Goal: Transaction & Acquisition: Book appointment/travel/reservation

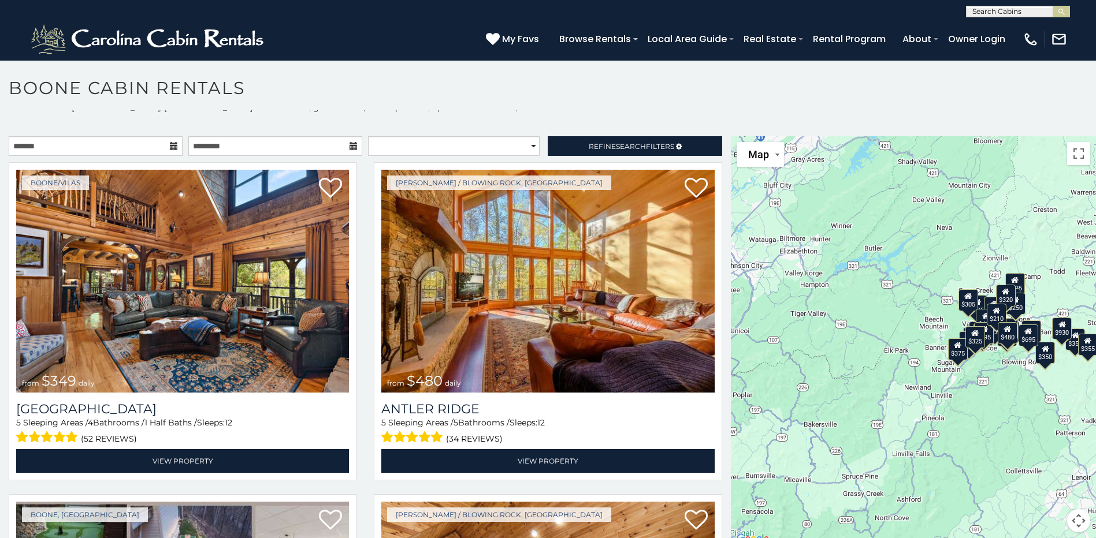
scroll to position [10, 0]
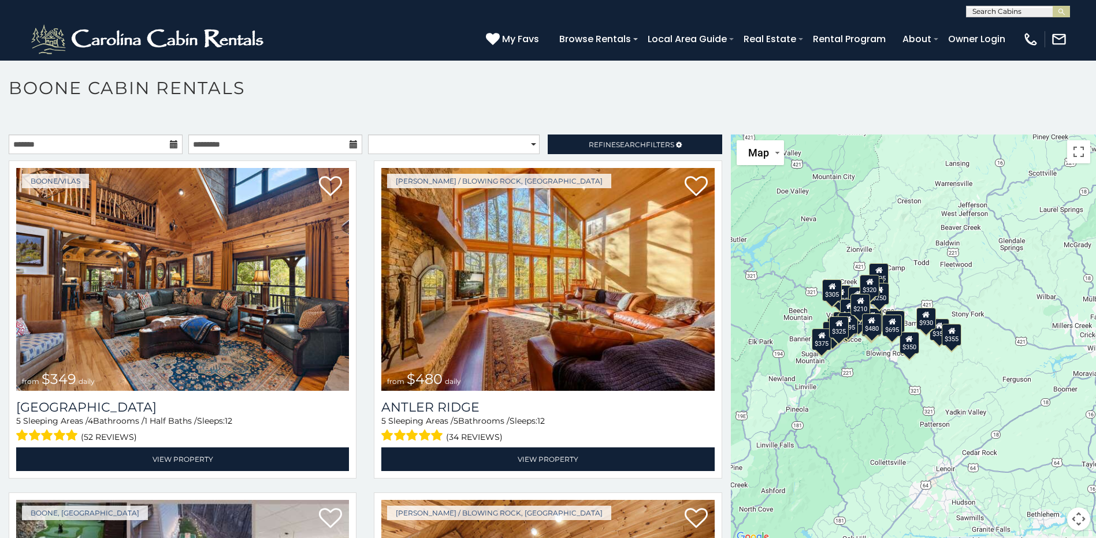
drag, startPoint x: 910, startPoint y: 356, endPoint x: 773, endPoint y: 349, distance: 137.7
click at [773, 349] on div "$349 $480 $525 $315 $355 $675 $635 $930 $400 $451 $330 $400 $485 $460 $395 $255…" at bounding box center [913, 340] width 365 height 410
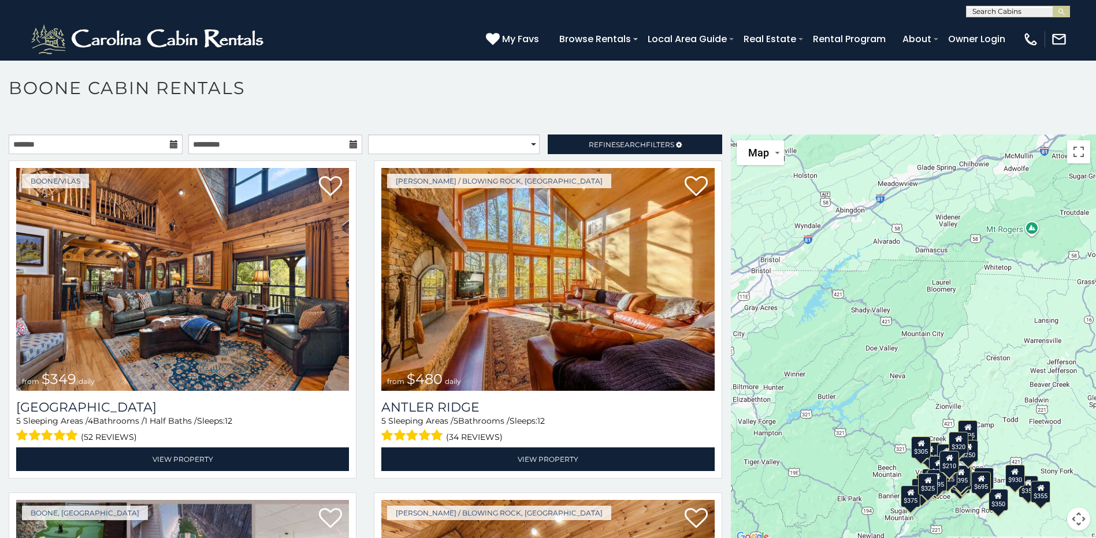
drag, startPoint x: 875, startPoint y: 406, endPoint x: 965, endPoint y: 563, distance: 181.1
click at [965, 538] on html "**********" at bounding box center [548, 272] width 1096 height 545
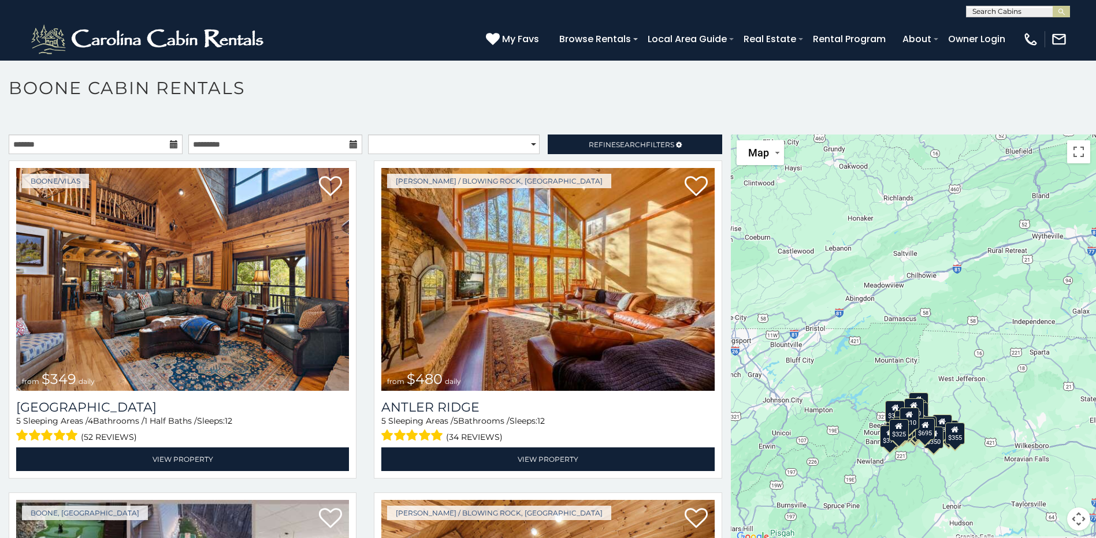
drag, startPoint x: 986, startPoint y: 208, endPoint x: 832, endPoint y: 333, distance: 198.3
click at [832, 333] on div "$349 $480 $525 $315 $355 $675 $635 $930 $400 $451 $330 $400 $485 $460 $395 $255…" at bounding box center [913, 340] width 365 height 410
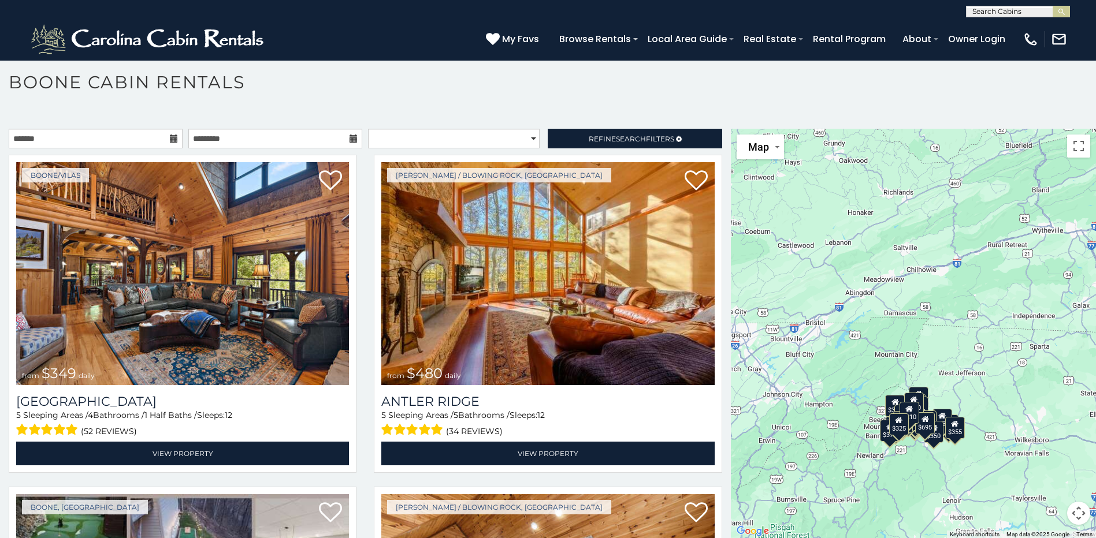
scroll to position [6, 0]
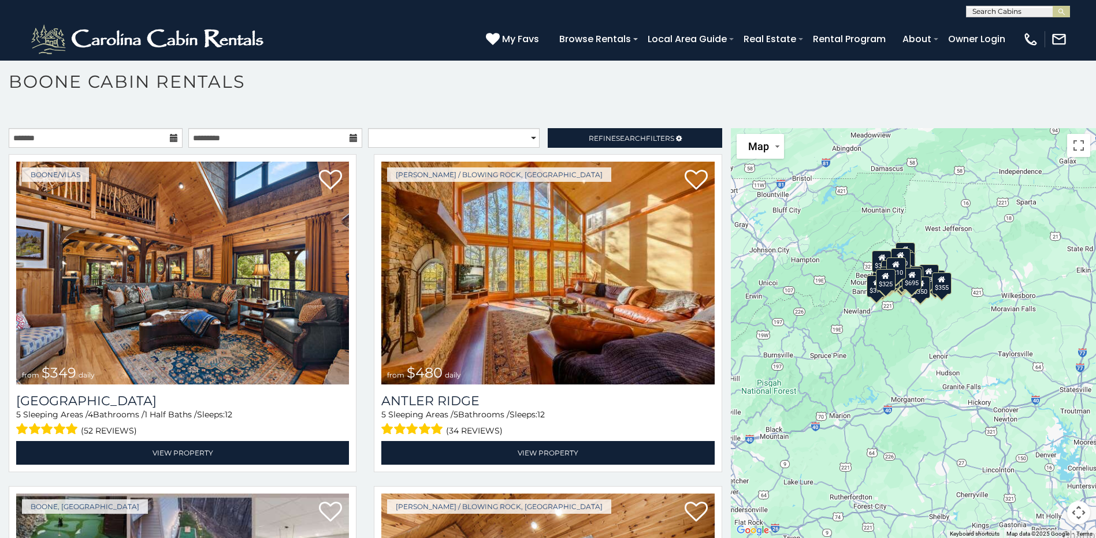
drag, startPoint x: 979, startPoint y: 403, endPoint x: 965, endPoint y: 250, distance: 153.1
click at [965, 250] on div "$349 $480 $525 $315 $355 $675 $635 $930 $400 $451 $330 $400 $485 $460 $395 $255…" at bounding box center [913, 333] width 365 height 410
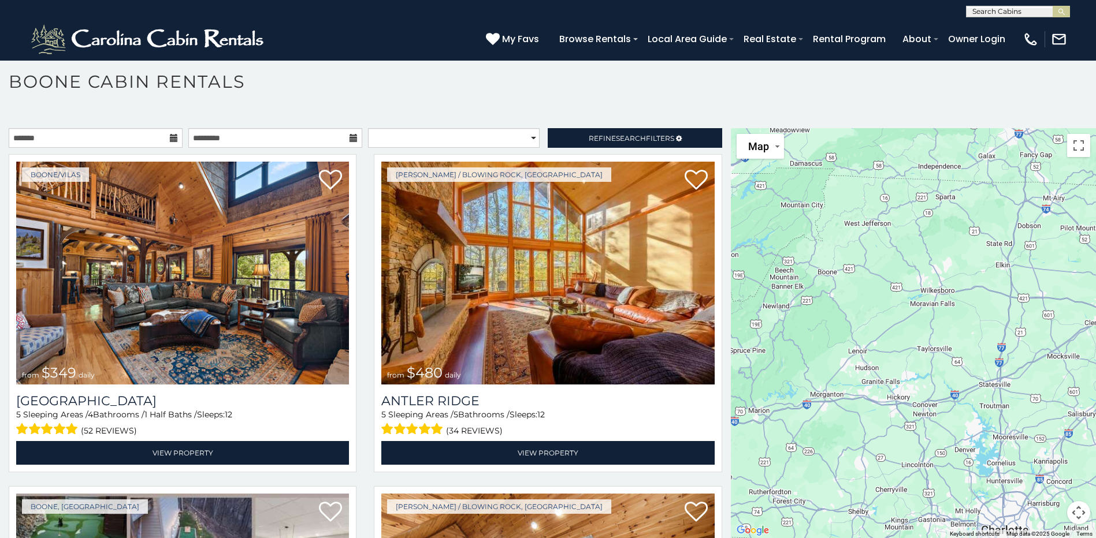
drag, startPoint x: 938, startPoint y: 432, endPoint x: 826, endPoint y: 429, distance: 111.5
click at [837, 433] on div at bounding box center [913, 333] width 365 height 410
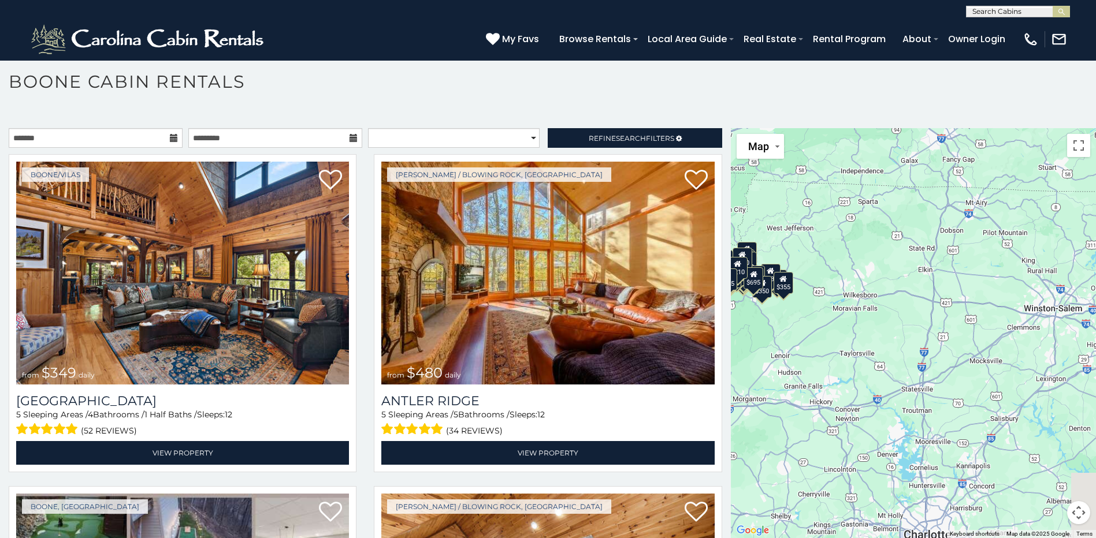
drag, startPoint x: 998, startPoint y: 360, endPoint x: 808, endPoint y: 356, distance: 190.7
click at [885, 368] on div "$349 $480 $525 $315 $355 $675 $635 $930 $400 $451 $330 $400 $485 $460 $395 $255…" at bounding box center [913, 333] width 365 height 410
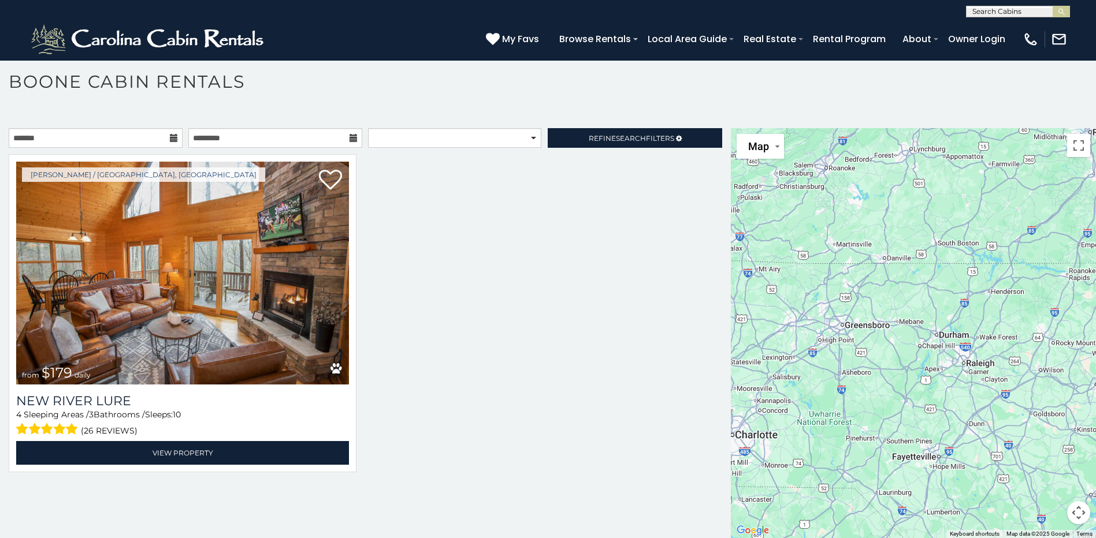
drag, startPoint x: 1031, startPoint y: 355, endPoint x: 875, endPoint y: 355, distance: 156.0
click at [875, 355] on div "$349 $480 $525 $315 $355 $675 $635 $930 $400 $451 $330 $400 $485 $460 $395 $255…" at bounding box center [913, 333] width 365 height 410
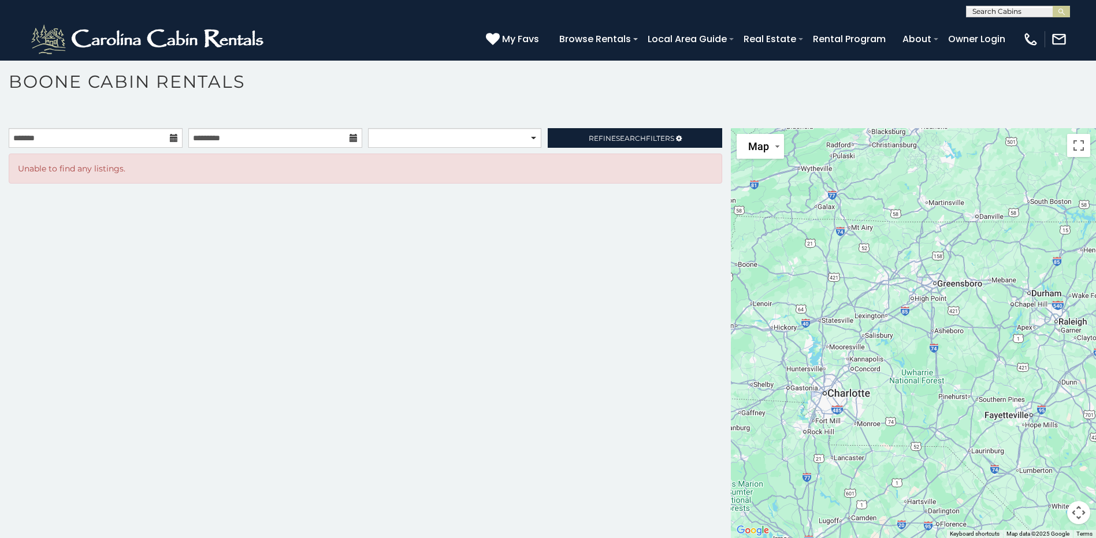
drag, startPoint x: 881, startPoint y: 376, endPoint x: 983, endPoint y: 333, distance: 110.5
click at [983, 333] on div at bounding box center [913, 333] width 365 height 410
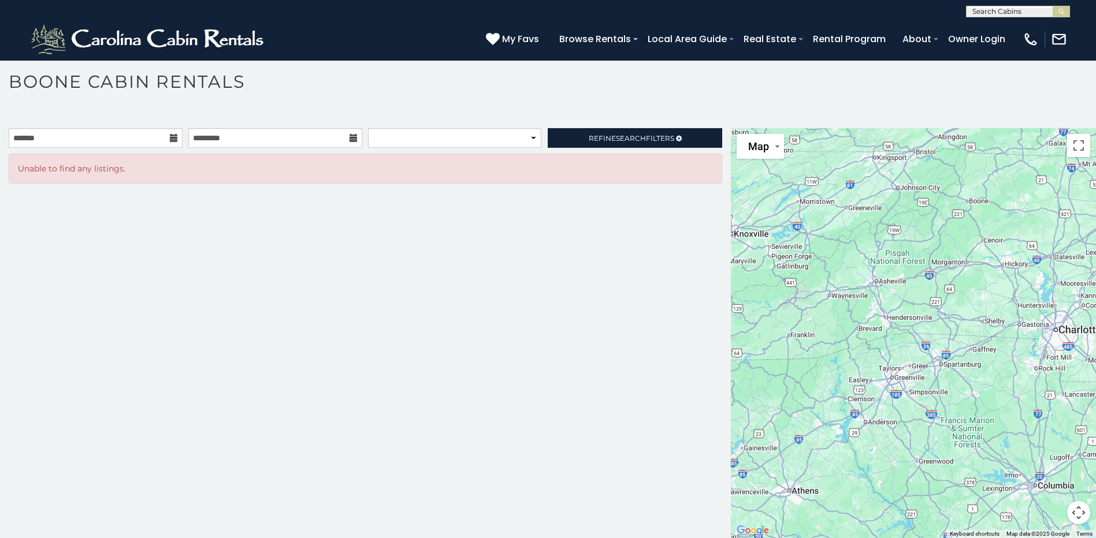
drag, startPoint x: 829, startPoint y: 386, endPoint x: 1104, endPoint y: 359, distance: 276.2
click at [1095, 359] on html "**********" at bounding box center [548, 266] width 1096 height 545
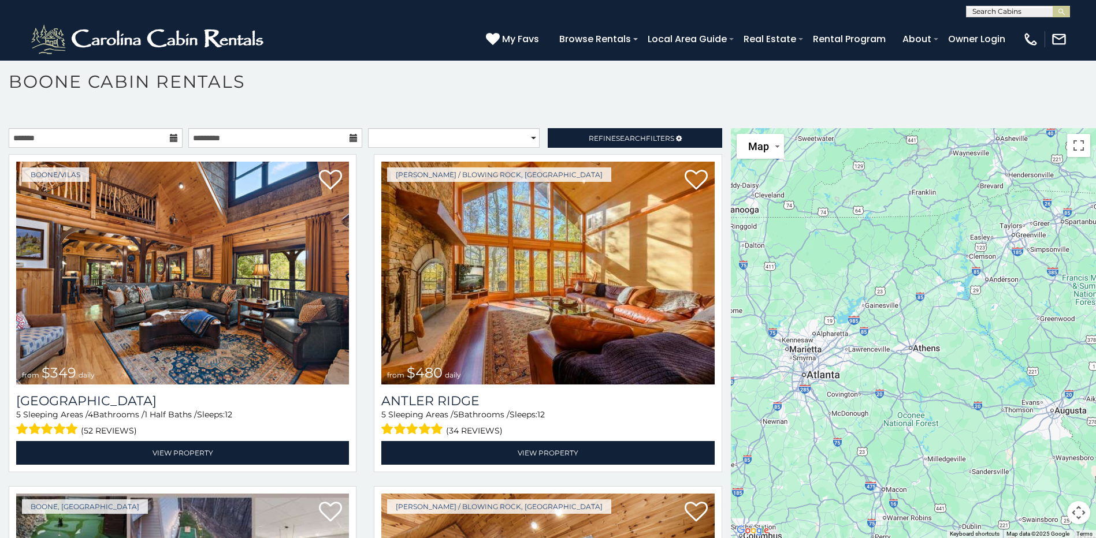
drag, startPoint x: 852, startPoint y: 399, endPoint x: 917, endPoint y: 205, distance: 204.0
click at [917, 205] on div "$349 $480 $525 $315 $355 $675 $635 $930 $451 $400 $485 $460 $395 $255 $565 $225…" at bounding box center [913, 333] width 365 height 410
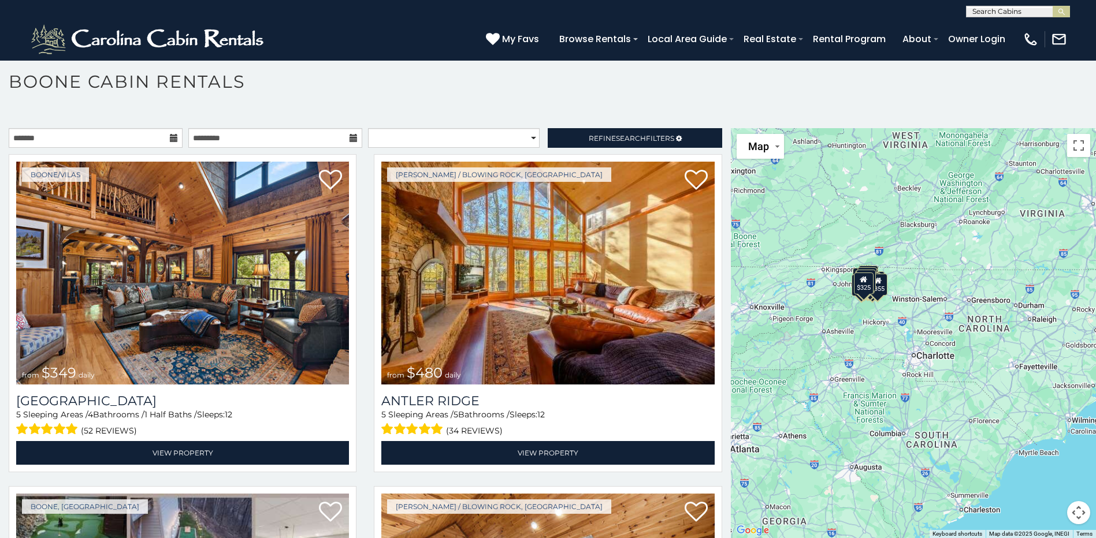
drag, startPoint x: 944, startPoint y: 336, endPoint x: 809, endPoint y: 414, distance: 155.6
click at [809, 414] on div "$349 $480 $525 $315 $355 $675 $635 $930 $400 $451 $330 $400 $485 $460 $395 $255…" at bounding box center [913, 333] width 365 height 410
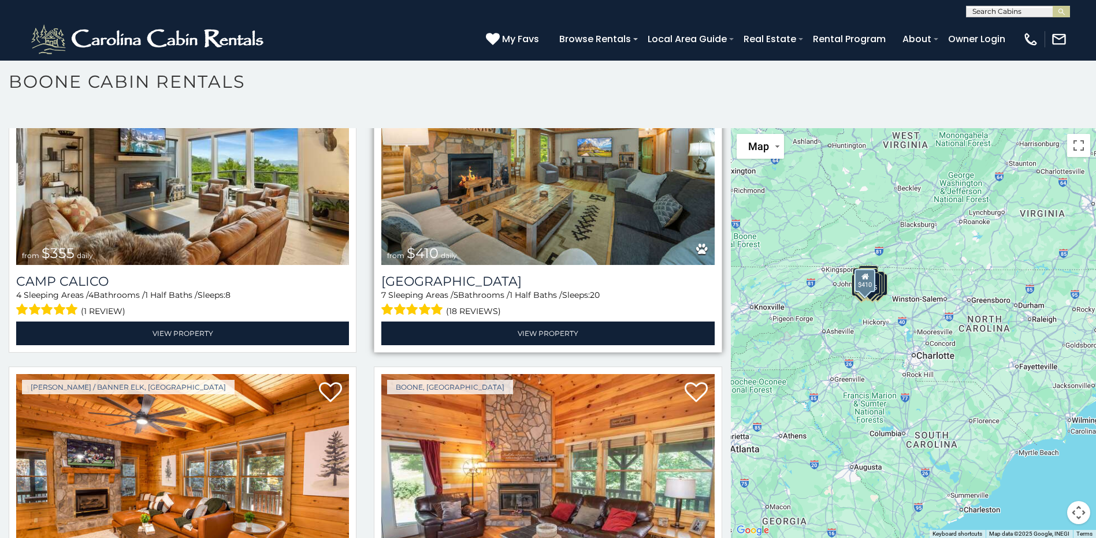
scroll to position [4217, 0]
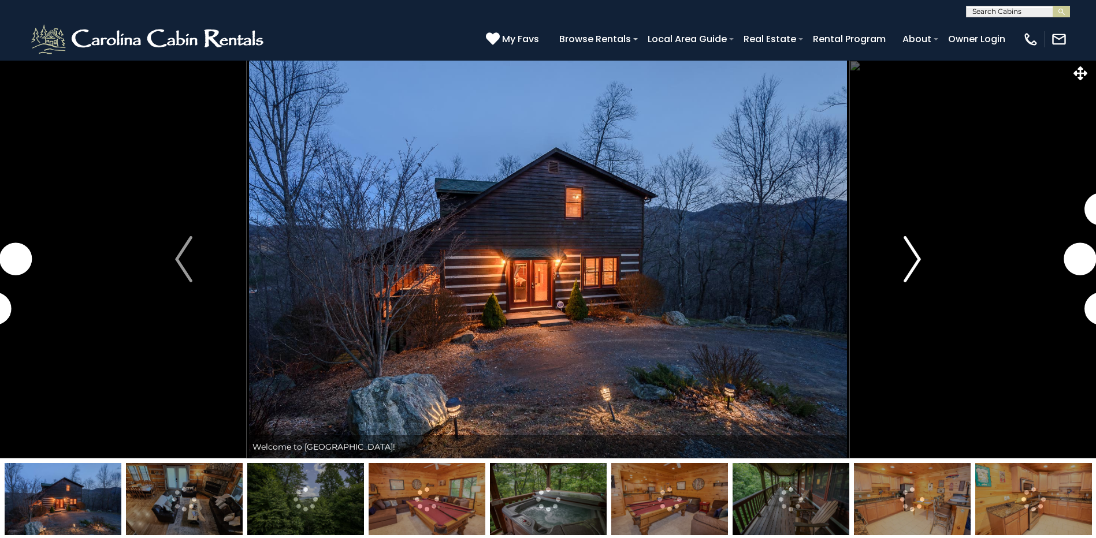
click at [913, 258] on img "Next" at bounding box center [911, 259] width 17 height 46
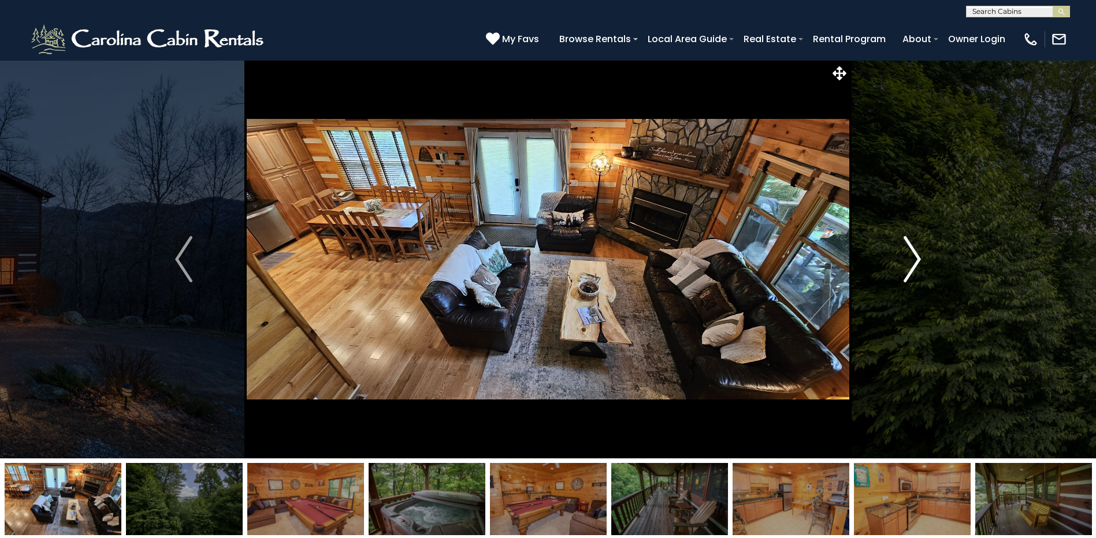
click at [913, 258] on img "Next" at bounding box center [911, 259] width 17 height 46
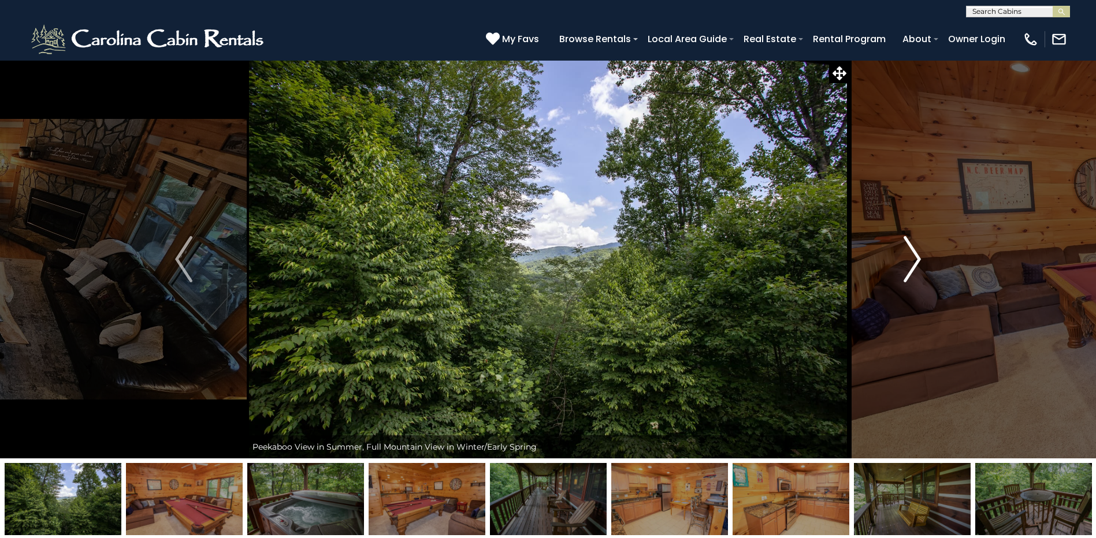
click at [913, 258] on img "Next" at bounding box center [911, 259] width 17 height 46
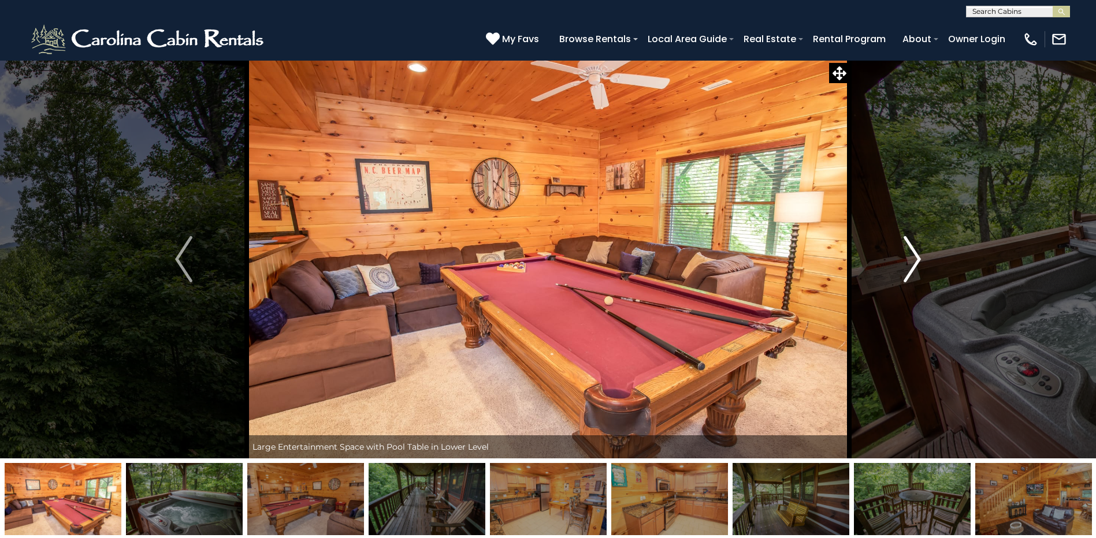
click at [913, 258] on img "Next" at bounding box center [911, 259] width 17 height 46
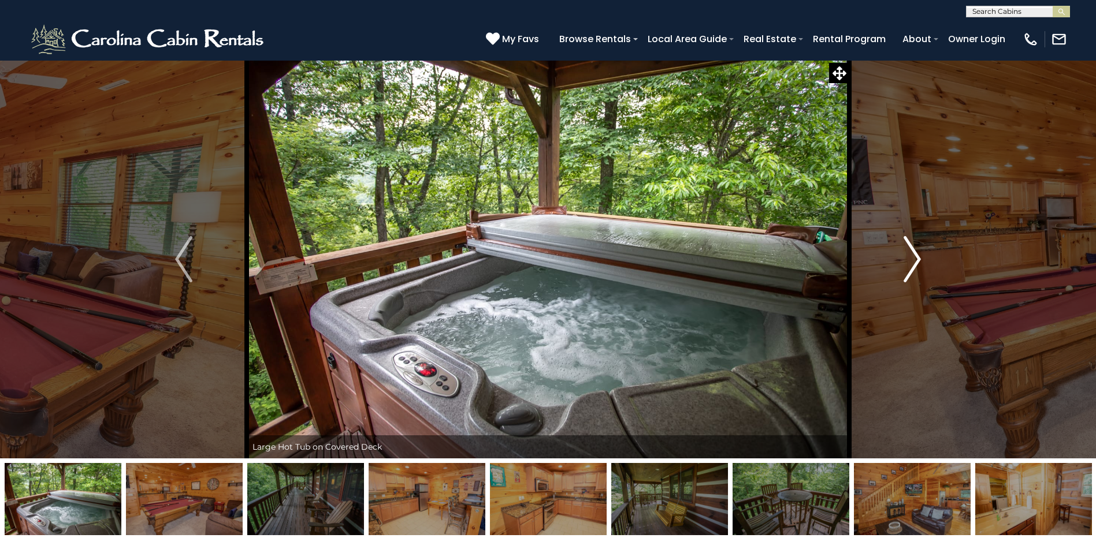
click at [913, 258] on img "Next" at bounding box center [911, 259] width 17 height 46
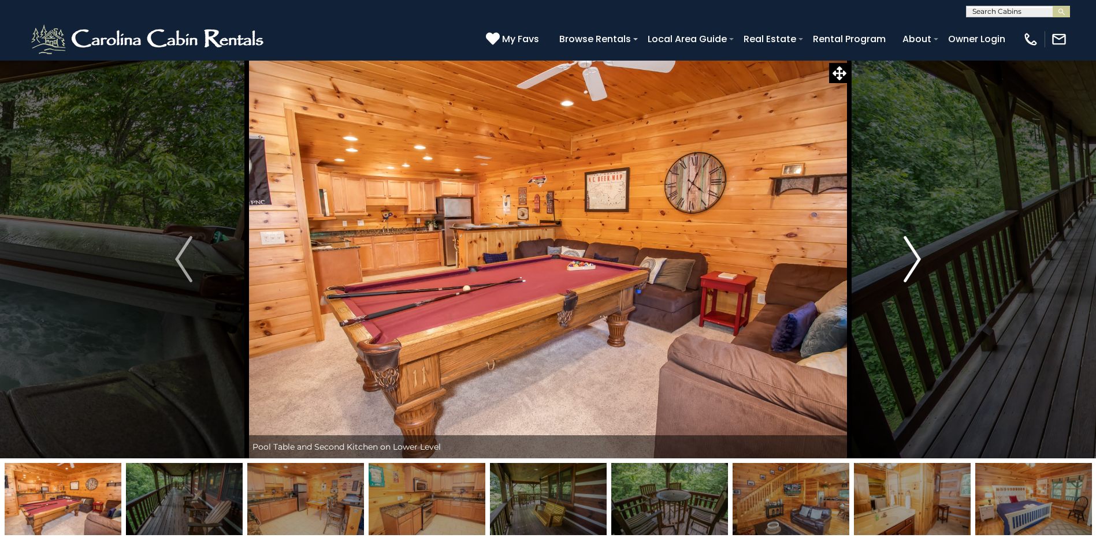
click at [913, 258] on img "Next" at bounding box center [911, 259] width 17 height 46
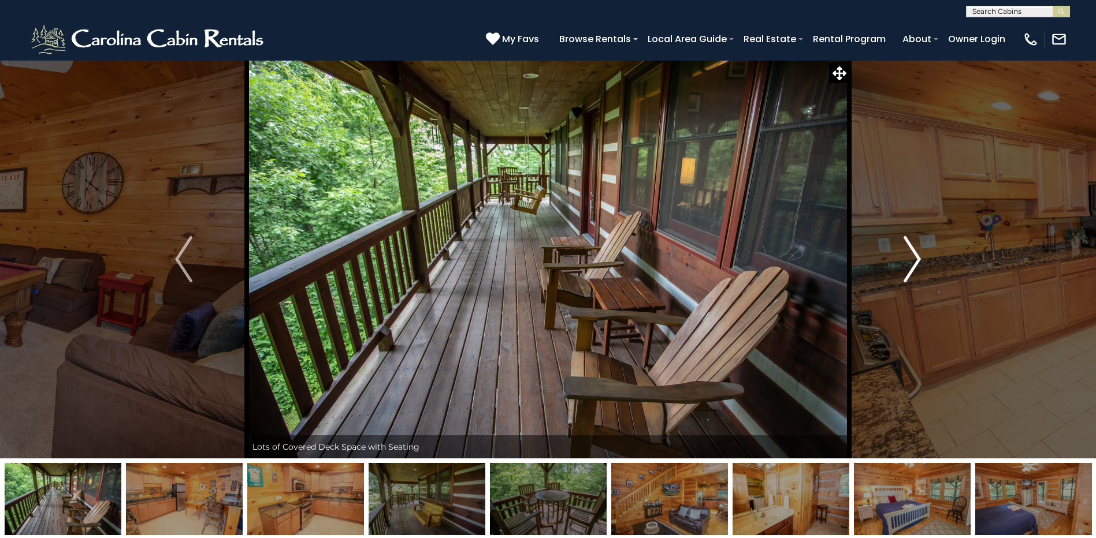
click at [913, 258] on img "Next" at bounding box center [911, 259] width 17 height 46
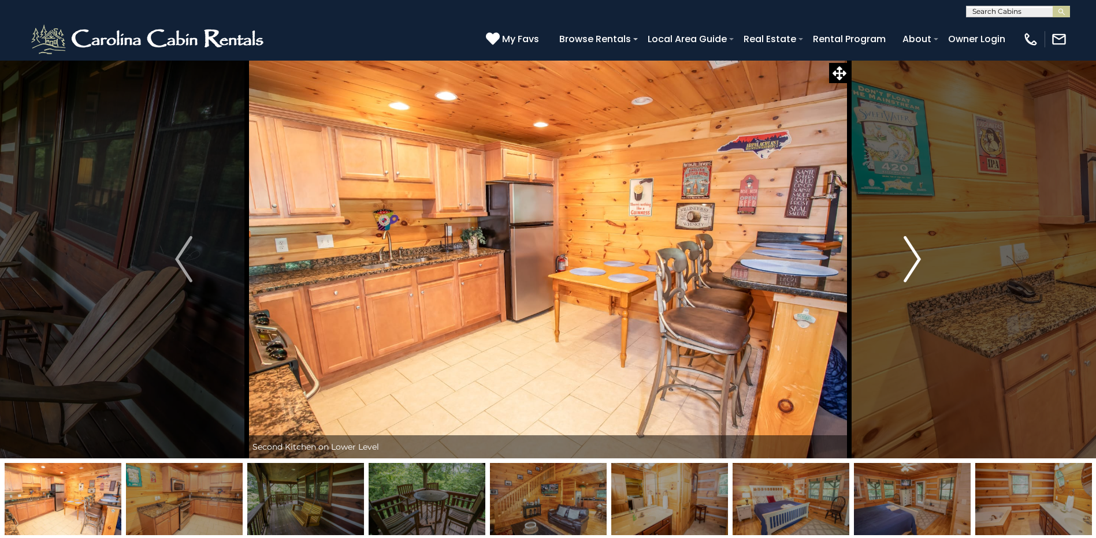
click at [913, 258] on img "Next" at bounding box center [911, 259] width 17 height 46
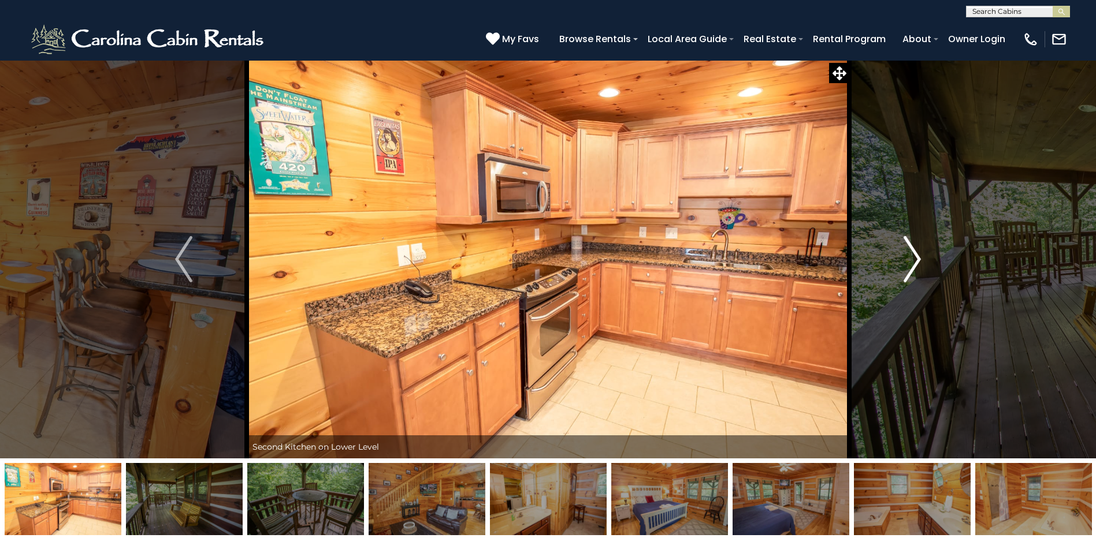
click at [913, 258] on img "Next" at bounding box center [911, 259] width 17 height 46
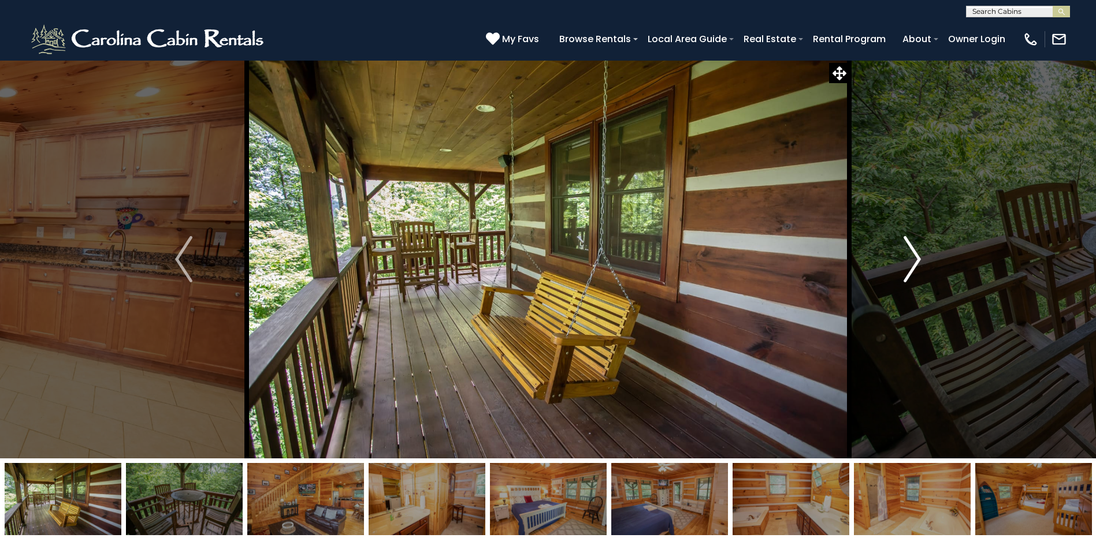
click at [910, 267] on img "Next" at bounding box center [911, 259] width 17 height 46
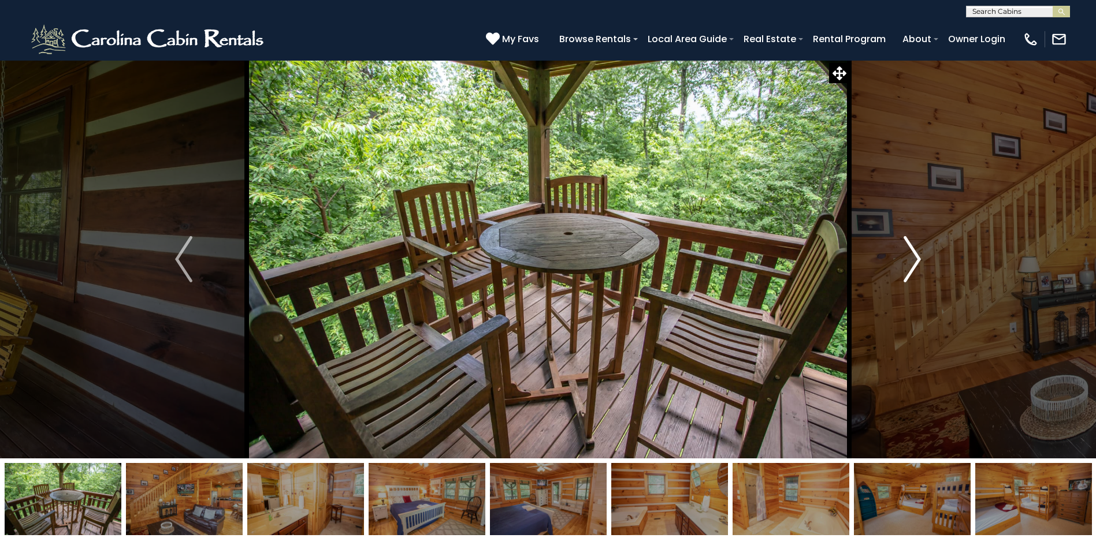
click at [910, 267] on img "Next" at bounding box center [911, 259] width 17 height 46
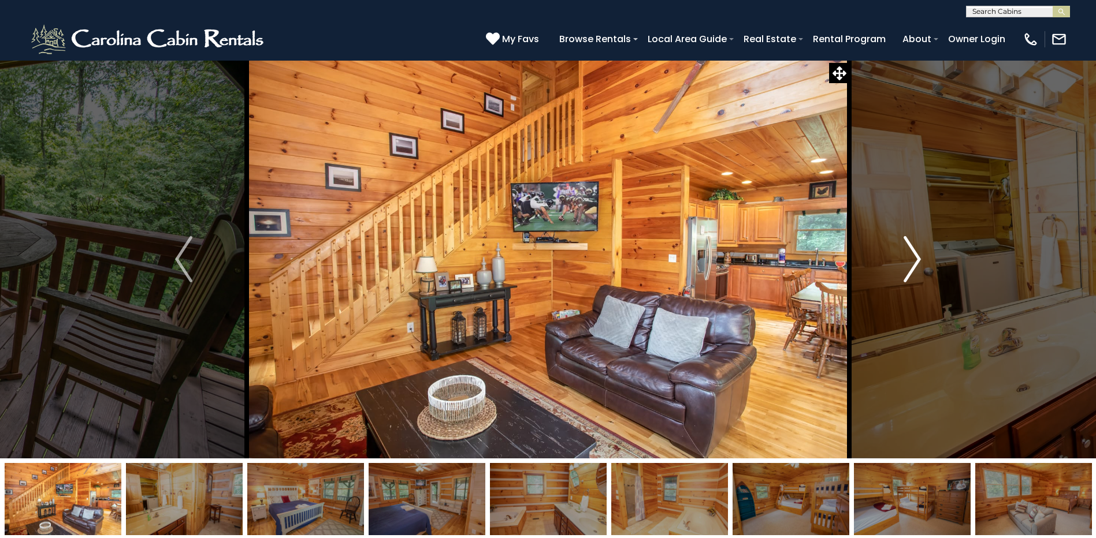
click at [910, 267] on img "Next" at bounding box center [911, 259] width 17 height 46
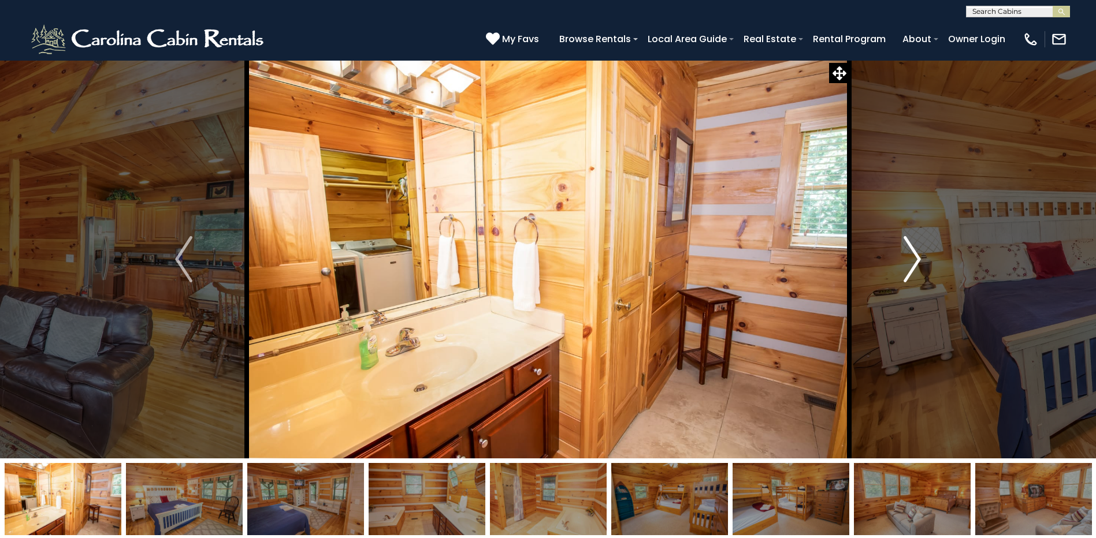
click at [910, 267] on img "Next" at bounding box center [911, 259] width 17 height 46
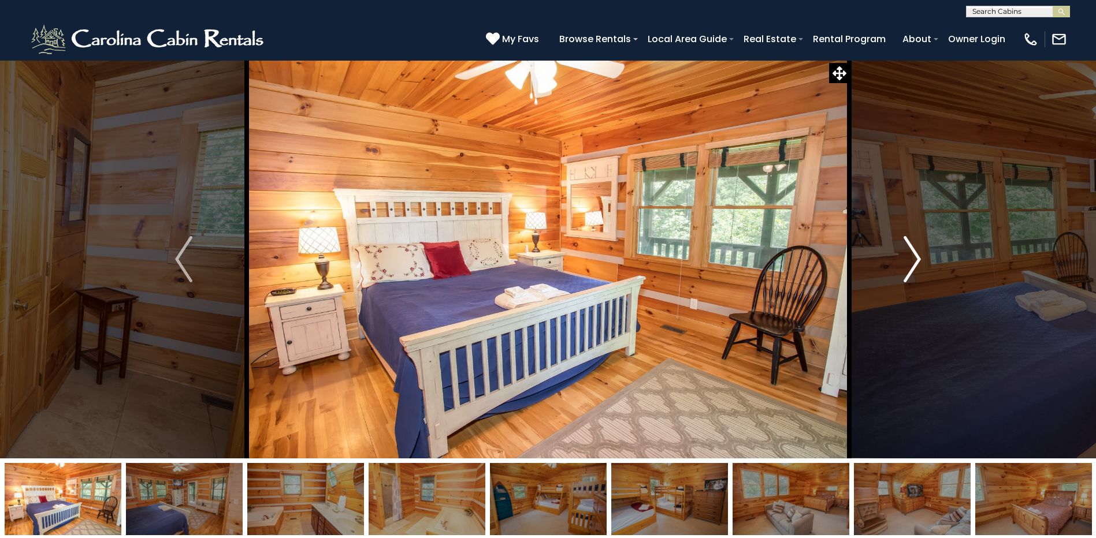
click at [910, 267] on img "Next" at bounding box center [911, 259] width 17 height 46
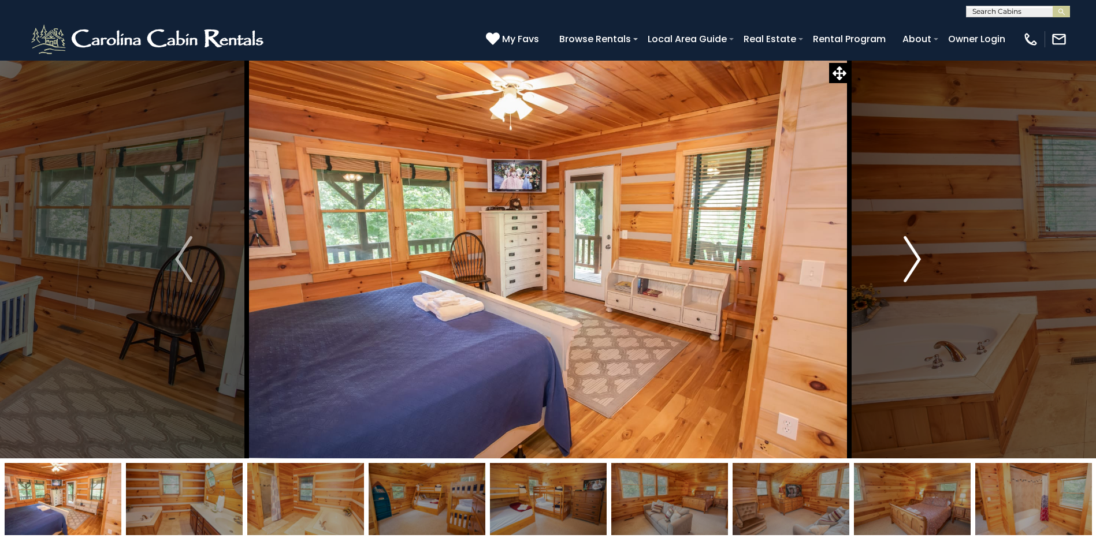
click at [910, 267] on img "Next" at bounding box center [911, 259] width 17 height 46
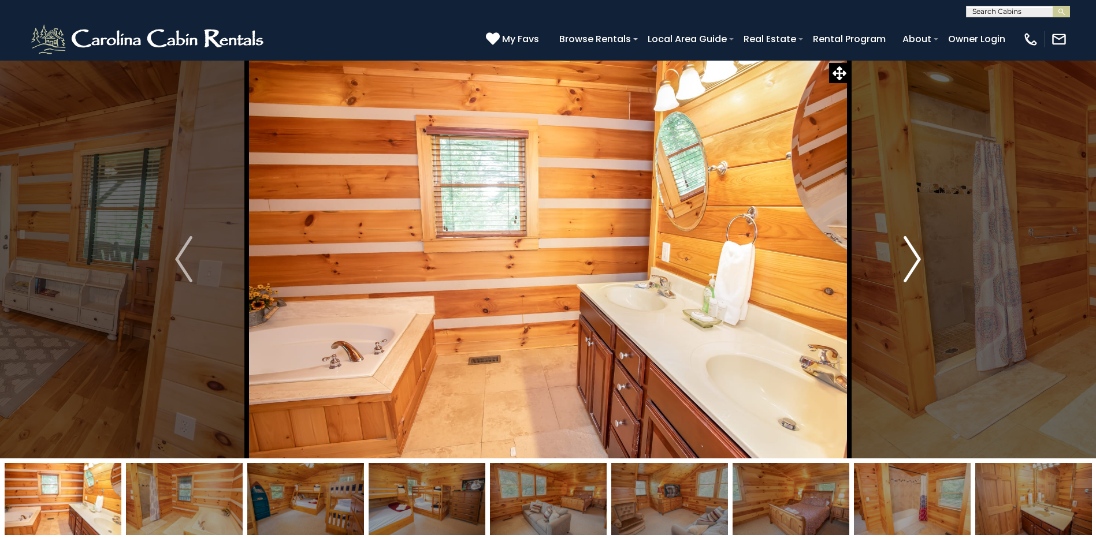
click at [910, 267] on img "Next" at bounding box center [911, 259] width 17 height 46
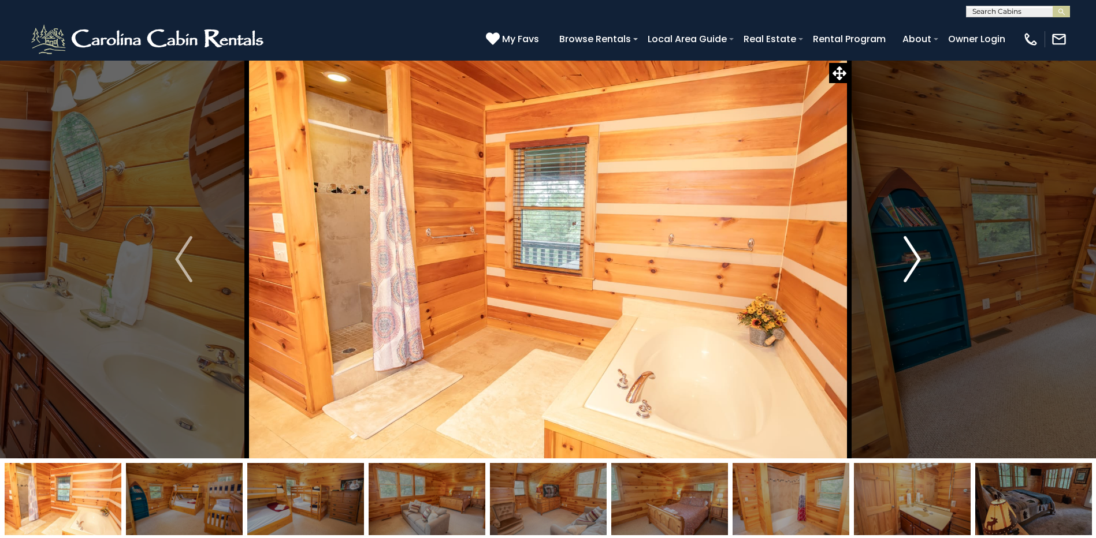
click at [910, 267] on img "Next" at bounding box center [911, 259] width 17 height 46
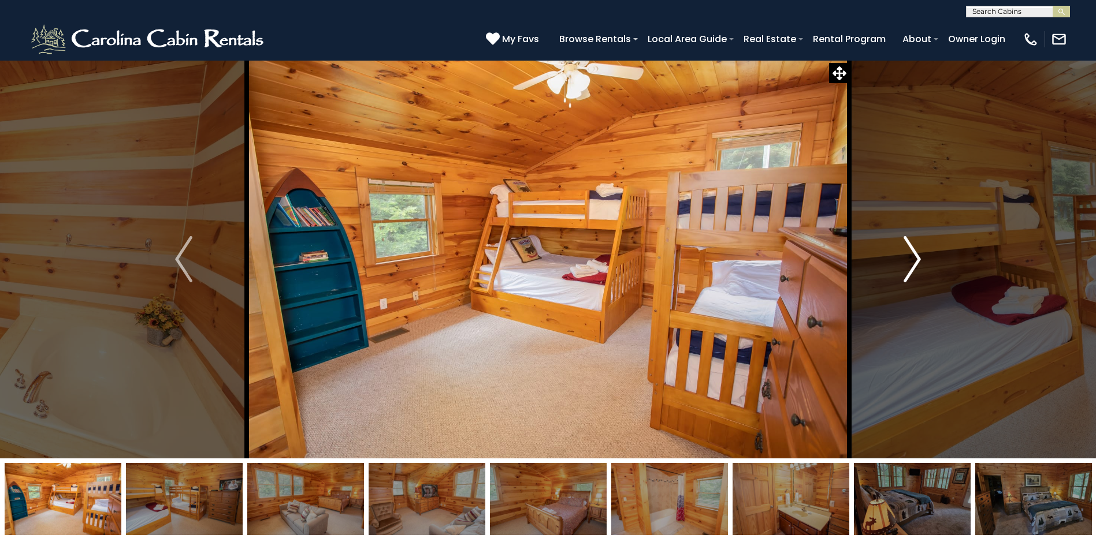
click at [910, 267] on img "Next" at bounding box center [911, 259] width 17 height 46
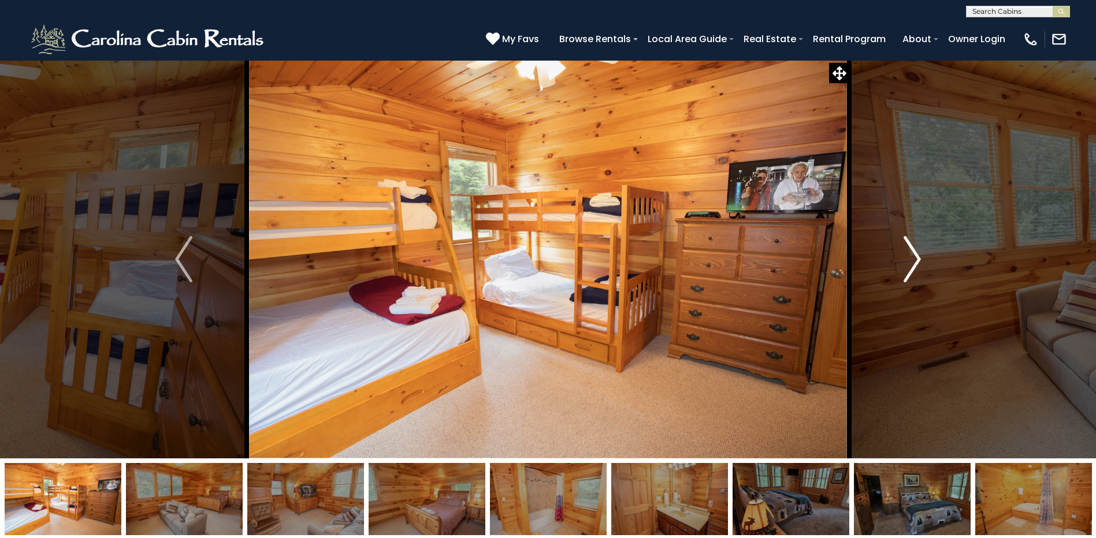
click at [910, 267] on img "Next" at bounding box center [911, 259] width 17 height 46
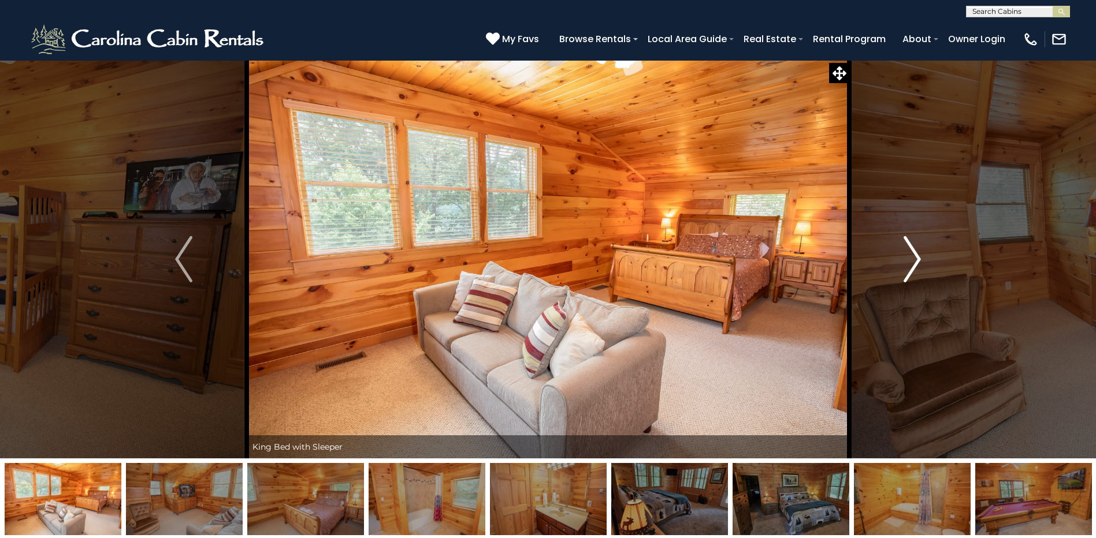
click at [910, 267] on img "Next" at bounding box center [911, 259] width 17 height 46
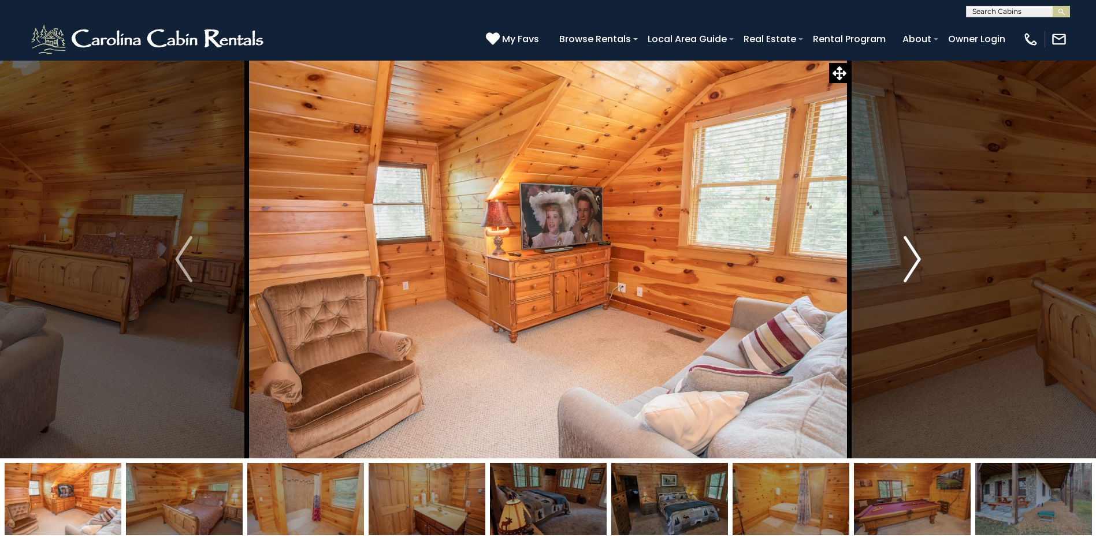
click at [910, 267] on img "Next" at bounding box center [911, 259] width 17 height 46
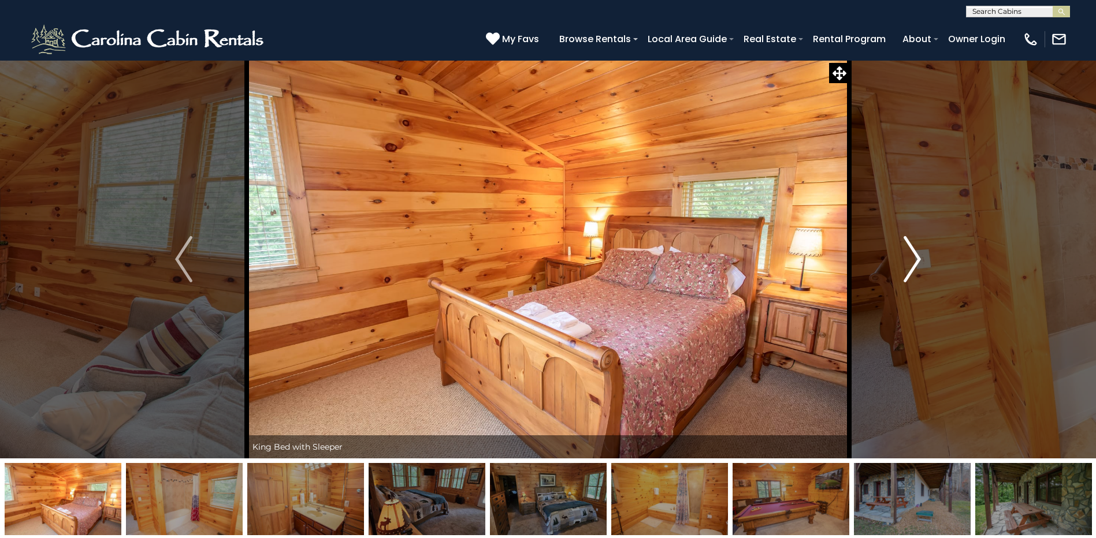
click at [910, 267] on img "Next" at bounding box center [911, 259] width 17 height 46
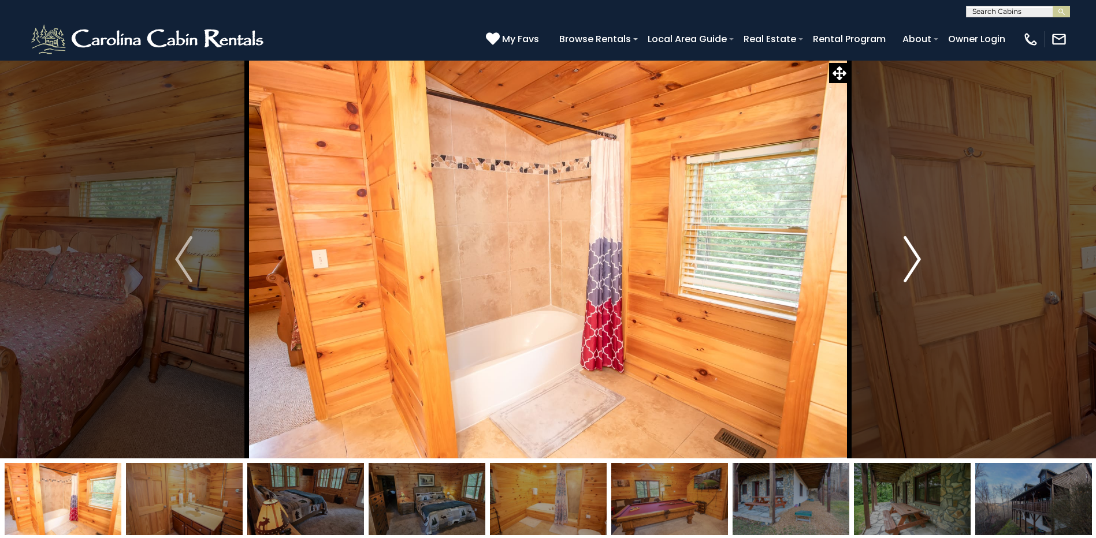
click at [910, 267] on img "Next" at bounding box center [911, 259] width 17 height 46
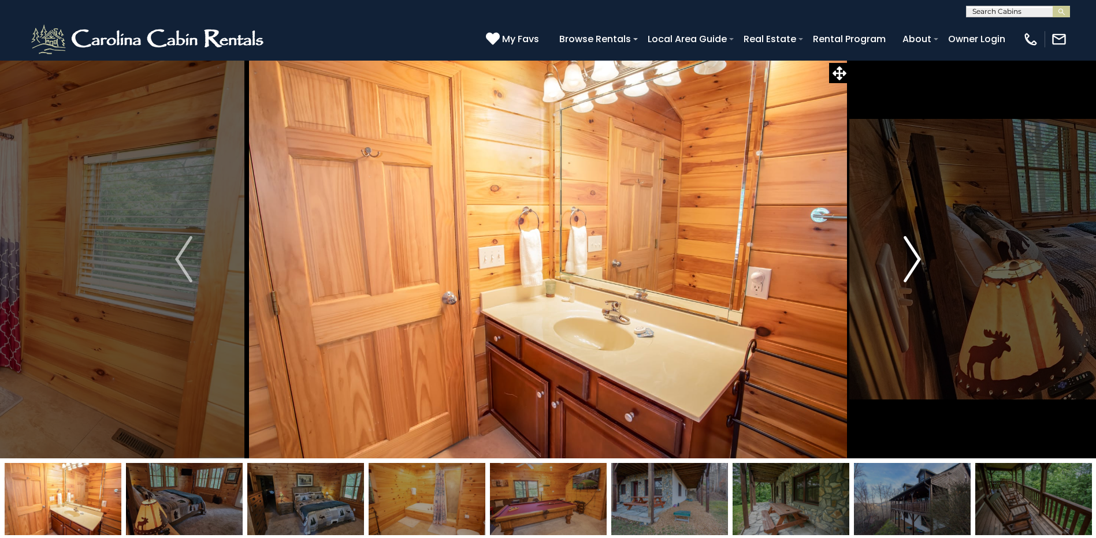
click at [910, 267] on img "Next" at bounding box center [911, 259] width 17 height 46
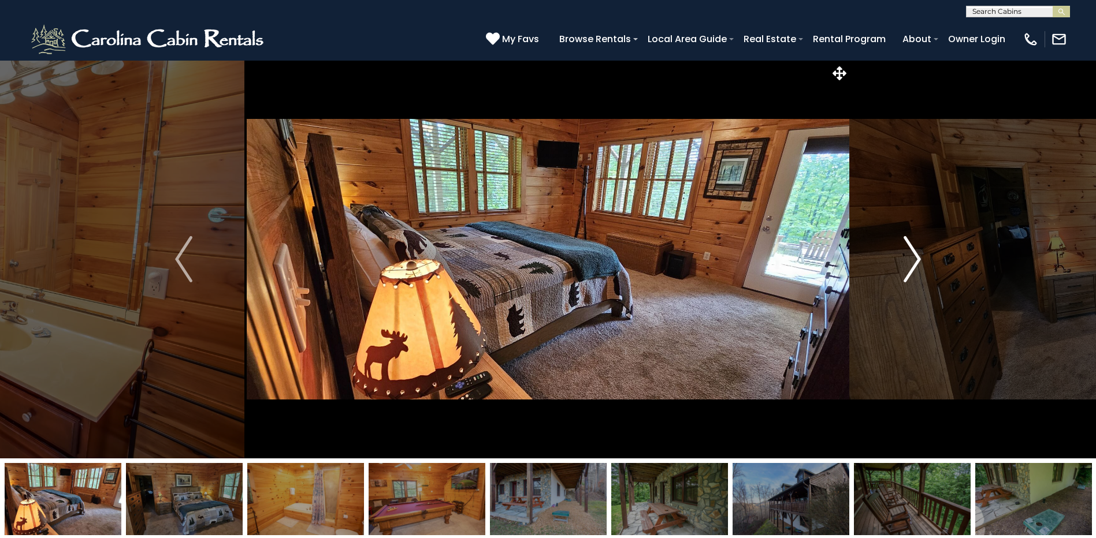
click at [910, 267] on img "Next" at bounding box center [911, 259] width 17 height 46
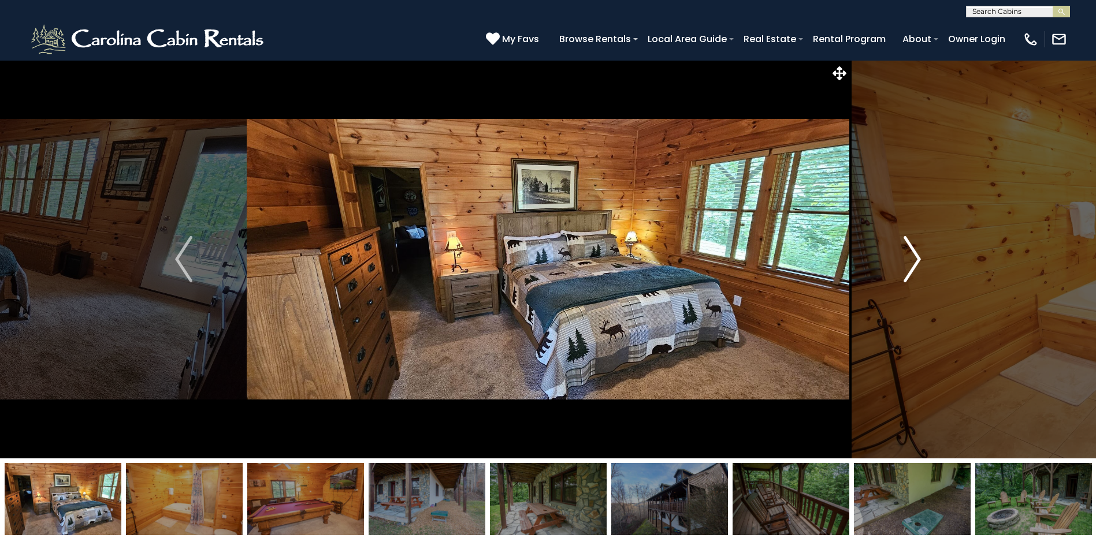
click at [910, 267] on img "Next" at bounding box center [911, 259] width 17 height 46
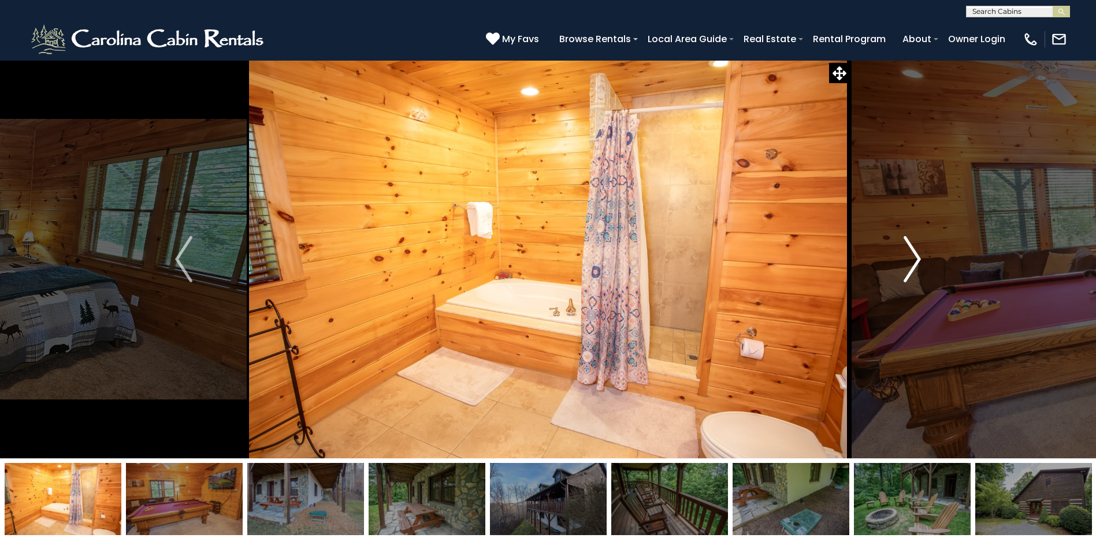
click at [910, 267] on img "Next" at bounding box center [911, 259] width 17 height 46
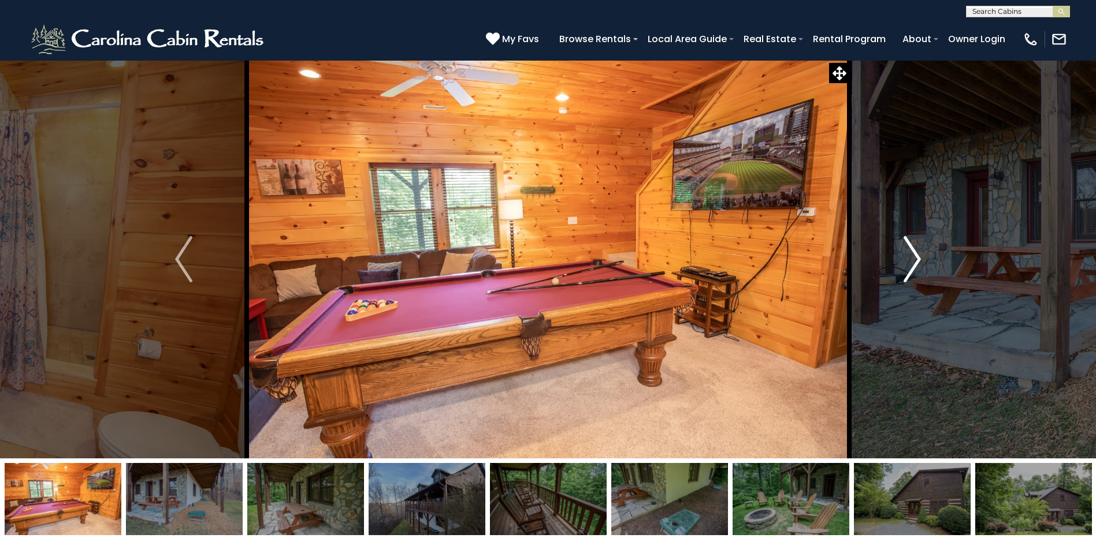
click at [910, 267] on img "Next" at bounding box center [911, 259] width 17 height 46
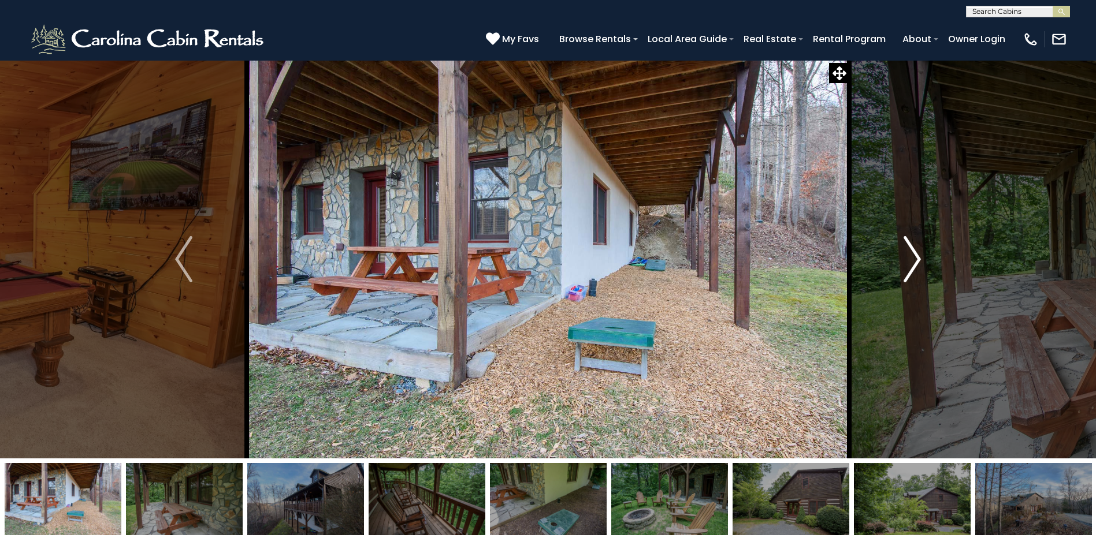
click at [910, 267] on img "Next" at bounding box center [911, 259] width 17 height 46
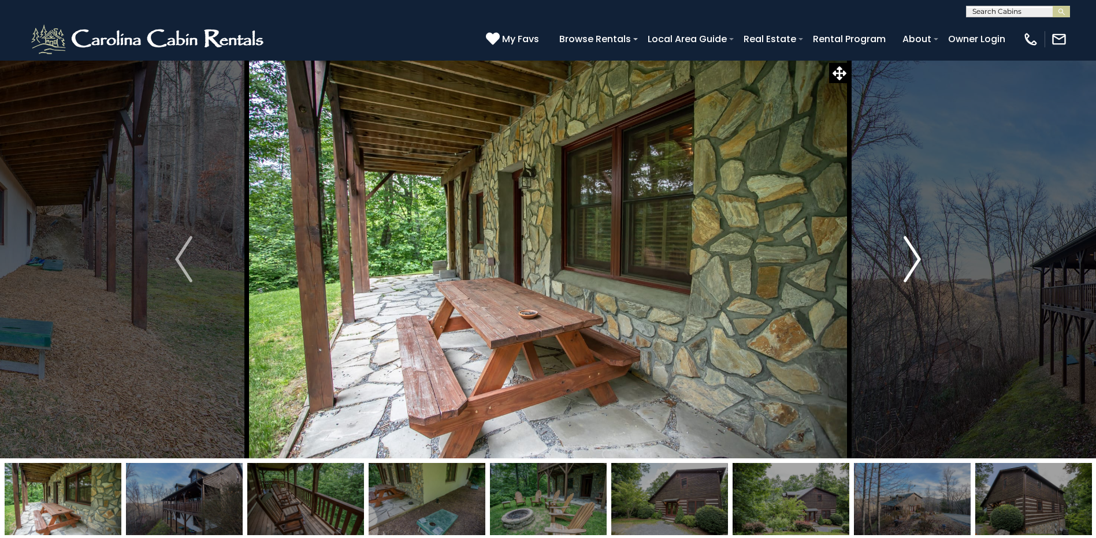
click at [910, 267] on img "Next" at bounding box center [911, 259] width 17 height 46
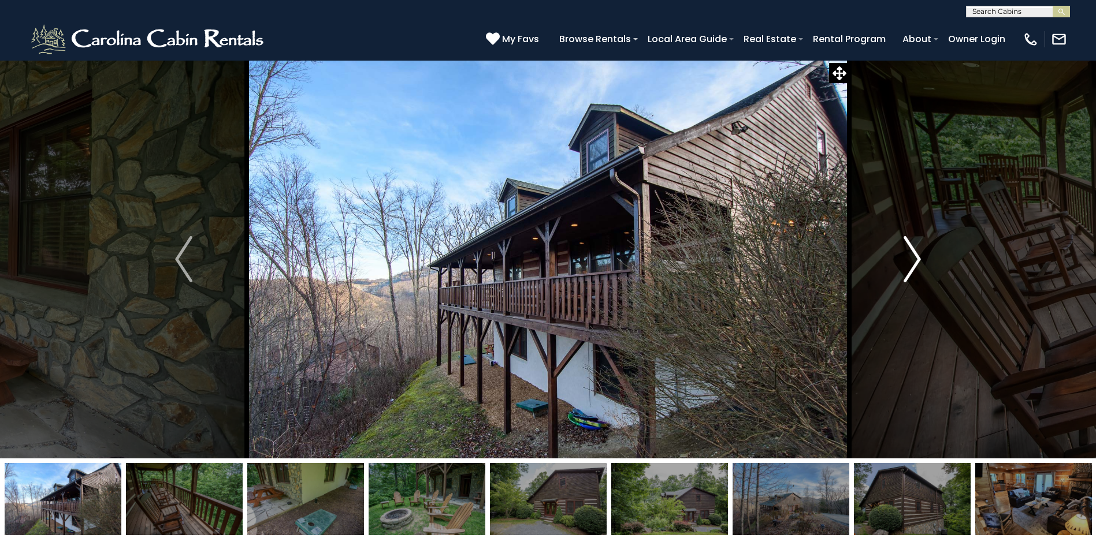
click at [910, 267] on img "Next" at bounding box center [911, 259] width 17 height 46
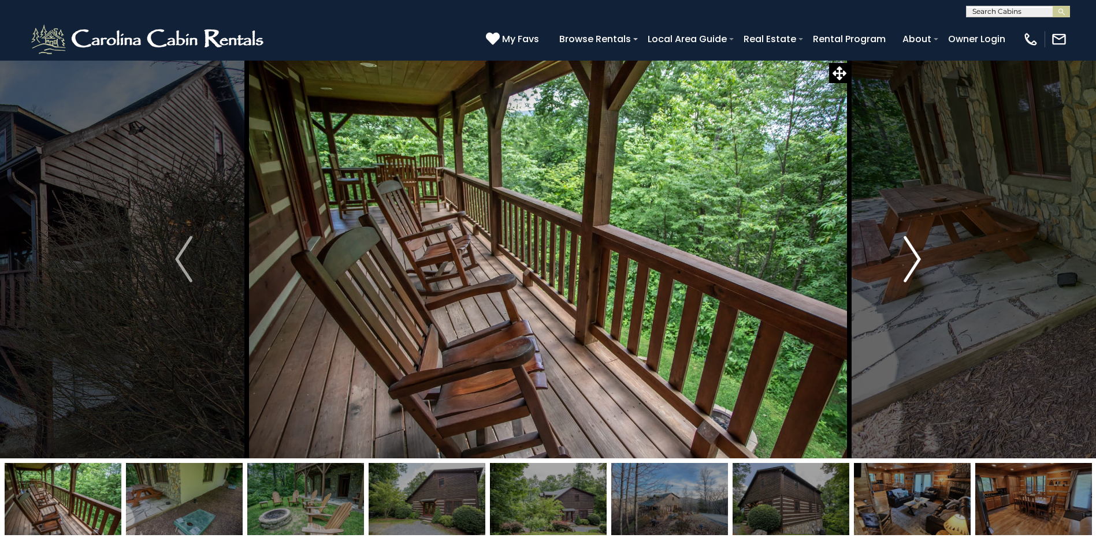
click at [910, 267] on img "Next" at bounding box center [911, 259] width 17 height 46
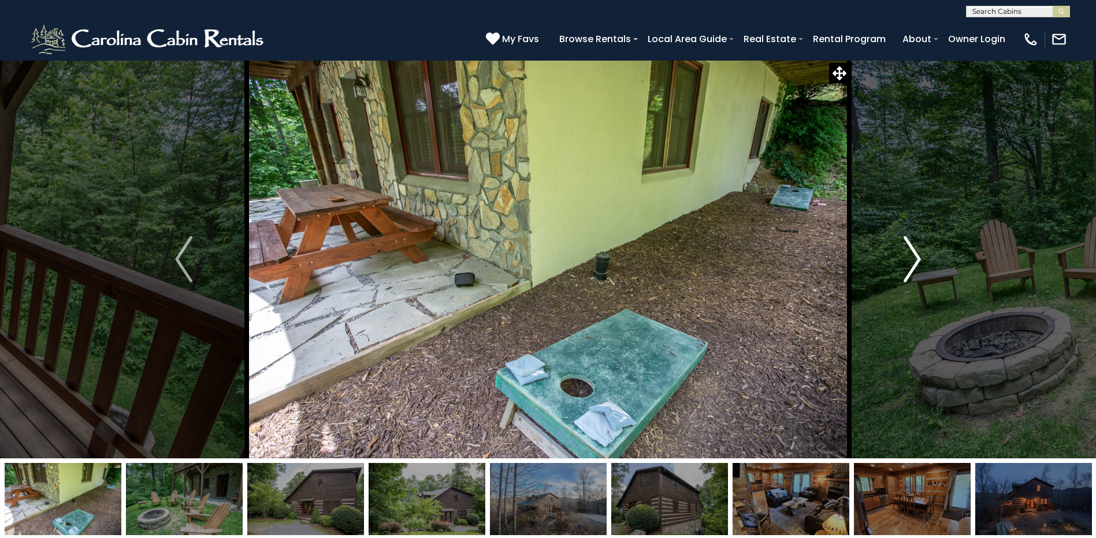
click at [910, 267] on img "Next" at bounding box center [911, 259] width 17 height 46
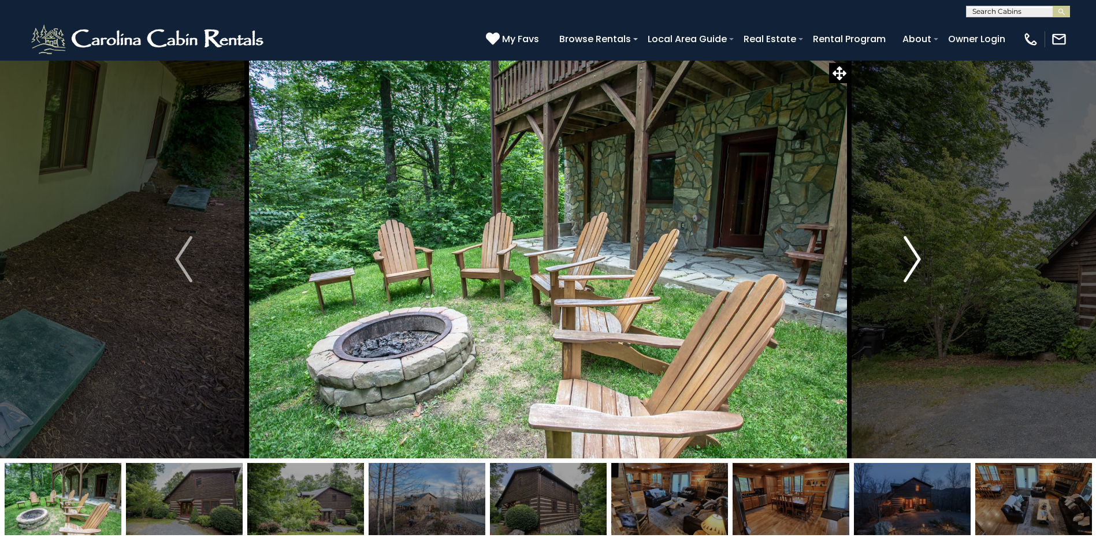
click at [910, 267] on img "Next" at bounding box center [911, 259] width 17 height 46
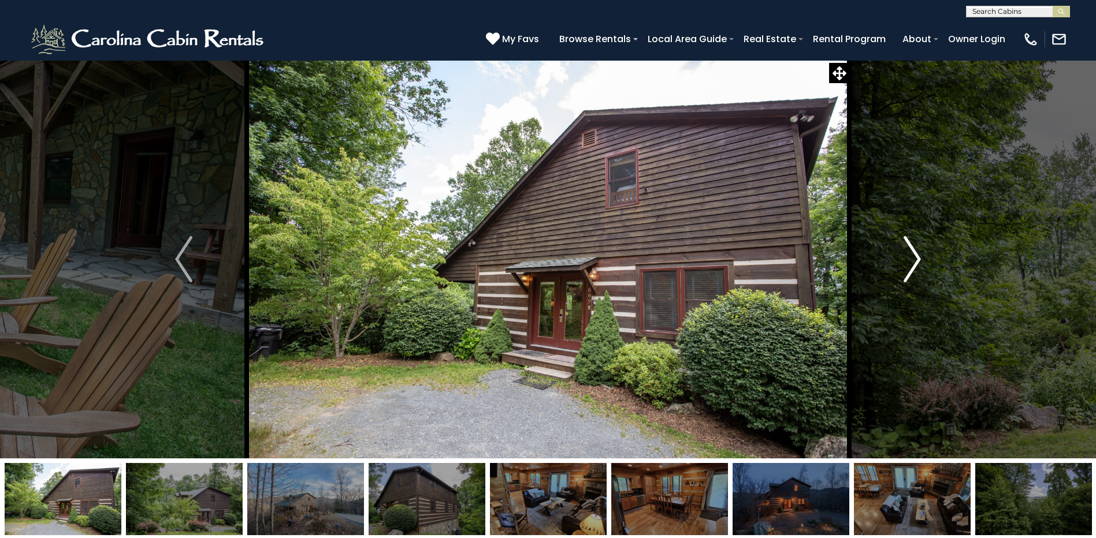
click at [910, 267] on img "Next" at bounding box center [911, 259] width 17 height 46
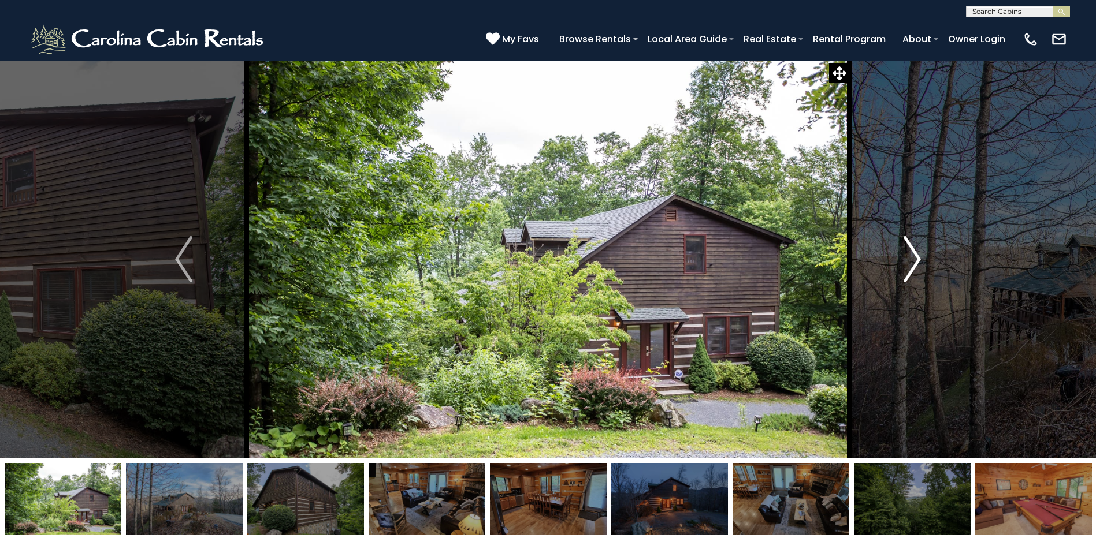
click at [910, 267] on img "Next" at bounding box center [911, 259] width 17 height 46
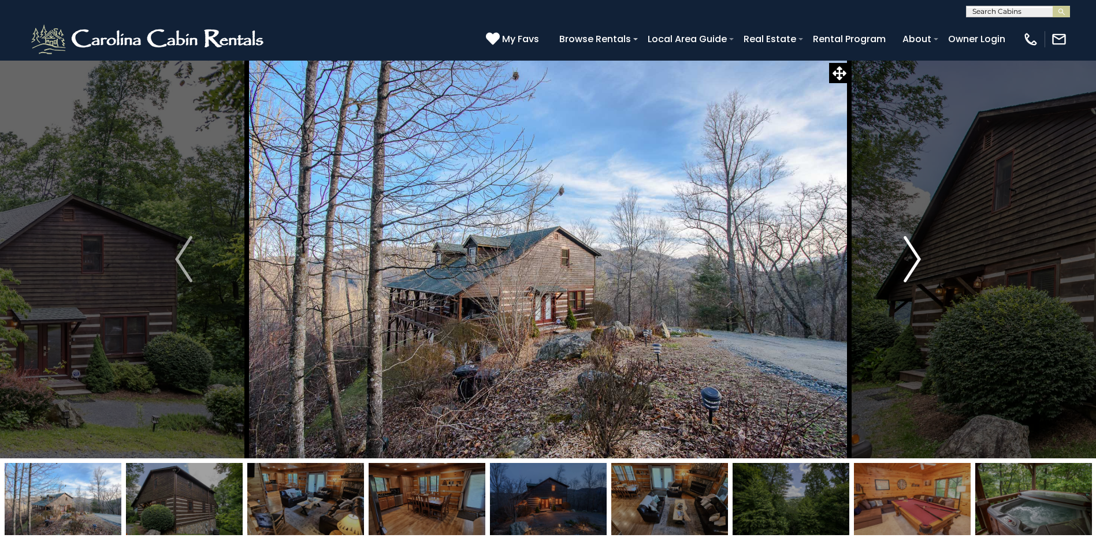
click at [910, 267] on img "Next" at bounding box center [911, 259] width 17 height 46
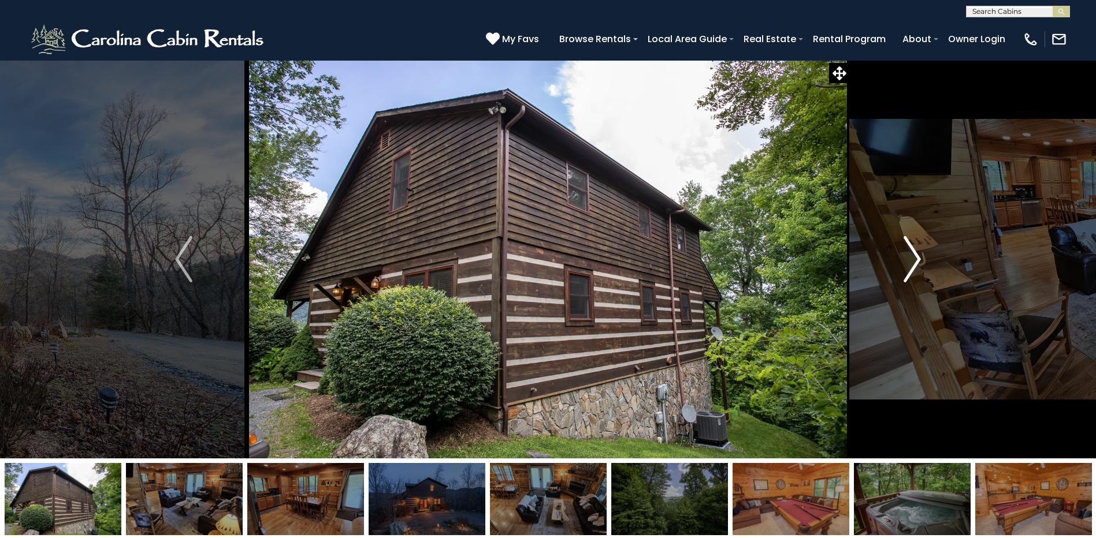
click at [910, 267] on img "Next" at bounding box center [911, 259] width 17 height 46
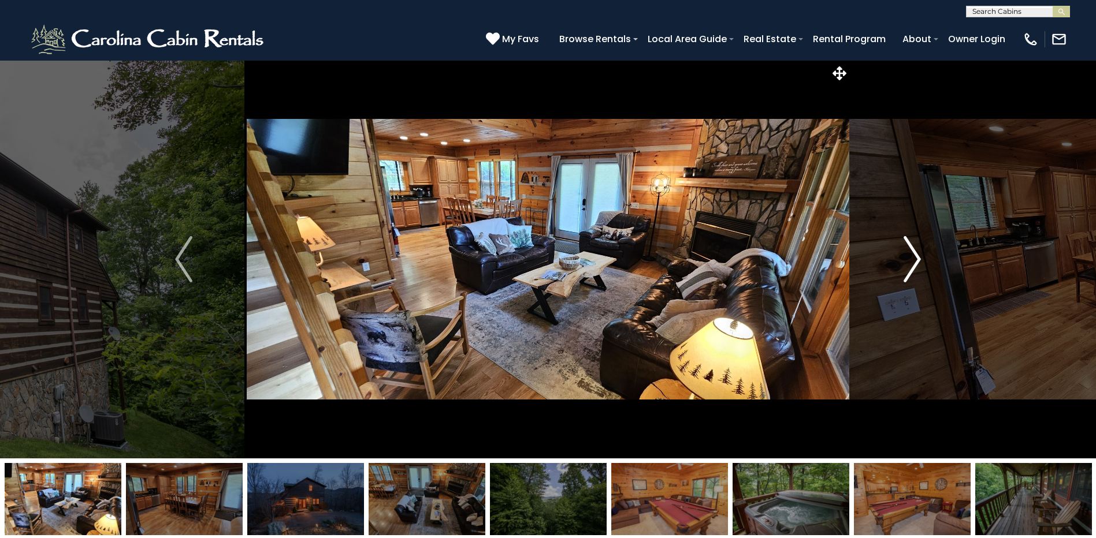
click at [910, 267] on img "Next" at bounding box center [911, 259] width 17 height 46
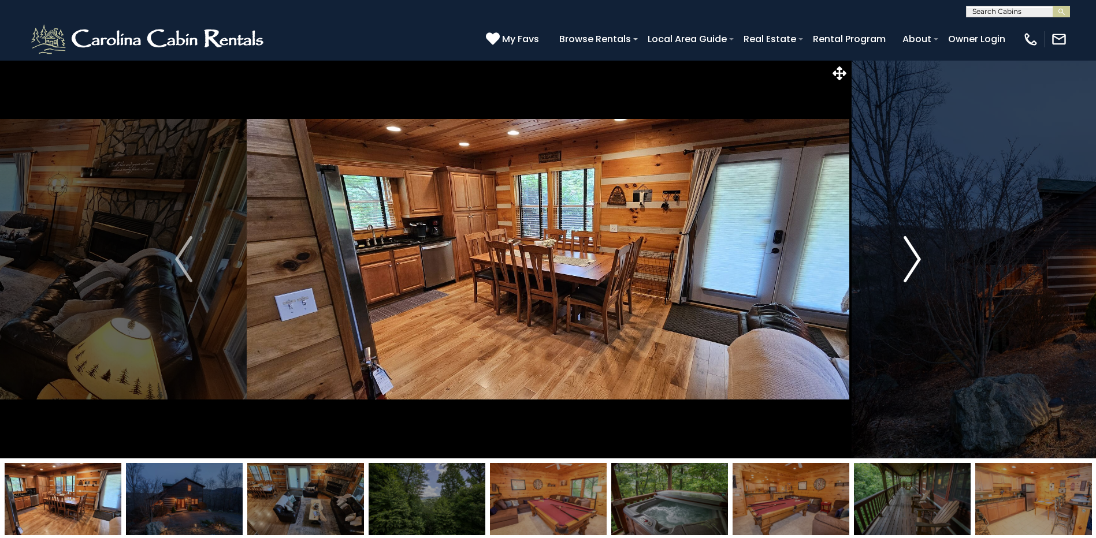
click at [910, 267] on img "Next" at bounding box center [911, 259] width 17 height 46
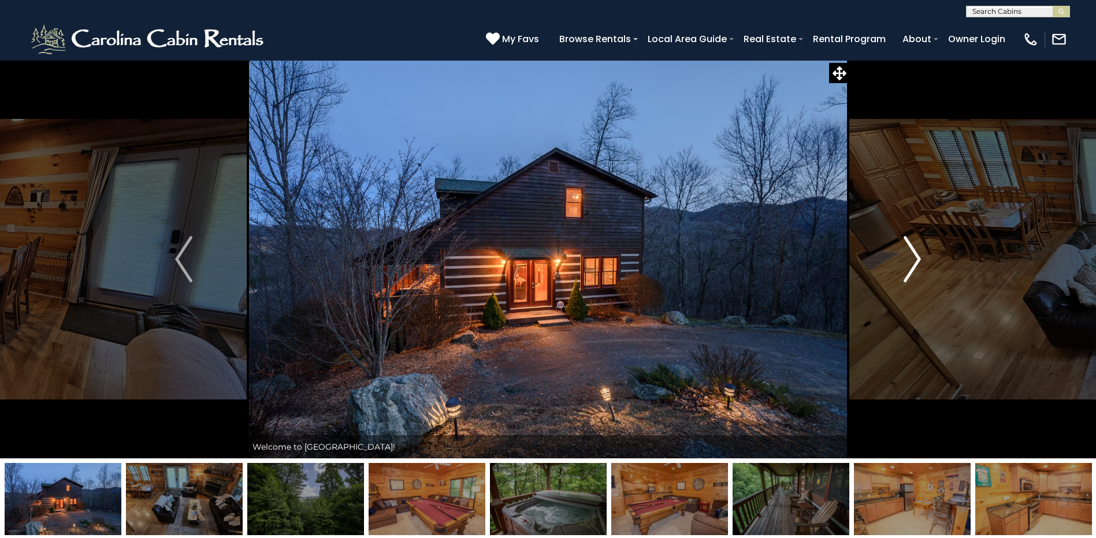
click at [910, 267] on img "Next" at bounding box center [911, 259] width 17 height 46
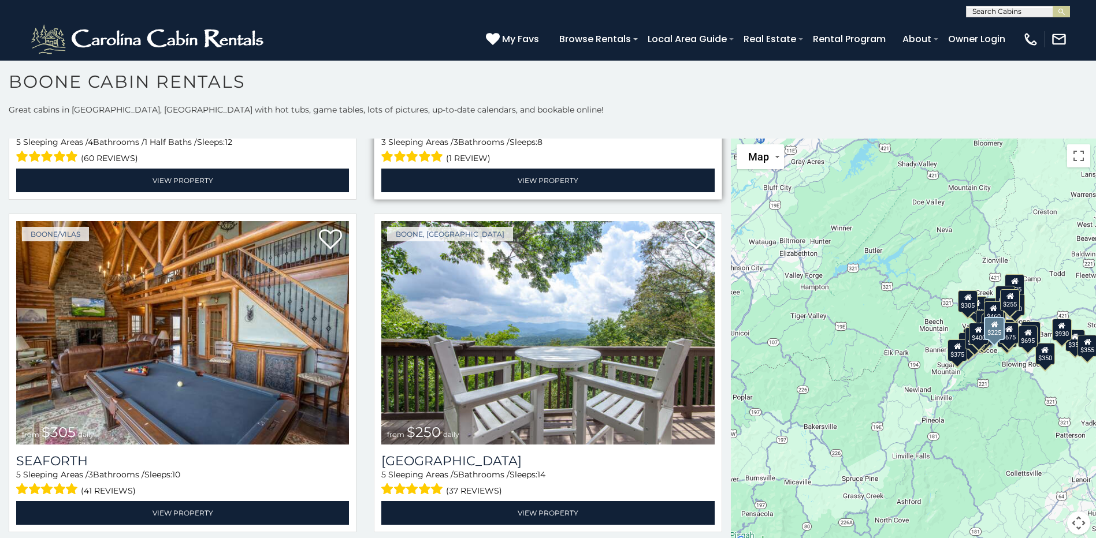
scroll to position [2946, 0]
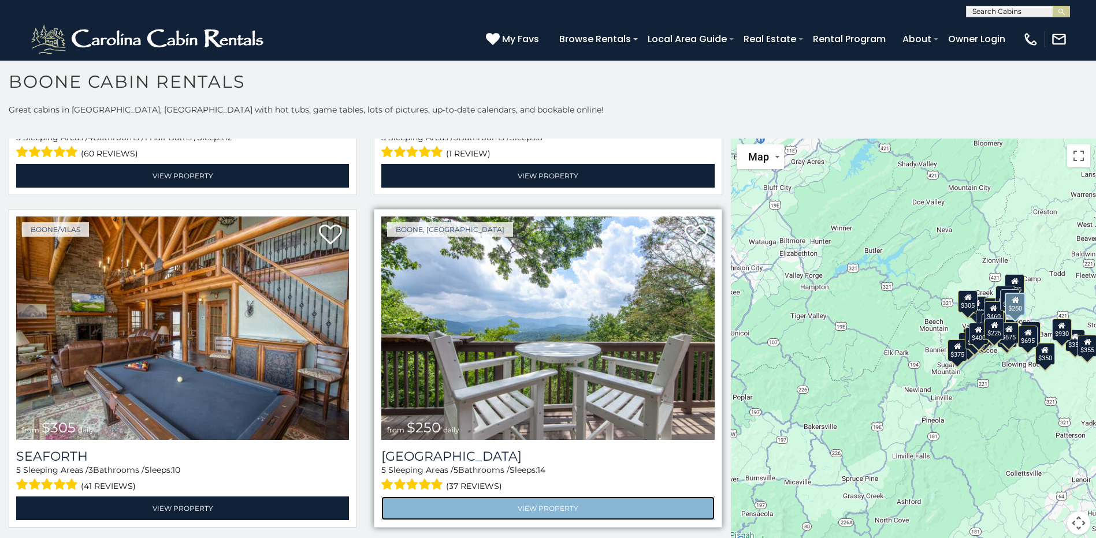
click at [510, 497] on link "View Property" at bounding box center [547, 509] width 333 height 24
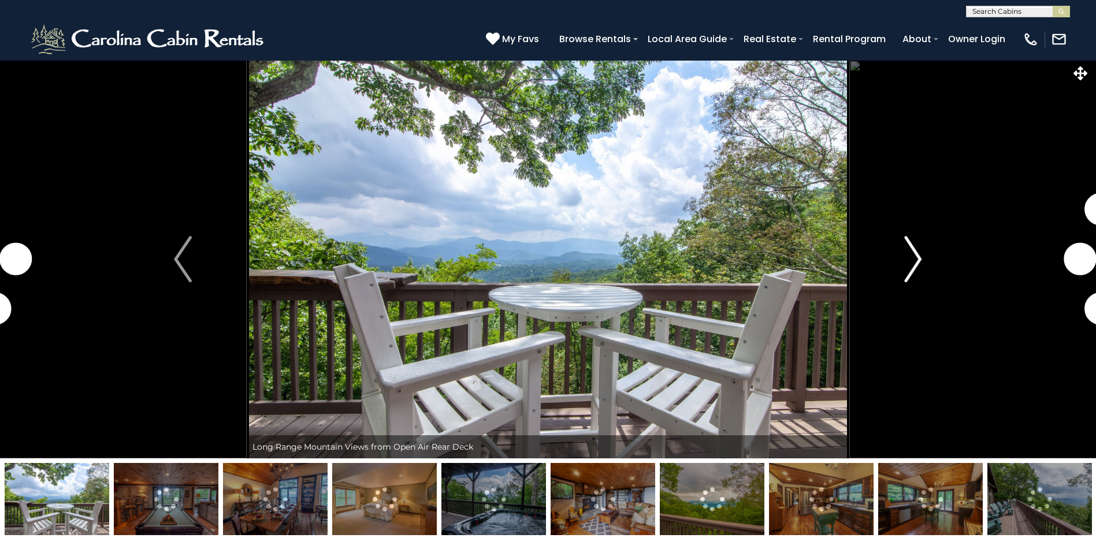
click at [914, 252] on img "Next" at bounding box center [912, 259] width 17 height 46
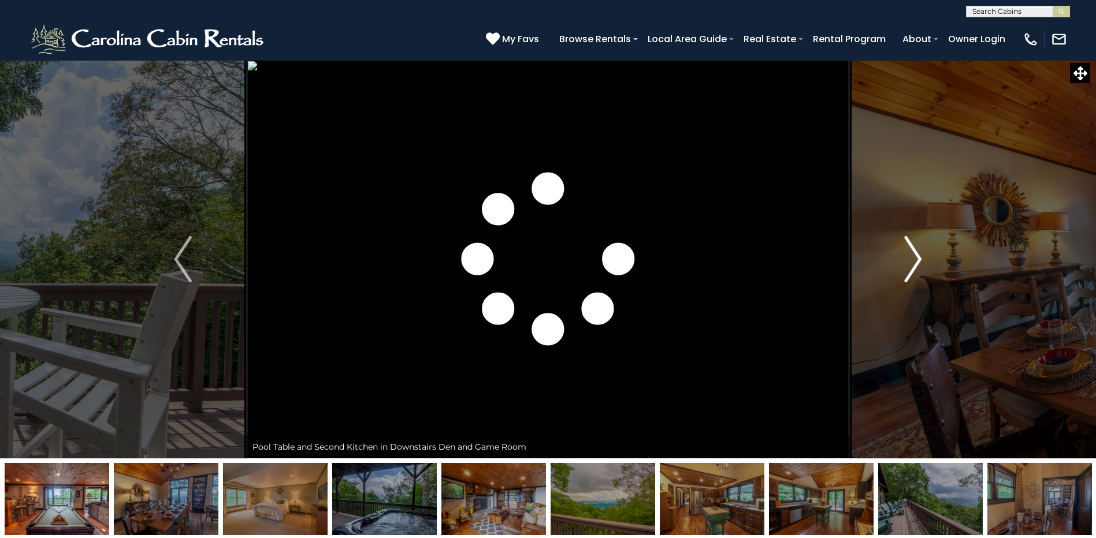
click at [914, 252] on img "Next" at bounding box center [912, 259] width 17 height 46
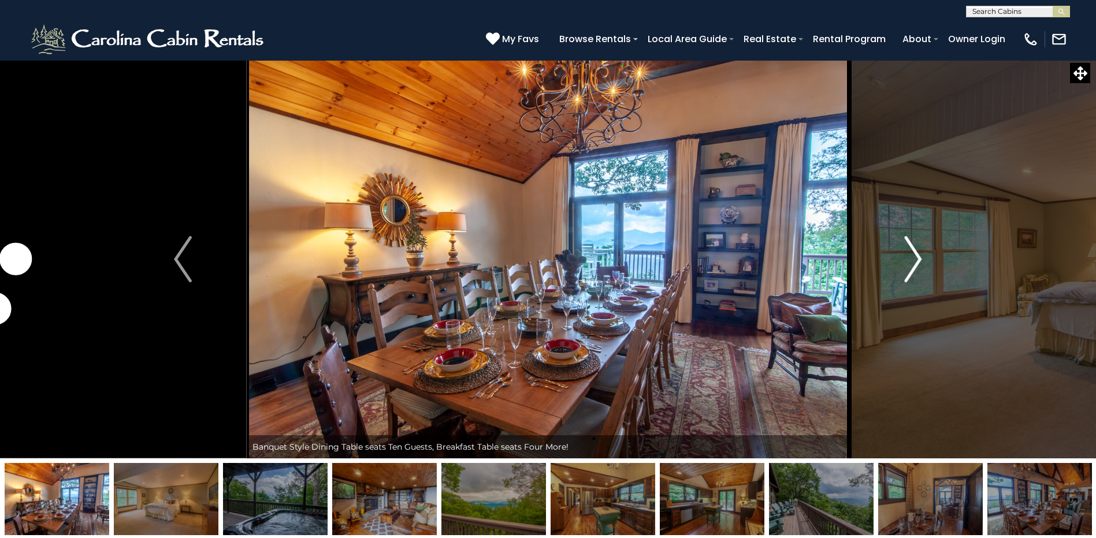
click at [914, 252] on img "Next" at bounding box center [912, 259] width 17 height 46
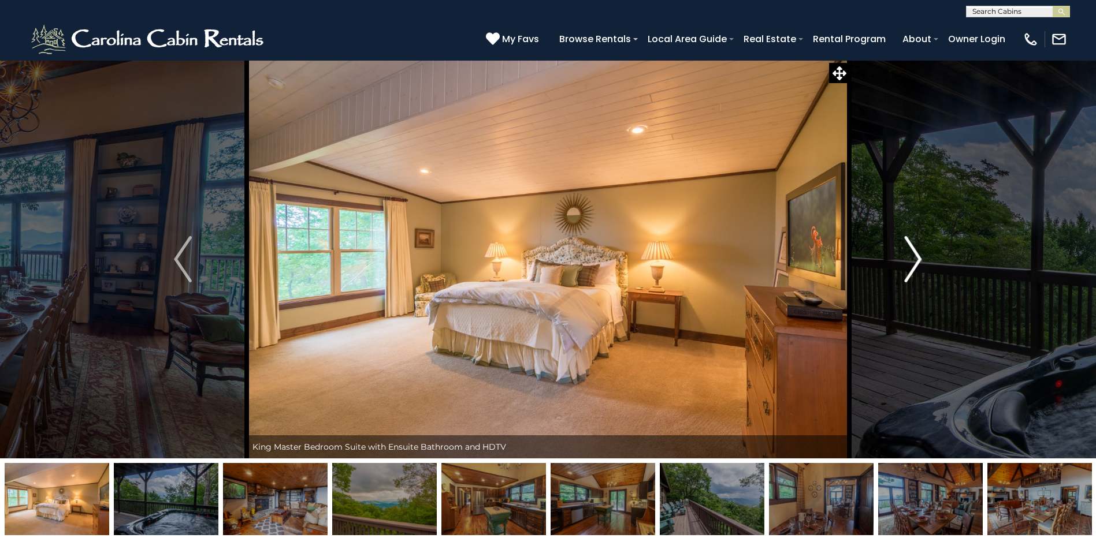
click at [914, 252] on img "Next" at bounding box center [912, 259] width 17 height 46
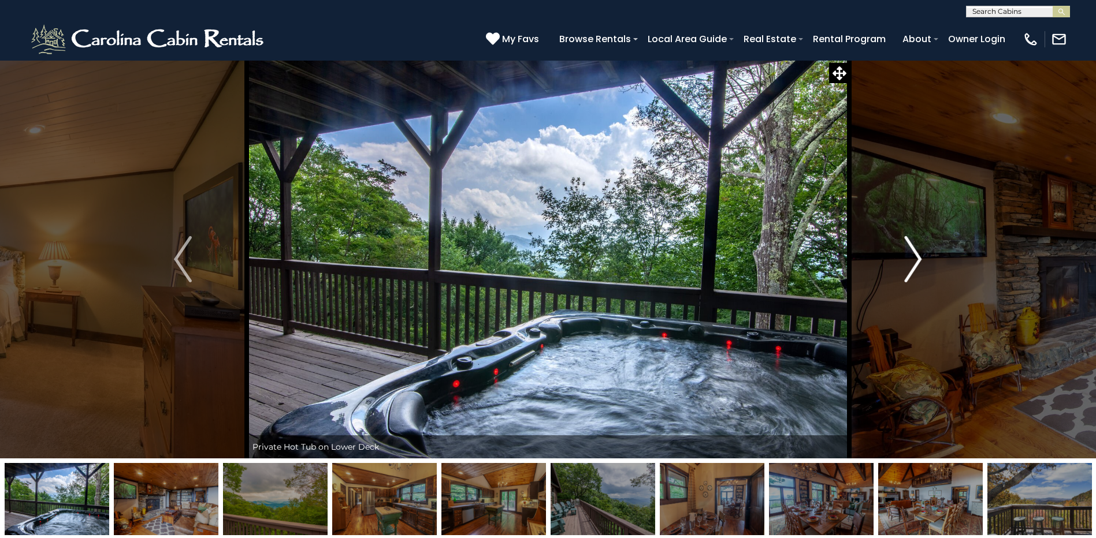
click at [914, 252] on img "Next" at bounding box center [912, 259] width 17 height 46
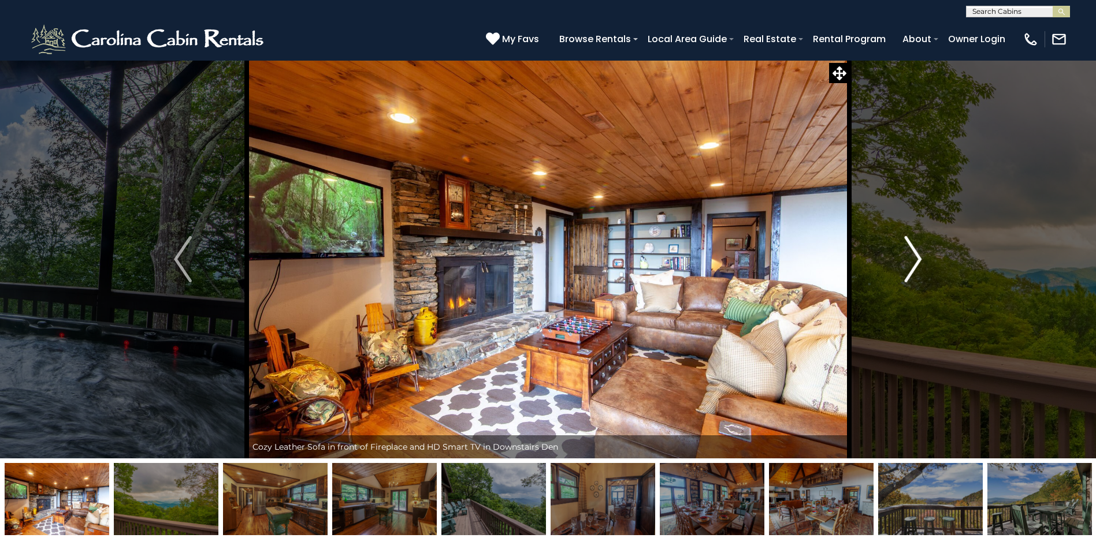
click at [914, 252] on img "Next" at bounding box center [912, 259] width 17 height 46
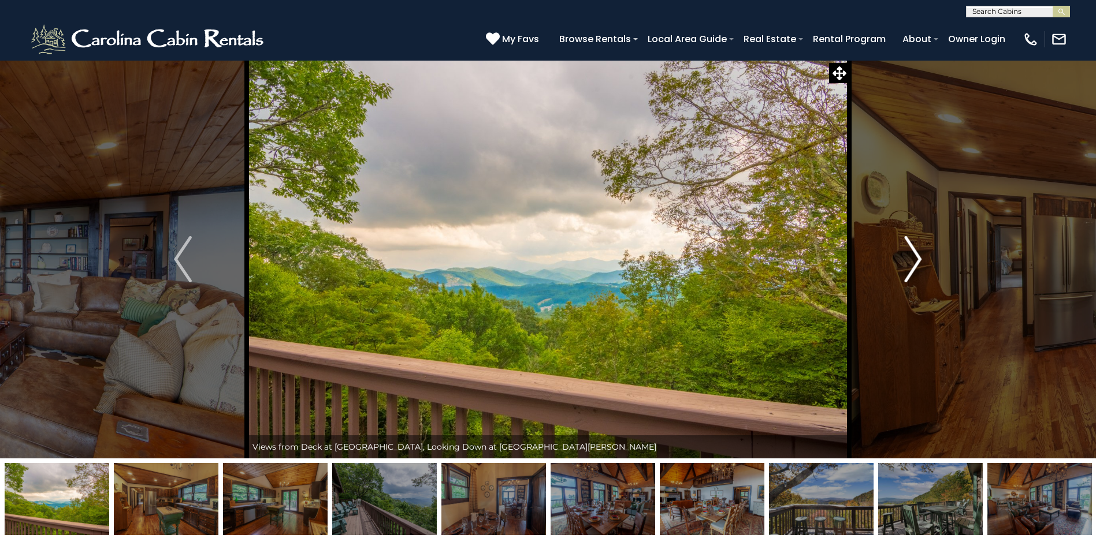
click at [914, 252] on img "Next" at bounding box center [912, 259] width 17 height 46
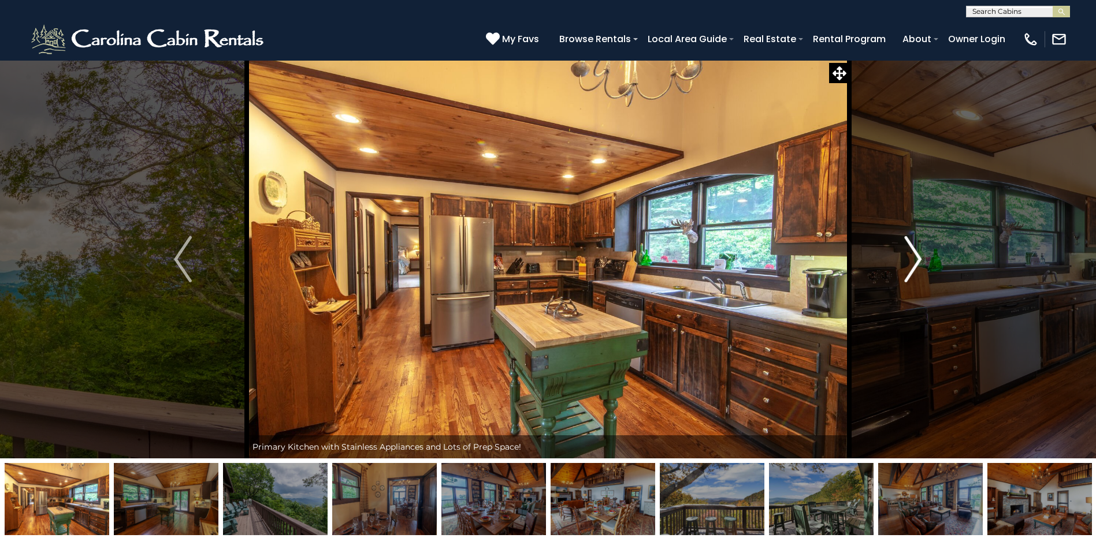
click at [914, 252] on img "Next" at bounding box center [912, 259] width 17 height 46
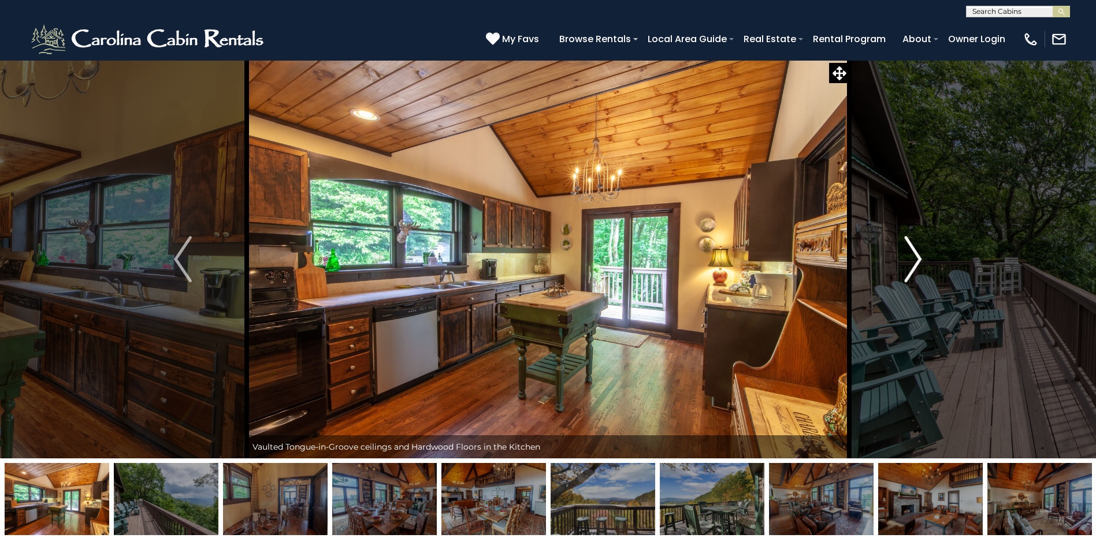
click at [914, 252] on img "Next" at bounding box center [912, 259] width 17 height 46
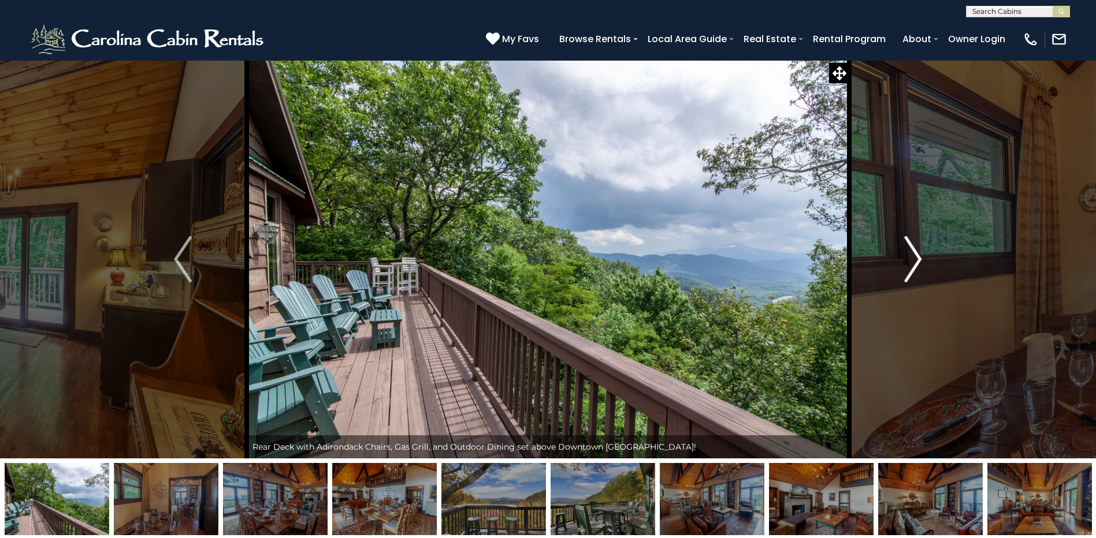
click at [914, 252] on img "Next" at bounding box center [912, 259] width 17 height 46
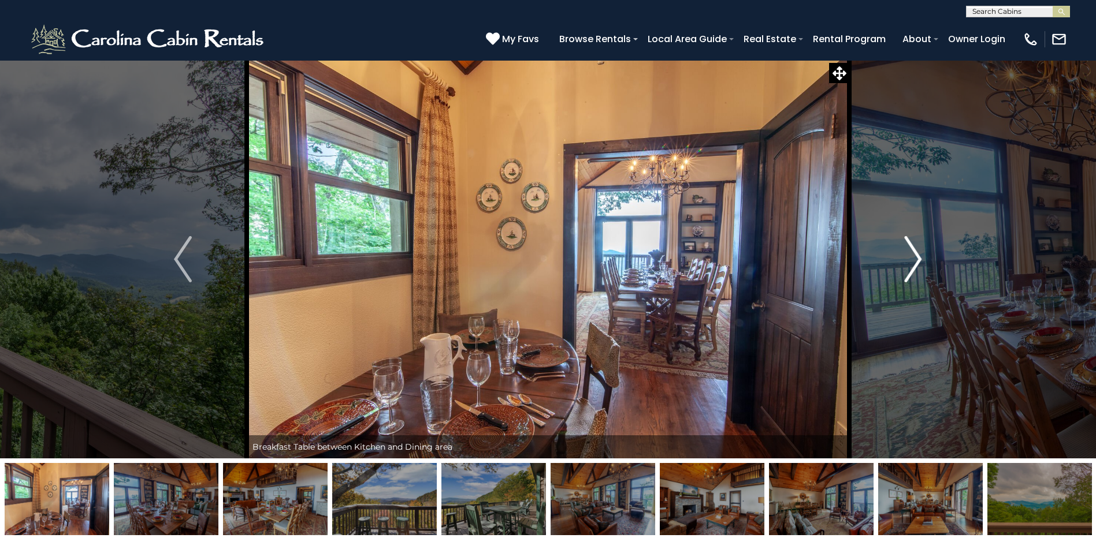
click at [914, 252] on img "Next" at bounding box center [912, 259] width 17 height 46
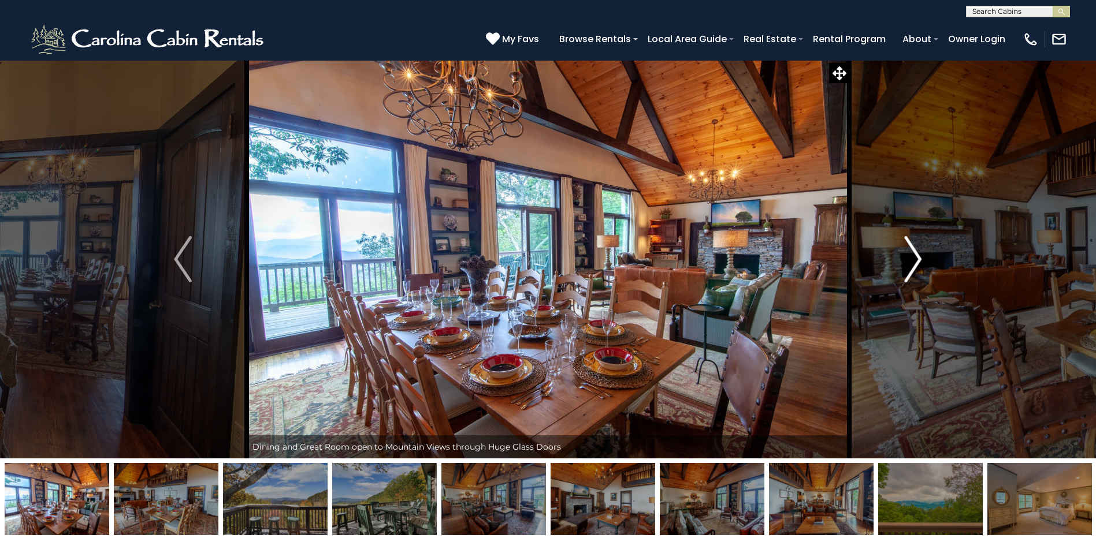
click at [914, 252] on img "Next" at bounding box center [912, 259] width 17 height 46
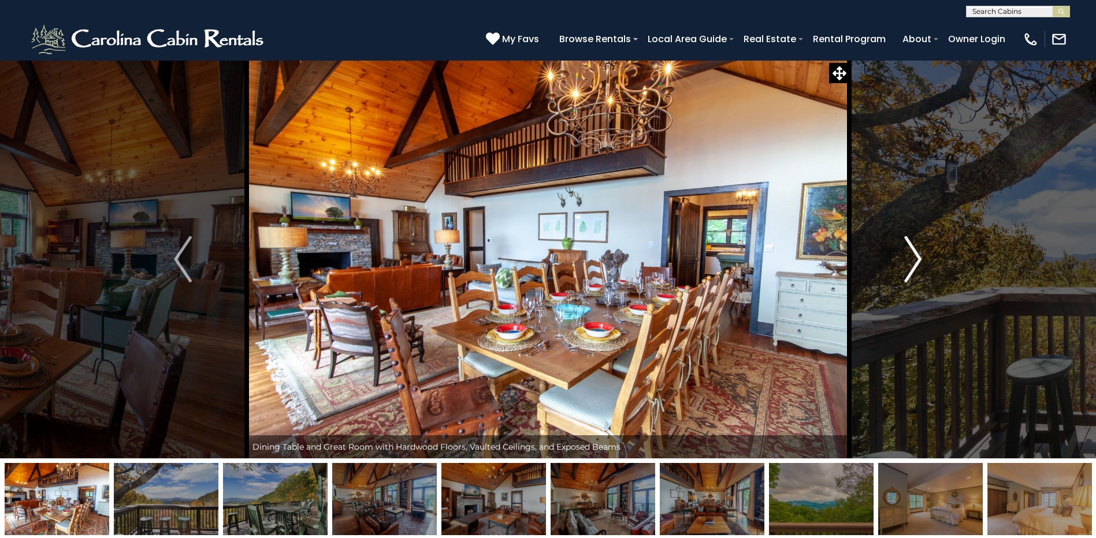
click at [914, 252] on img "Next" at bounding box center [912, 259] width 17 height 46
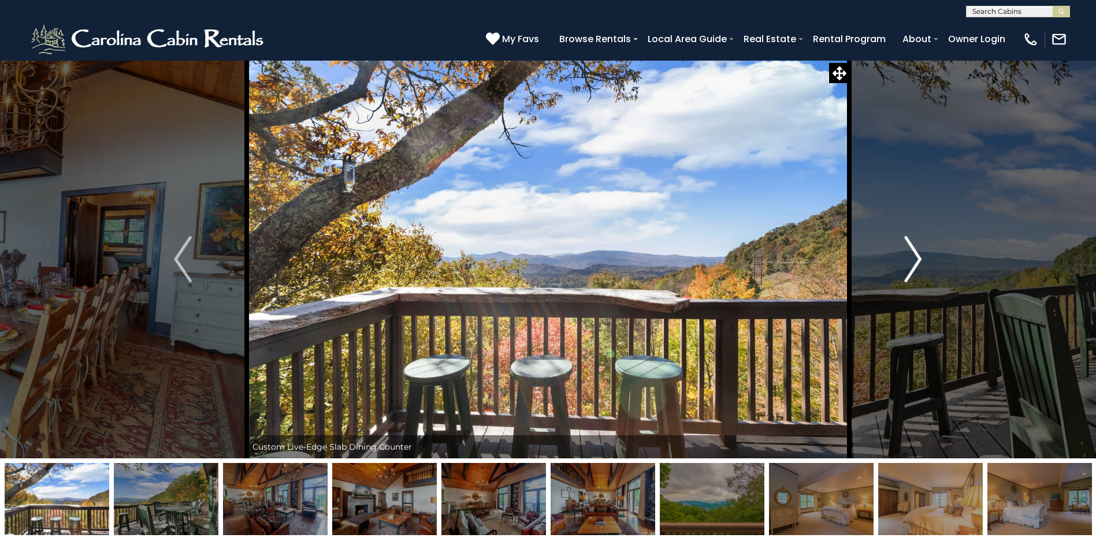
click at [914, 252] on img "Next" at bounding box center [912, 259] width 17 height 46
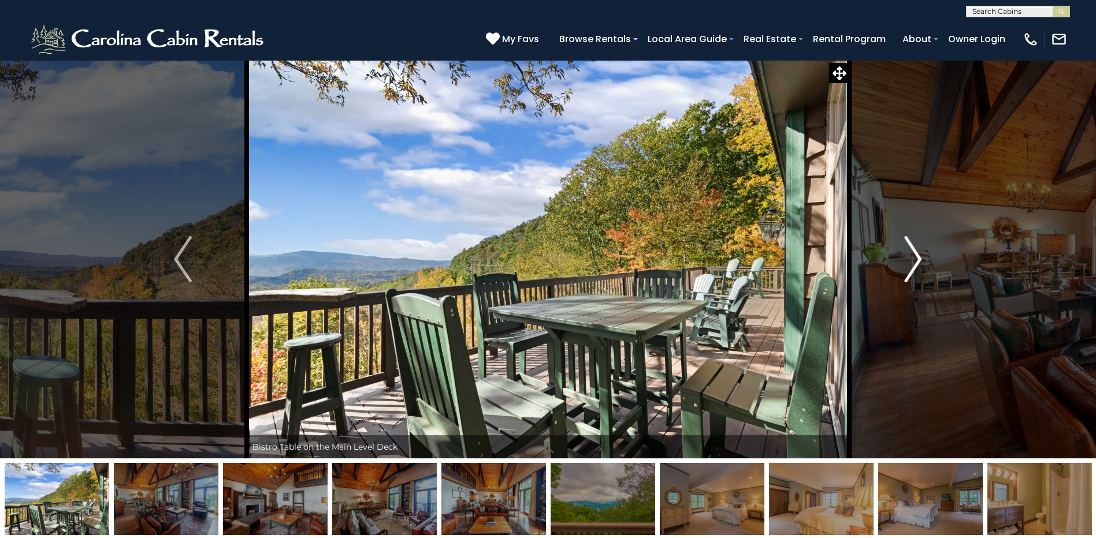
click at [914, 252] on img "Next" at bounding box center [912, 259] width 17 height 46
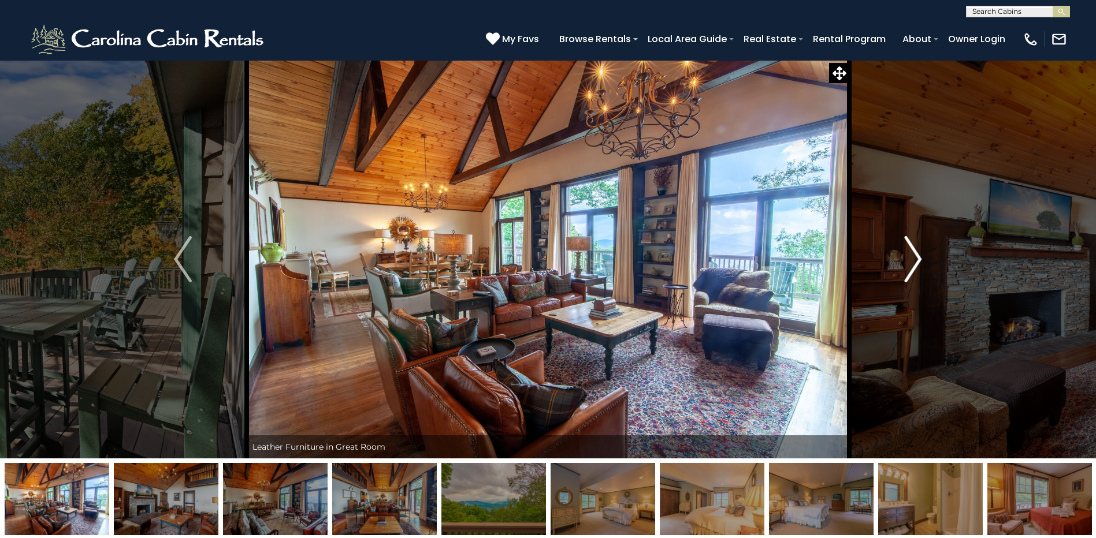
click at [914, 252] on img "Next" at bounding box center [912, 259] width 17 height 46
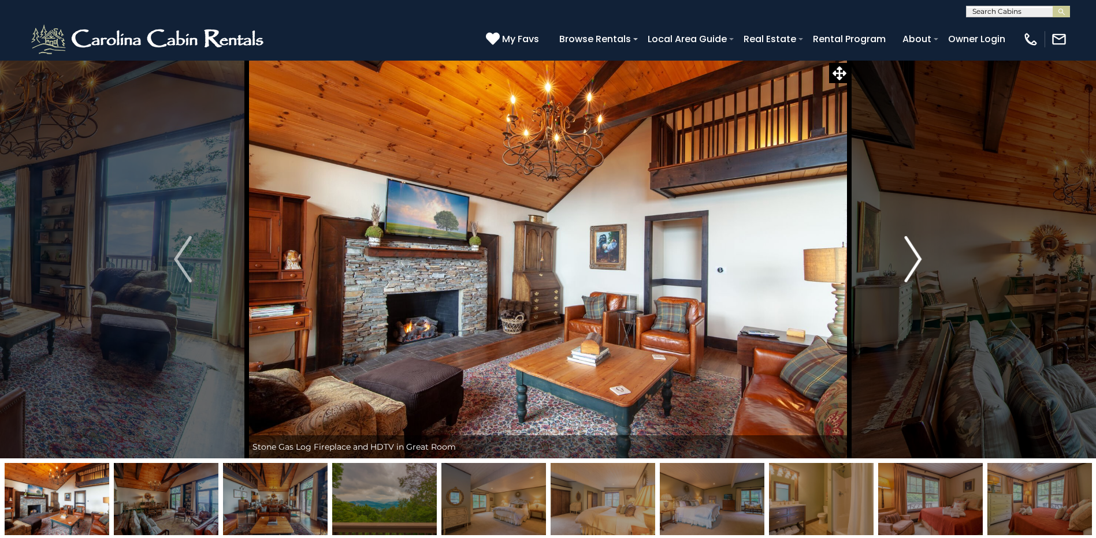
click at [914, 252] on img "Next" at bounding box center [912, 259] width 17 height 46
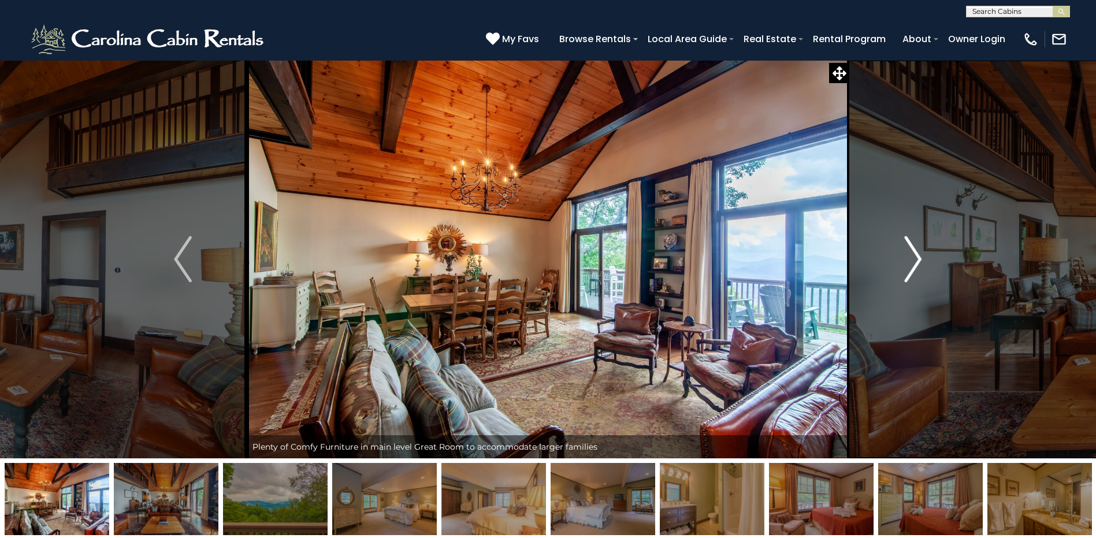
click at [914, 252] on img "Next" at bounding box center [912, 259] width 17 height 46
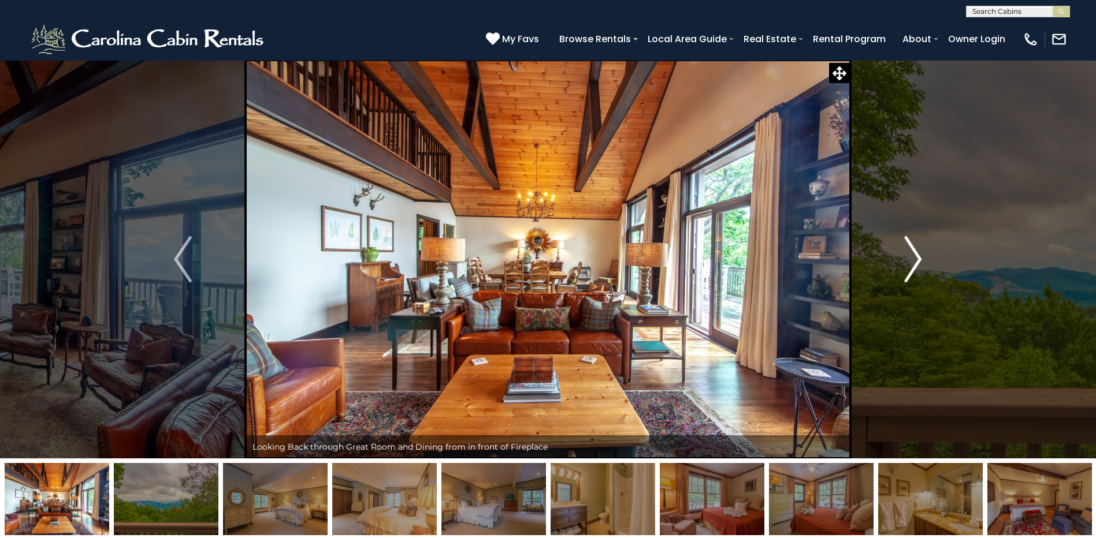
click at [914, 252] on img "Next" at bounding box center [912, 259] width 17 height 46
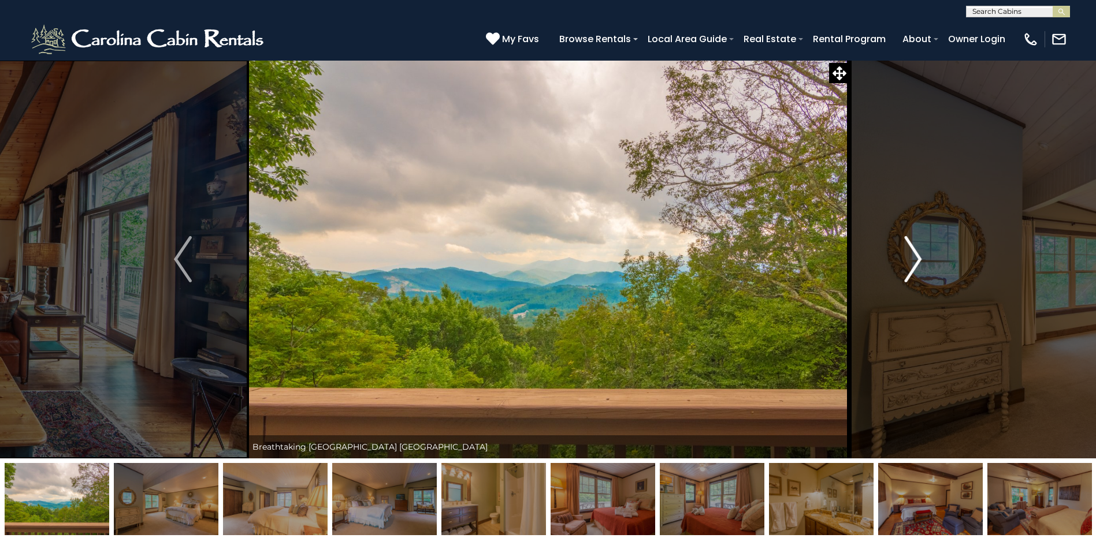
click at [914, 252] on img "Next" at bounding box center [912, 259] width 17 height 46
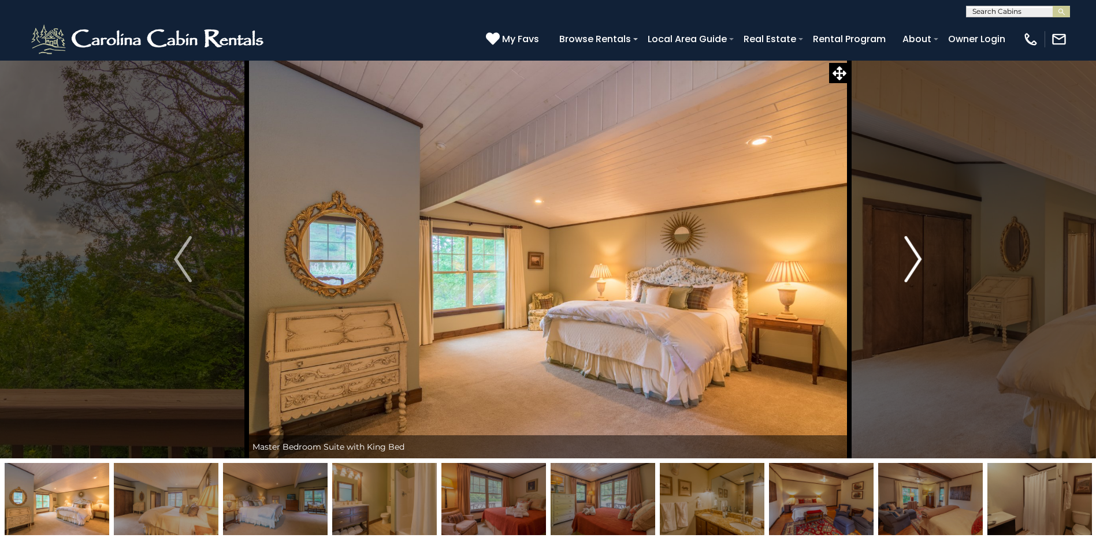
click at [914, 252] on img "Next" at bounding box center [912, 259] width 17 height 46
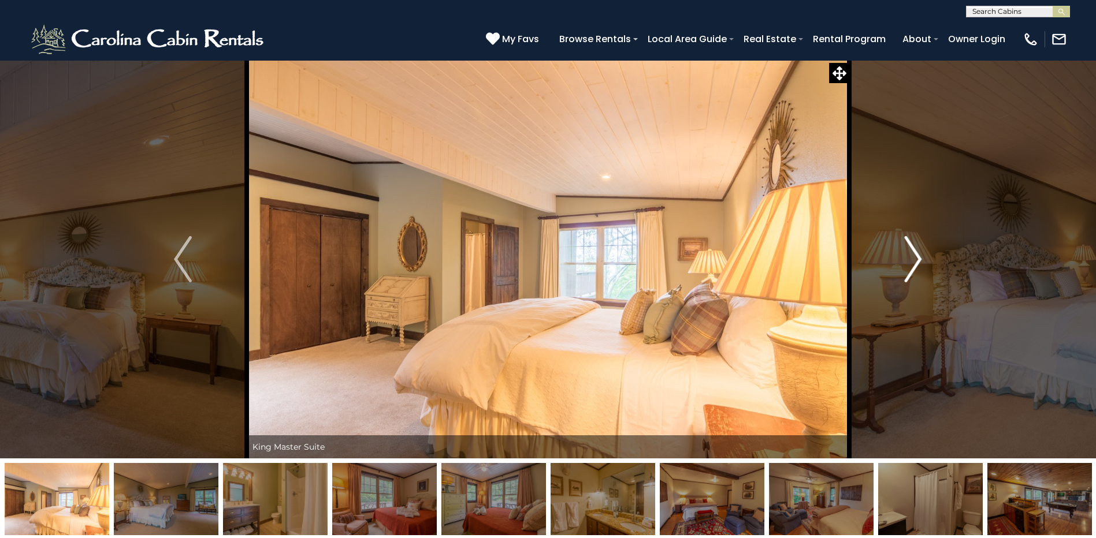
click at [914, 252] on img "Next" at bounding box center [912, 259] width 17 height 46
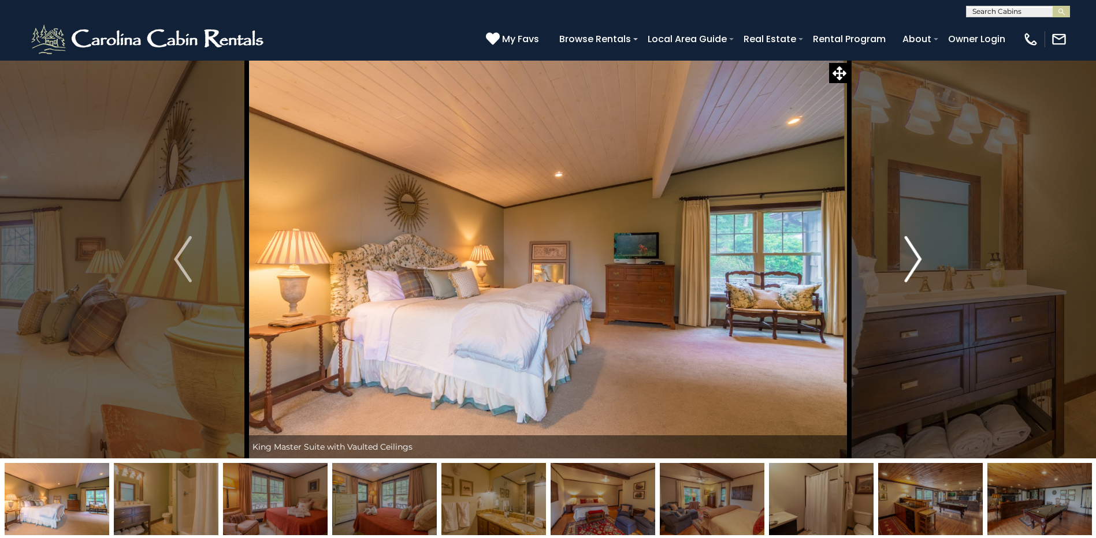
click at [914, 252] on img "Next" at bounding box center [912, 259] width 17 height 46
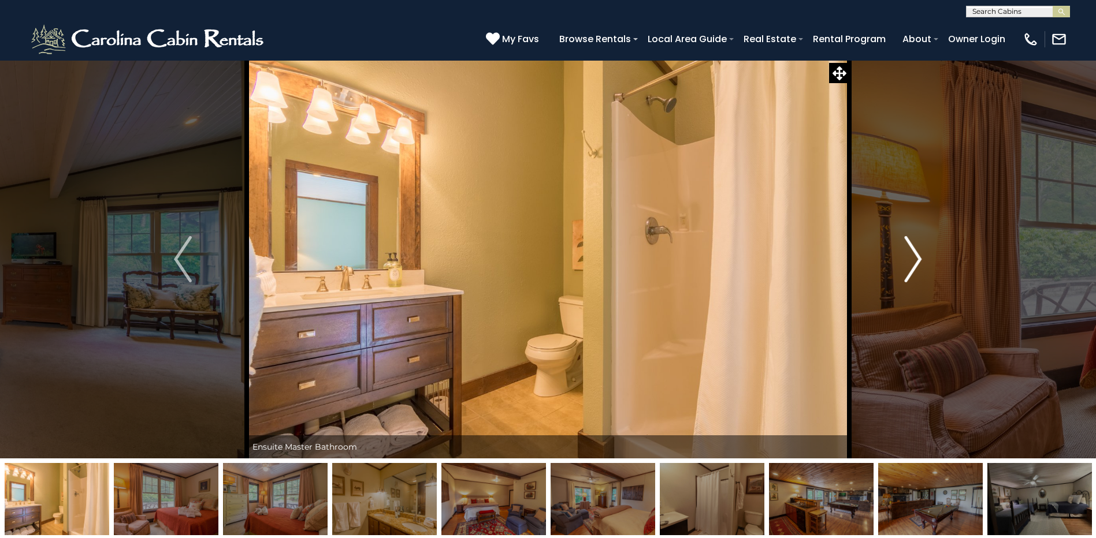
click at [914, 252] on img "Next" at bounding box center [912, 259] width 17 height 46
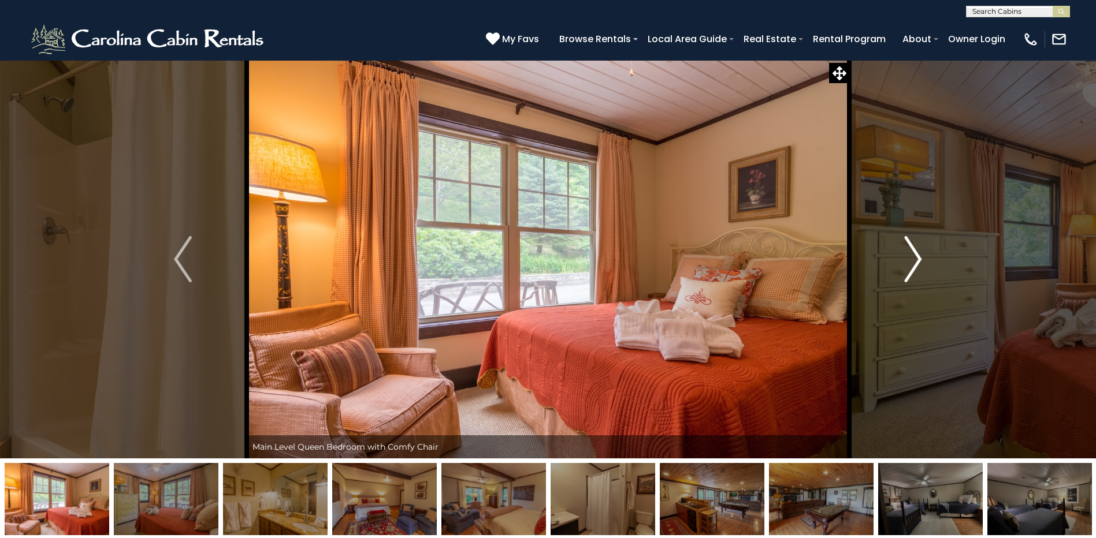
click at [914, 252] on img "Next" at bounding box center [912, 259] width 17 height 46
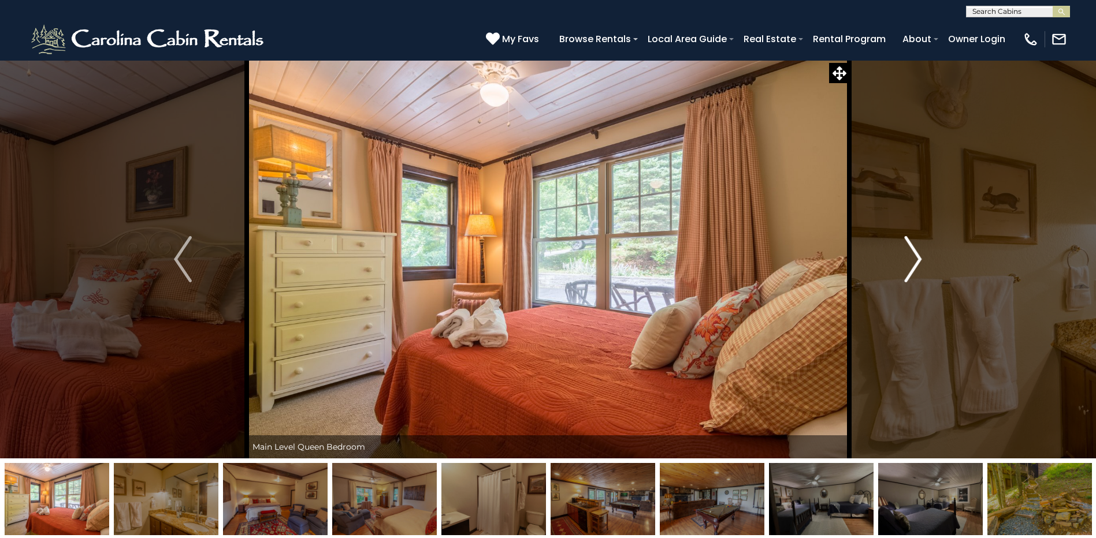
click at [914, 252] on img "Next" at bounding box center [912, 259] width 17 height 46
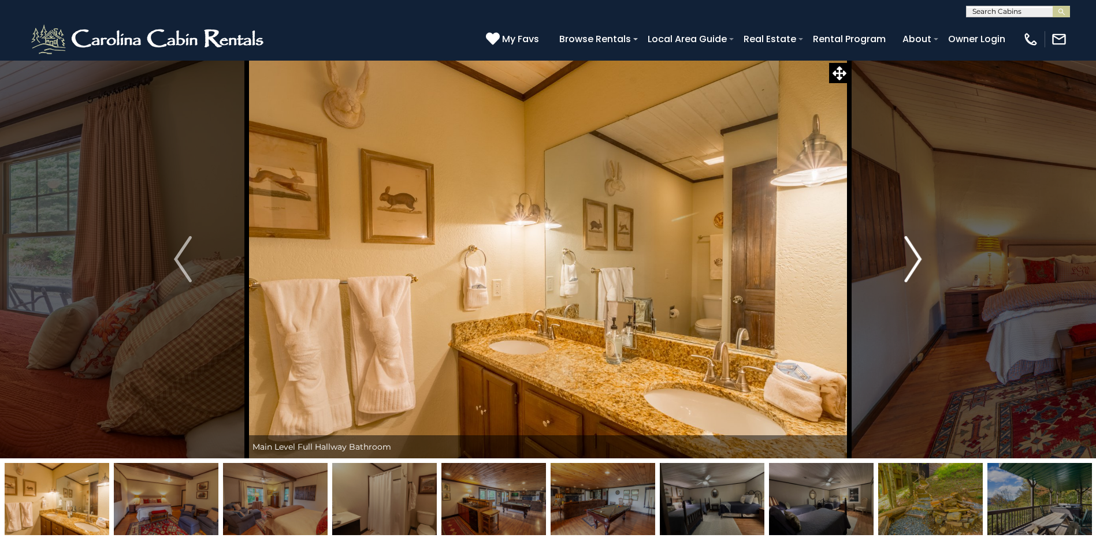
click at [914, 252] on img "Next" at bounding box center [912, 259] width 17 height 46
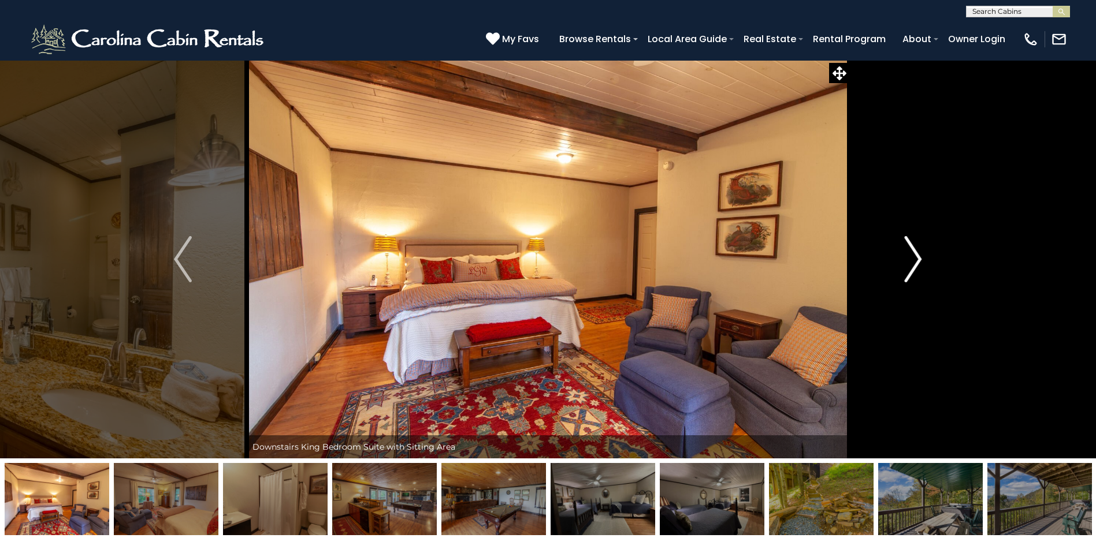
click at [914, 252] on img "Next" at bounding box center [912, 259] width 17 height 46
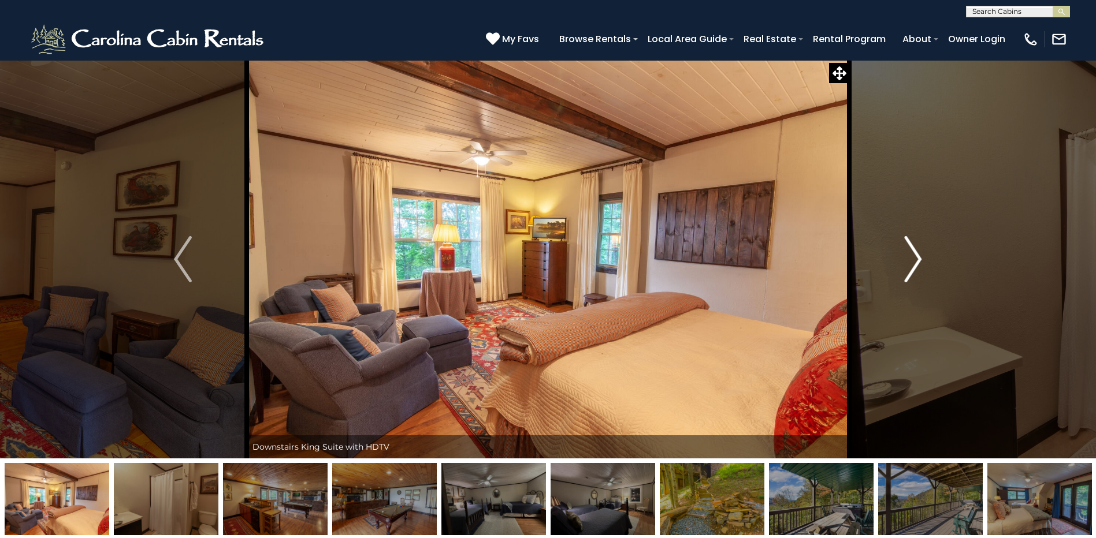
click at [914, 252] on img "Next" at bounding box center [912, 259] width 17 height 46
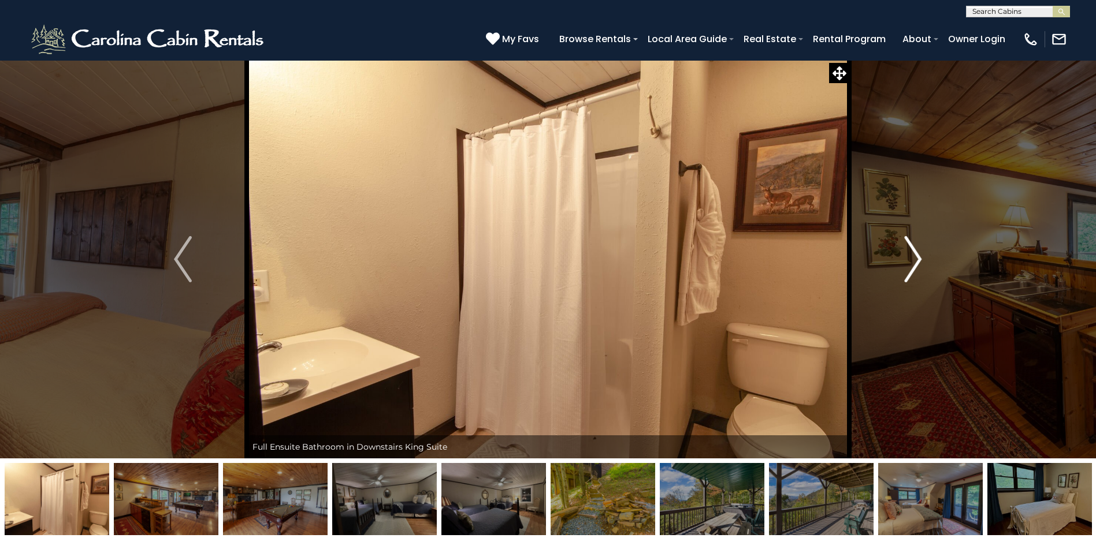
click at [914, 252] on img "Next" at bounding box center [912, 259] width 17 height 46
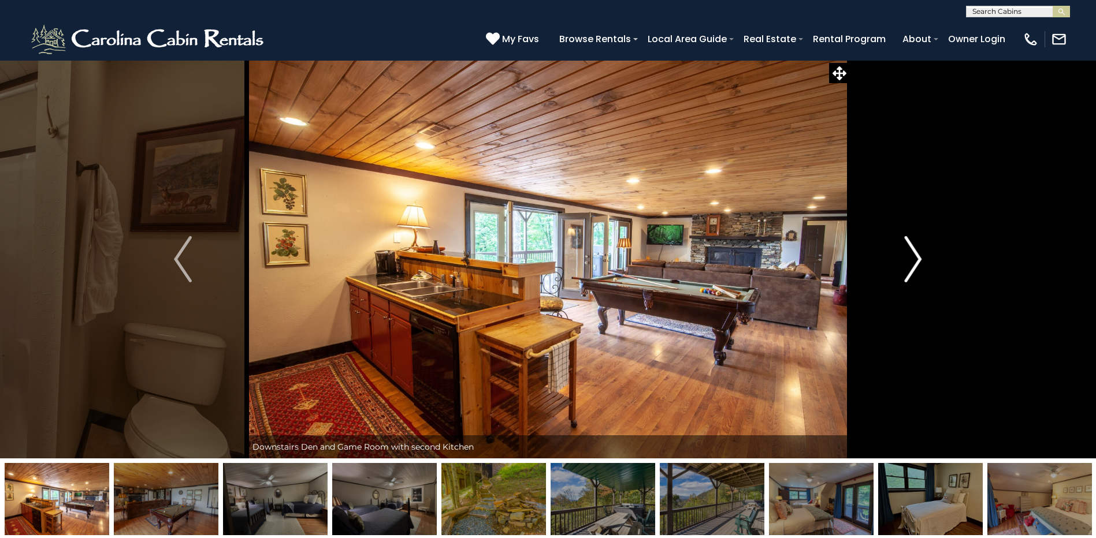
click at [914, 252] on img "Next" at bounding box center [912, 259] width 17 height 46
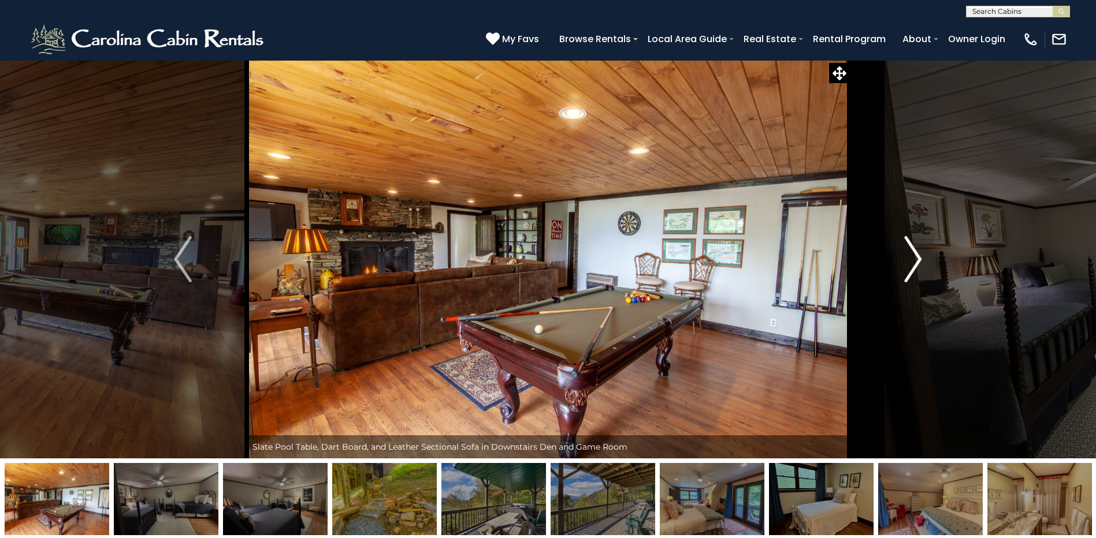
click at [914, 252] on img "Next" at bounding box center [912, 259] width 17 height 46
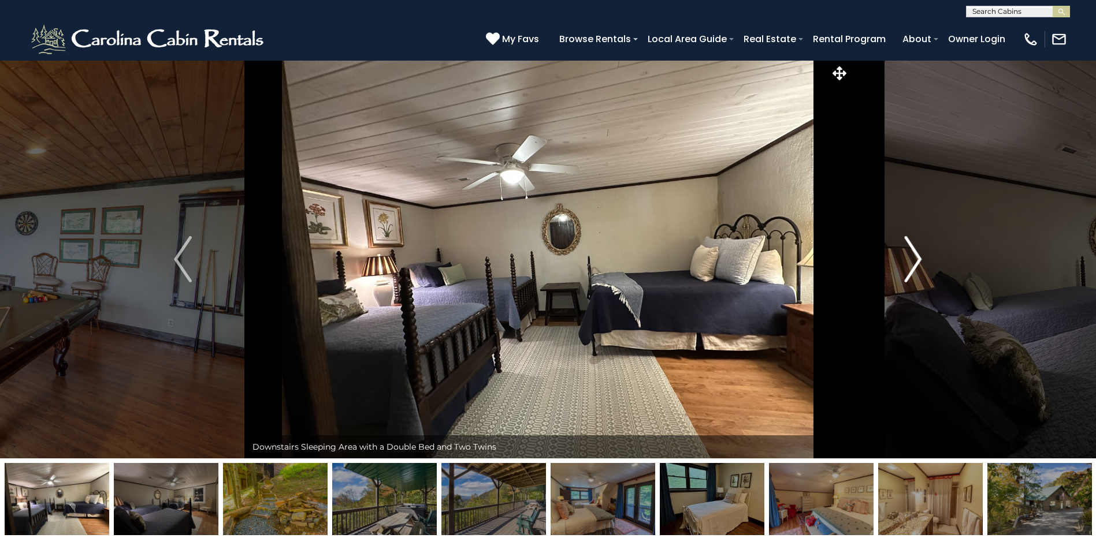
click at [914, 252] on img "Next" at bounding box center [912, 259] width 17 height 46
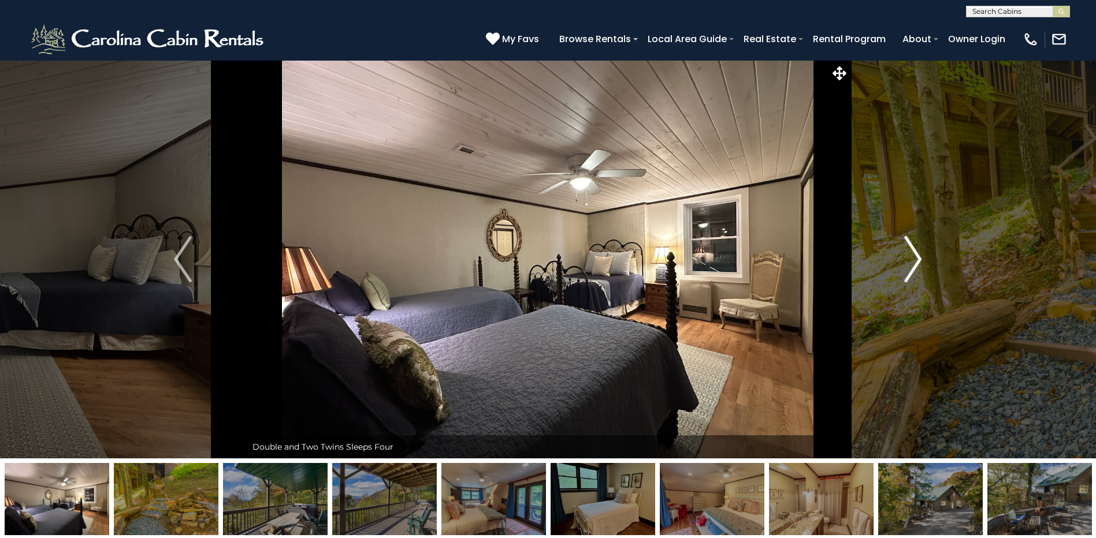
click at [914, 252] on img "Next" at bounding box center [912, 259] width 17 height 46
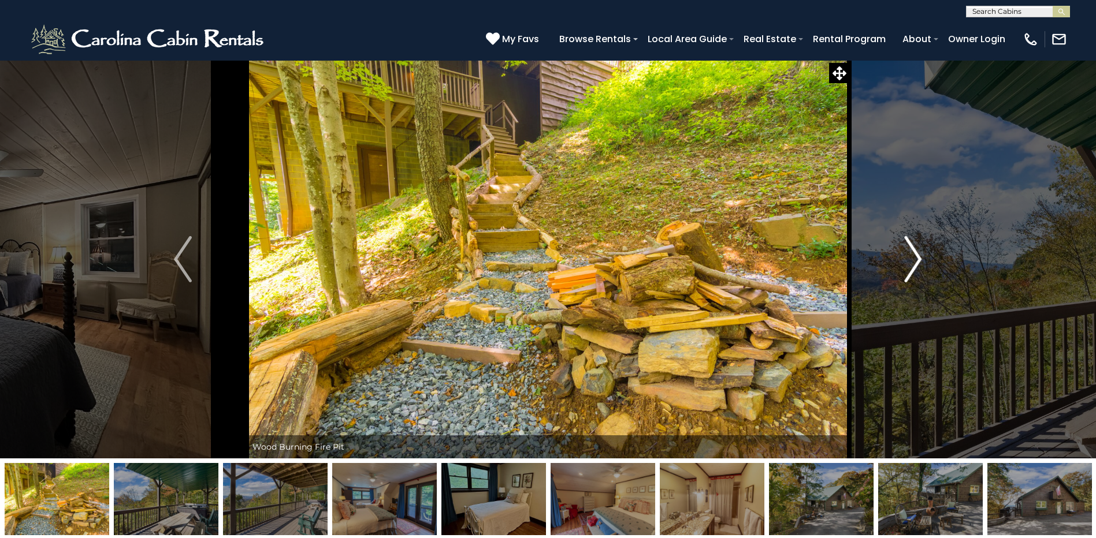
click at [914, 252] on img "Next" at bounding box center [912, 259] width 17 height 46
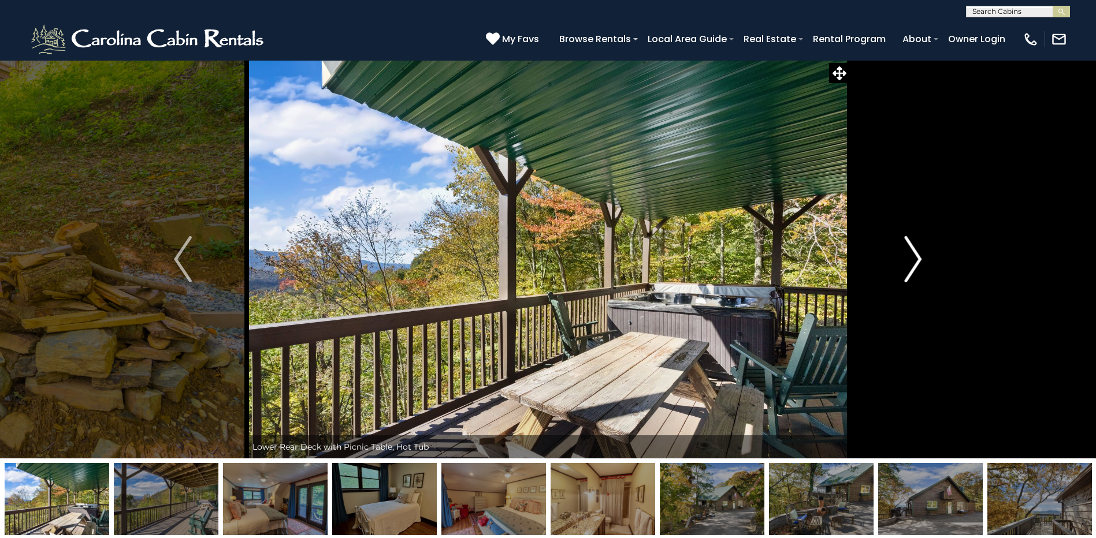
click at [914, 252] on img "Next" at bounding box center [912, 259] width 17 height 46
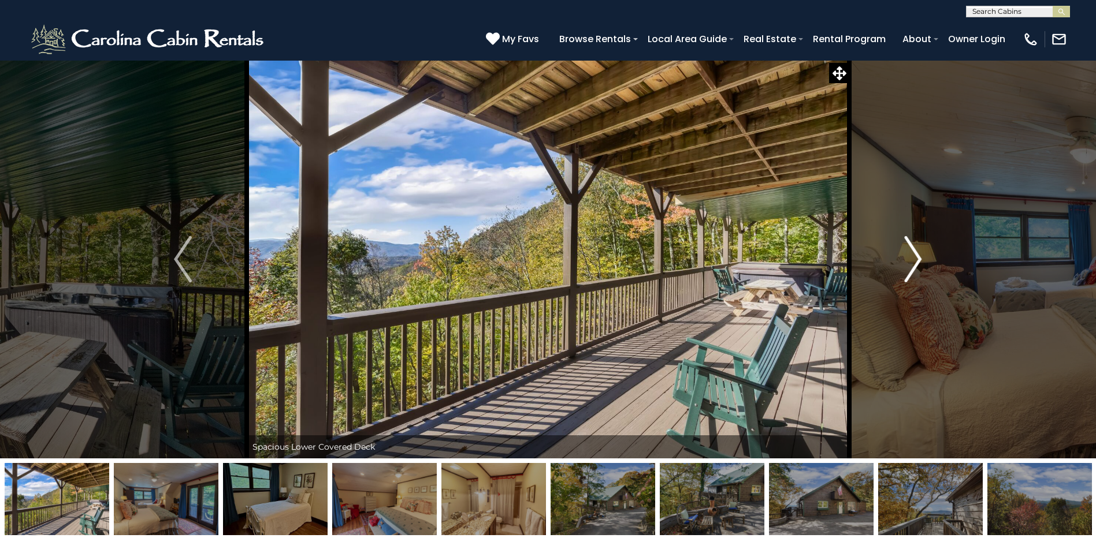
click at [914, 252] on img "Next" at bounding box center [912, 259] width 17 height 46
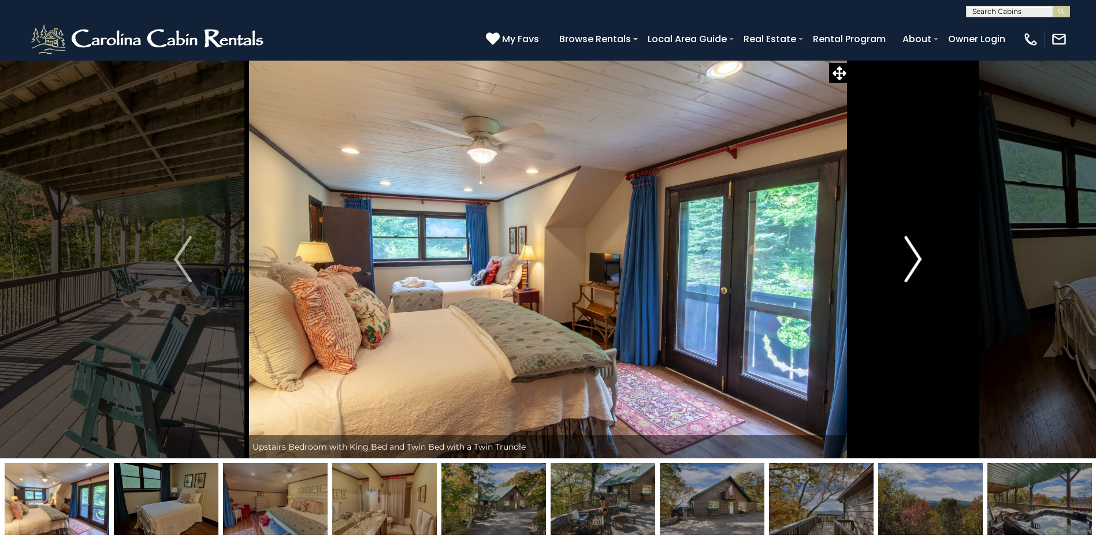
click at [914, 252] on img "Next" at bounding box center [912, 259] width 17 height 46
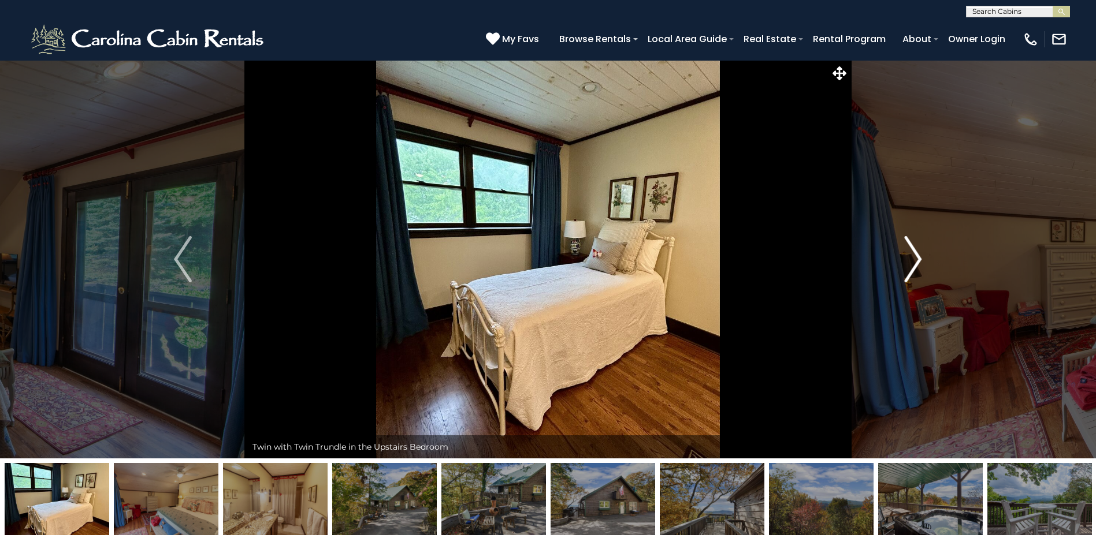
click at [914, 252] on img "Next" at bounding box center [912, 259] width 17 height 46
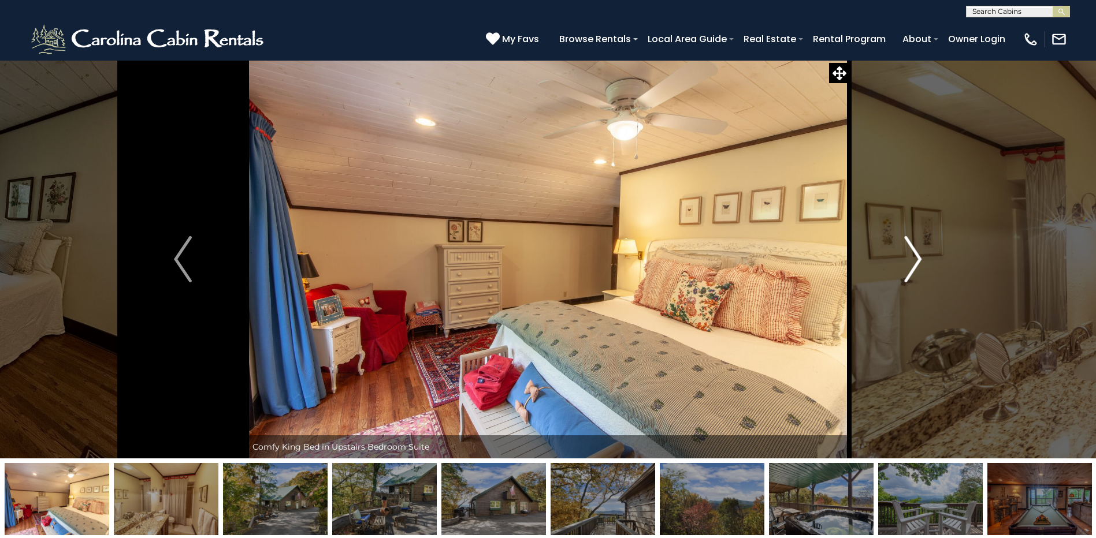
click at [914, 252] on img "Next" at bounding box center [912, 259] width 17 height 46
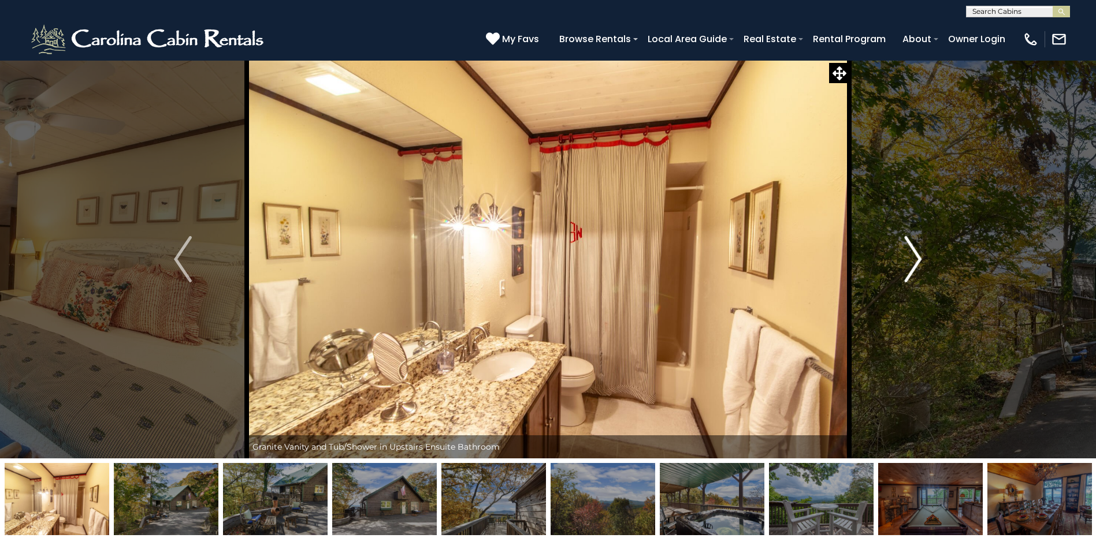
click at [914, 252] on img "Next" at bounding box center [912, 259] width 17 height 46
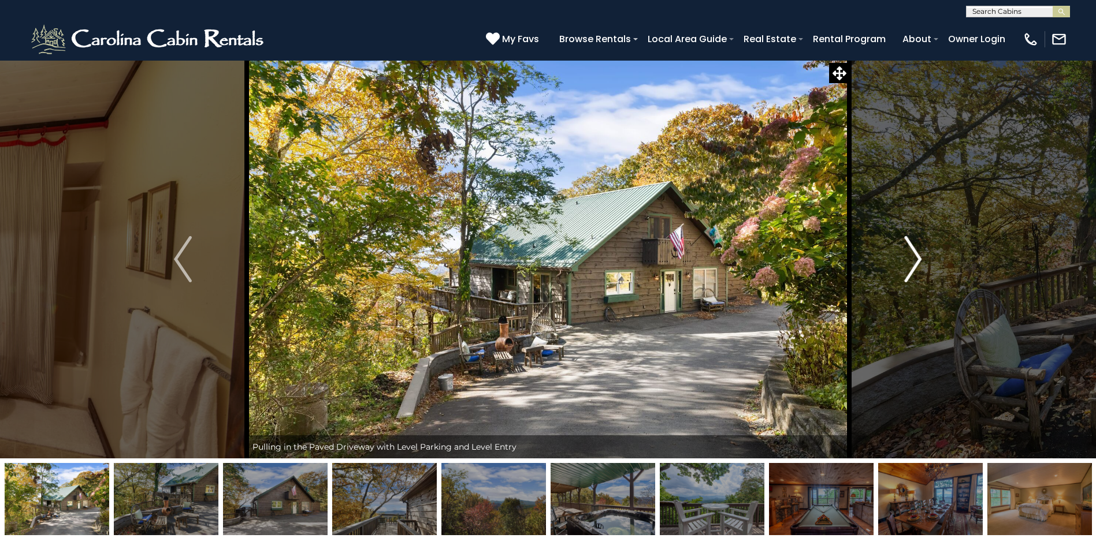
click at [914, 252] on img "Next" at bounding box center [912, 259] width 17 height 46
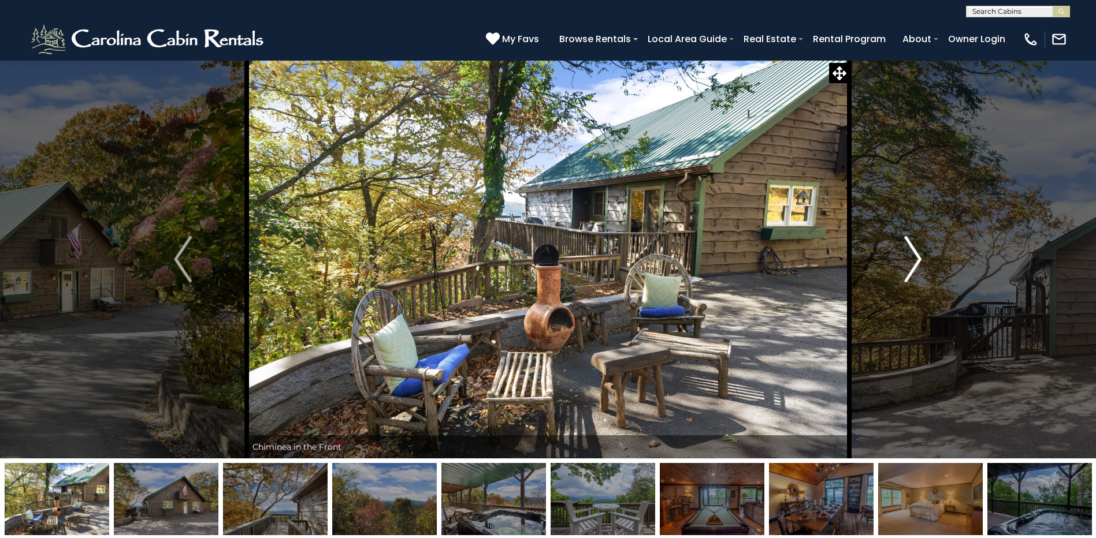
click at [914, 252] on img "Next" at bounding box center [912, 259] width 17 height 46
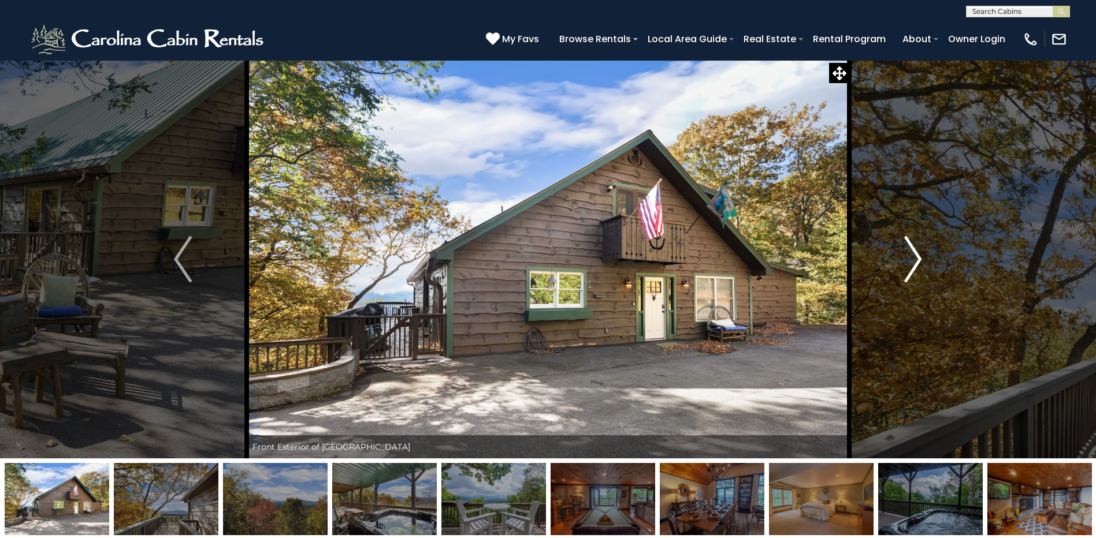
click at [914, 252] on img "Next" at bounding box center [912, 259] width 17 height 46
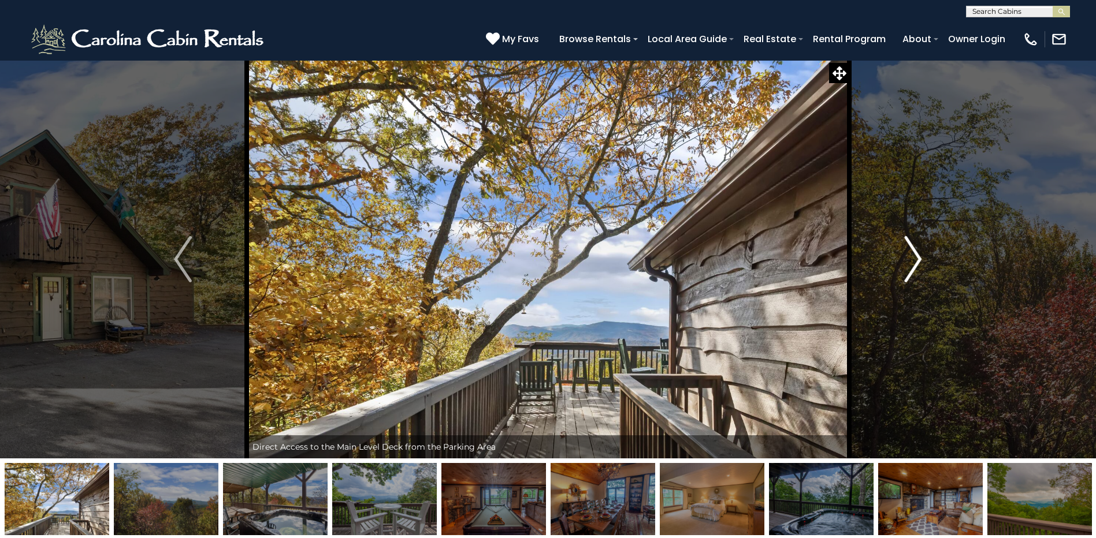
click at [914, 252] on img "Next" at bounding box center [912, 259] width 17 height 46
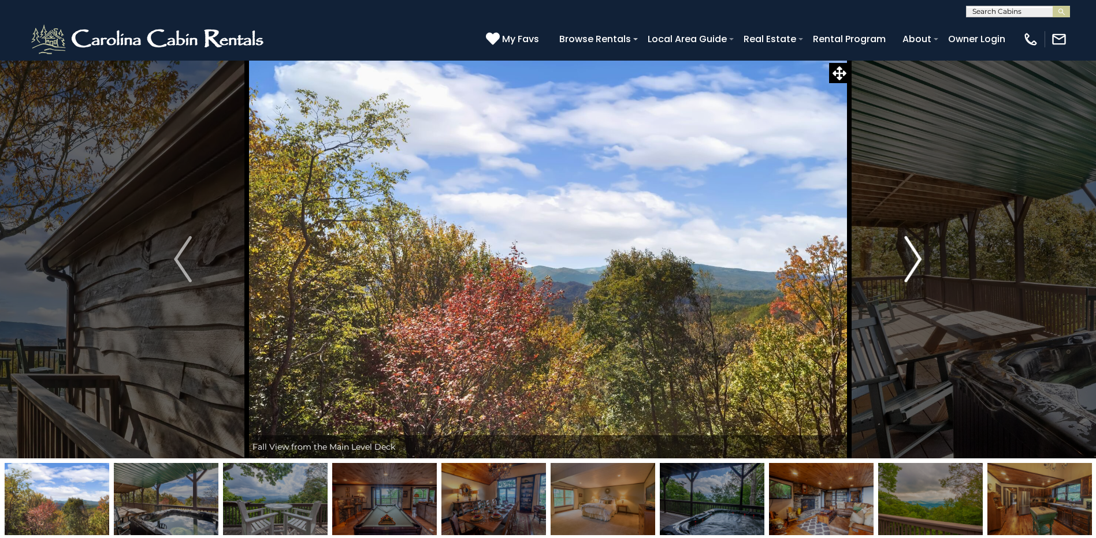
click at [914, 252] on img "Next" at bounding box center [912, 259] width 17 height 46
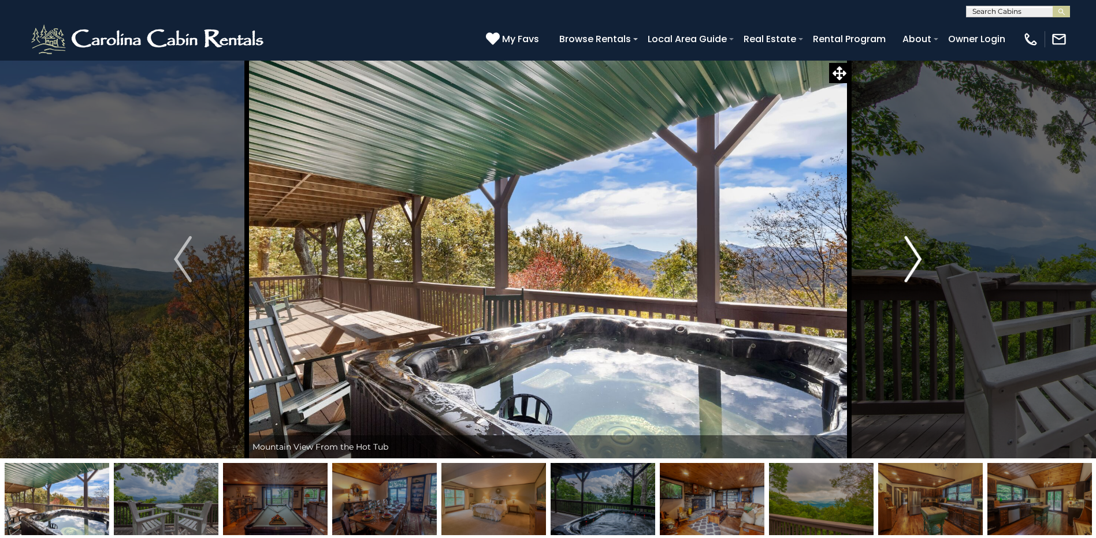
click at [914, 252] on img "Next" at bounding box center [912, 259] width 17 height 46
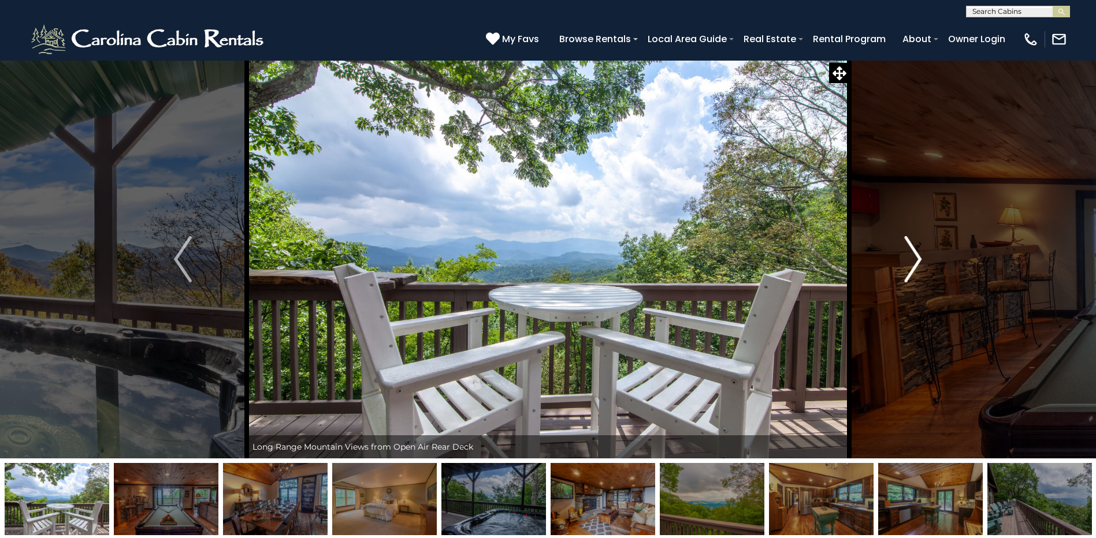
click at [914, 252] on img "Next" at bounding box center [912, 259] width 17 height 46
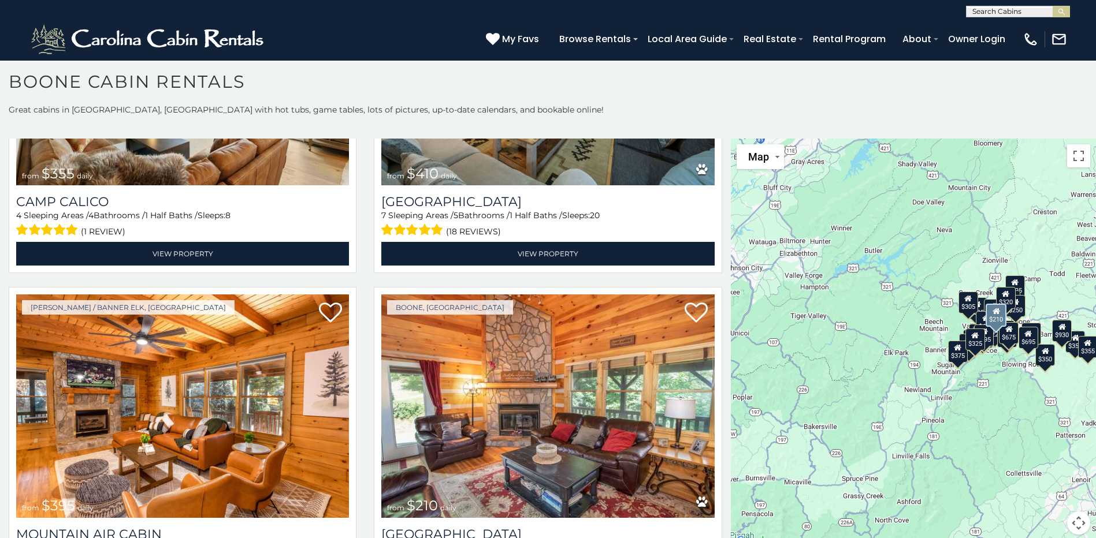
scroll to position [4217, 0]
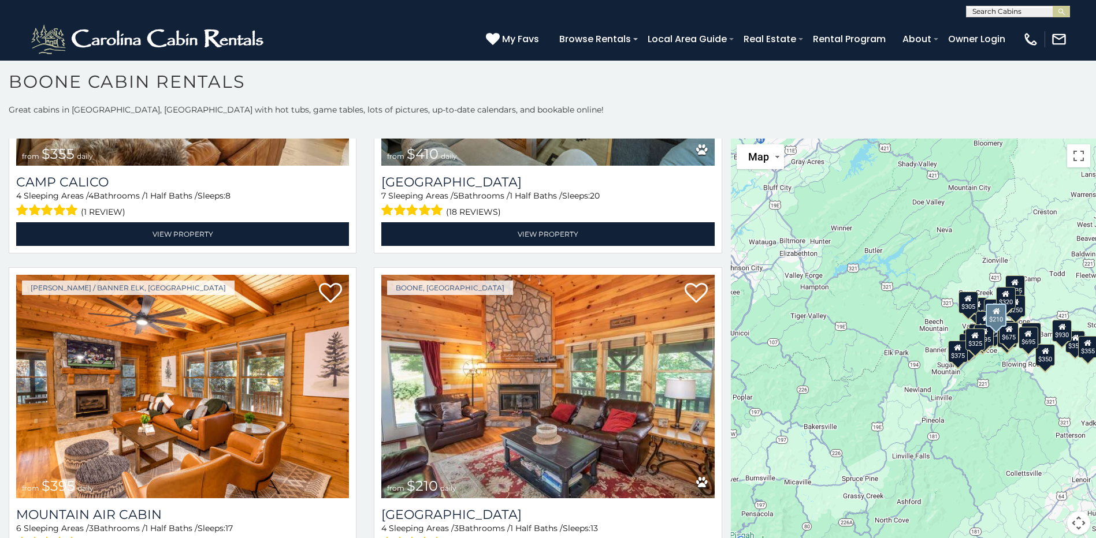
click at [521, 374] on img at bounding box center [547, 386] width 333 height 223
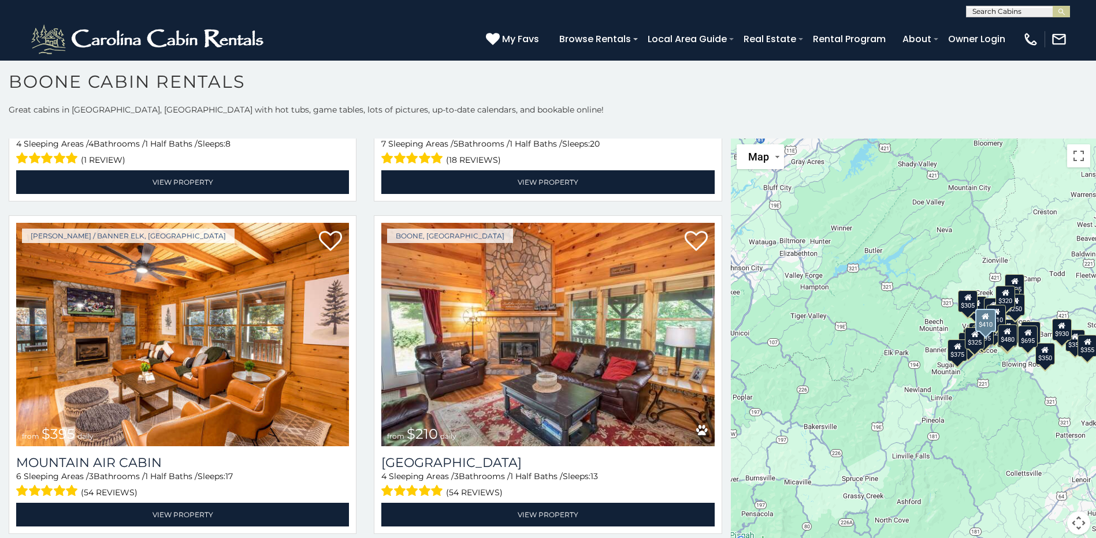
scroll to position [4275, 0]
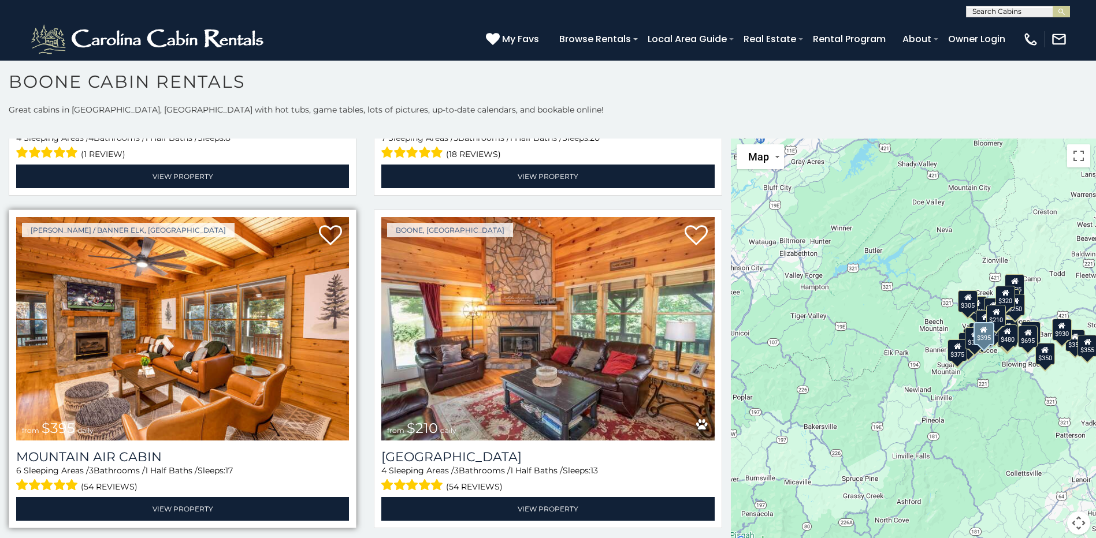
click at [203, 346] on img at bounding box center [182, 328] width 333 height 223
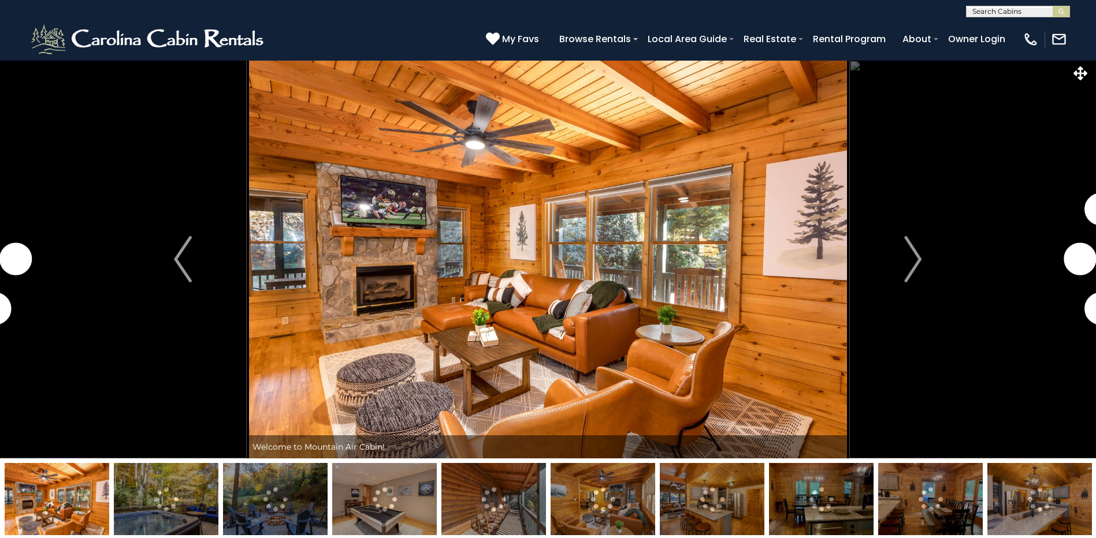
click at [917, 253] on img "Next" at bounding box center [912, 259] width 17 height 46
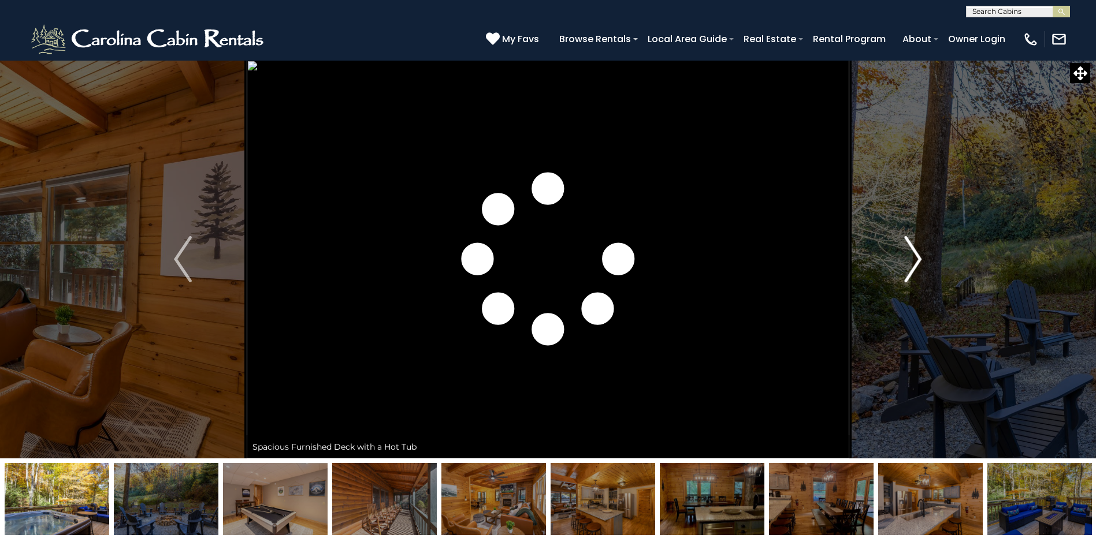
click at [917, 253] on img "Next" at bounding box center [912, 259] width 17 height 46
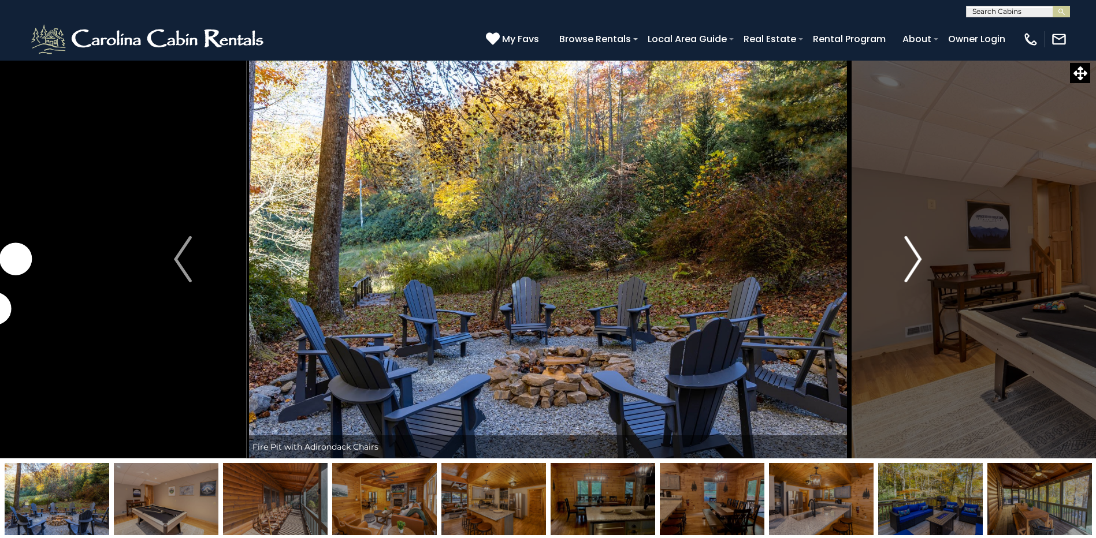
click at [910, 256] on img "Next" at bounding box center [912, 259] width 17 height 46
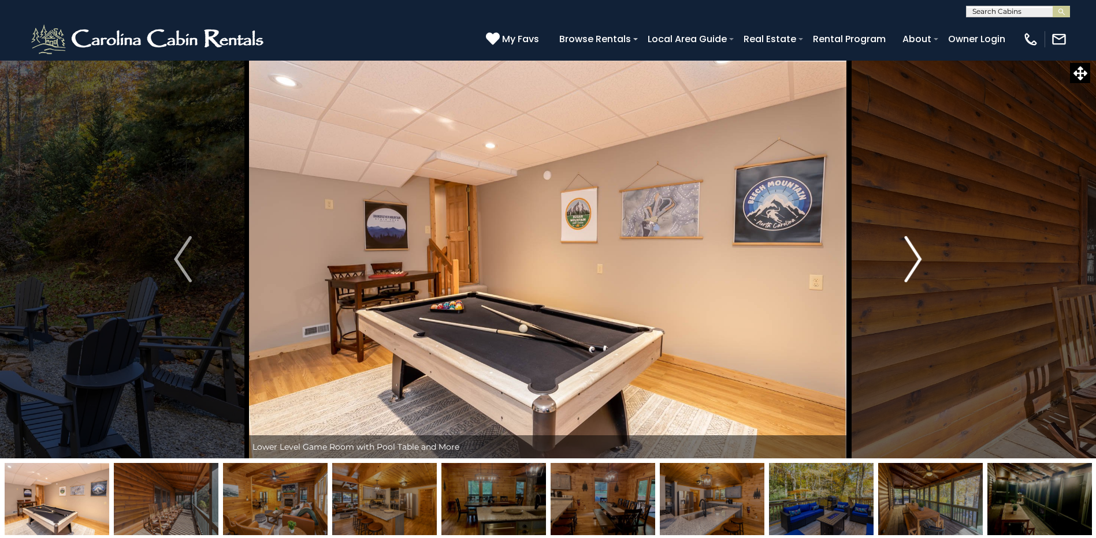
click at [910, 256] on img "Next" at bounding box center [912, 259] width 17 height 46
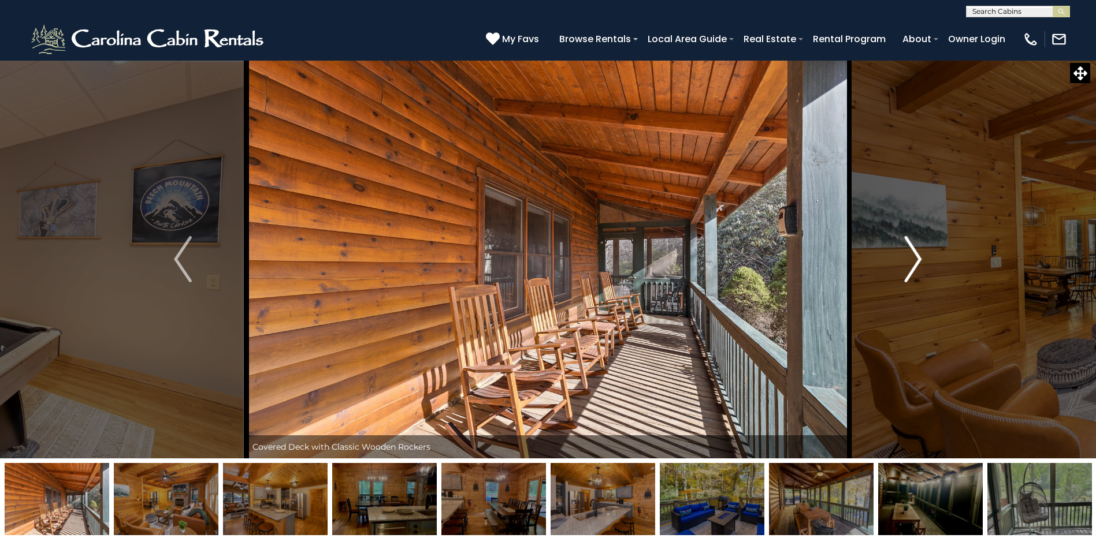
click at [910, 256] on img "Next" at bounding box center [912, 259] width 17 height 46
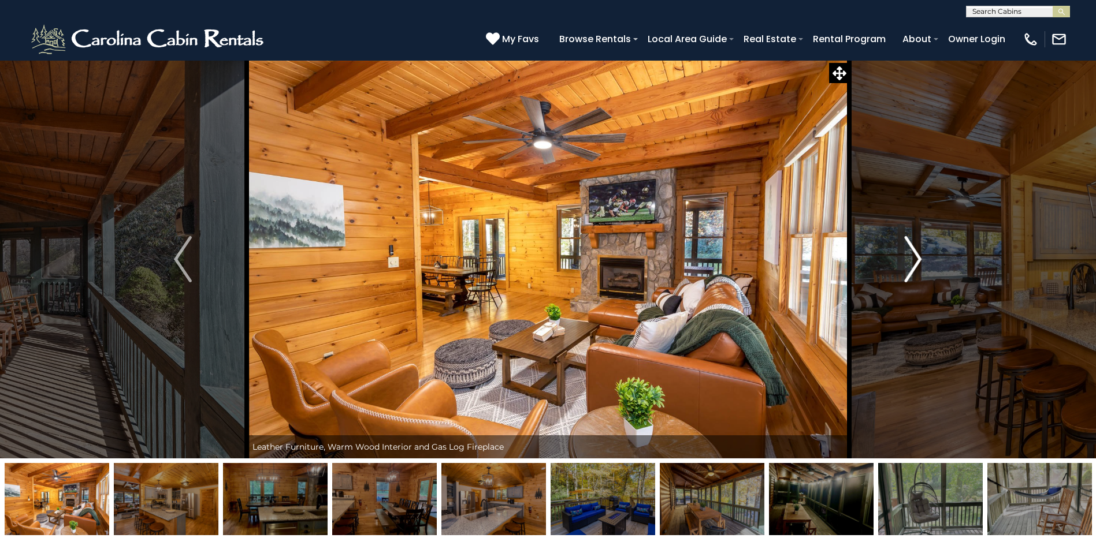
click at [910, 256] on img "Next" at bounding box center [912, 259] width 17 height 46
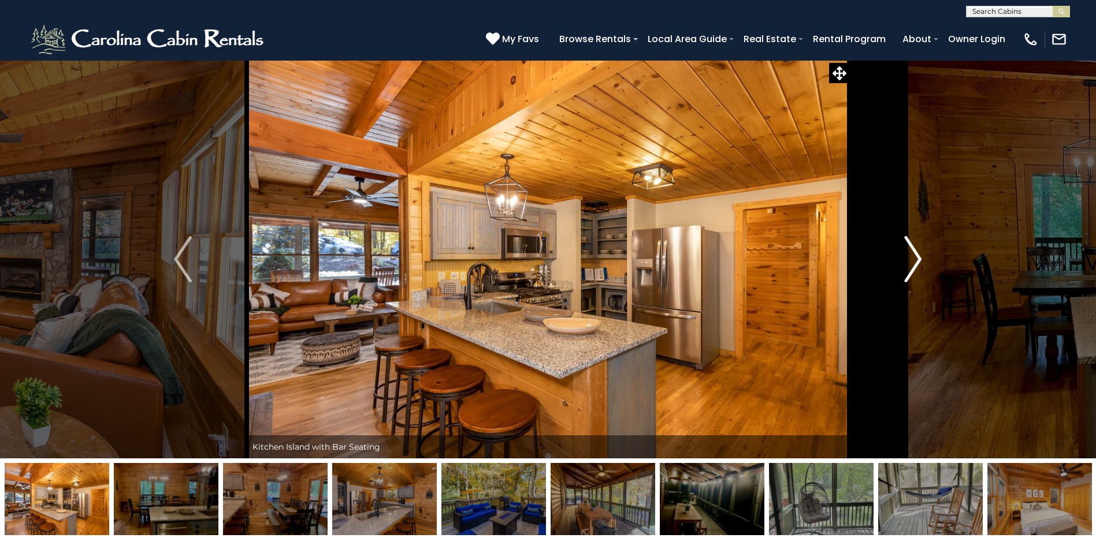
click at [910, 256] on img "Next" at bounding box center [912, 259] width 17 height 46
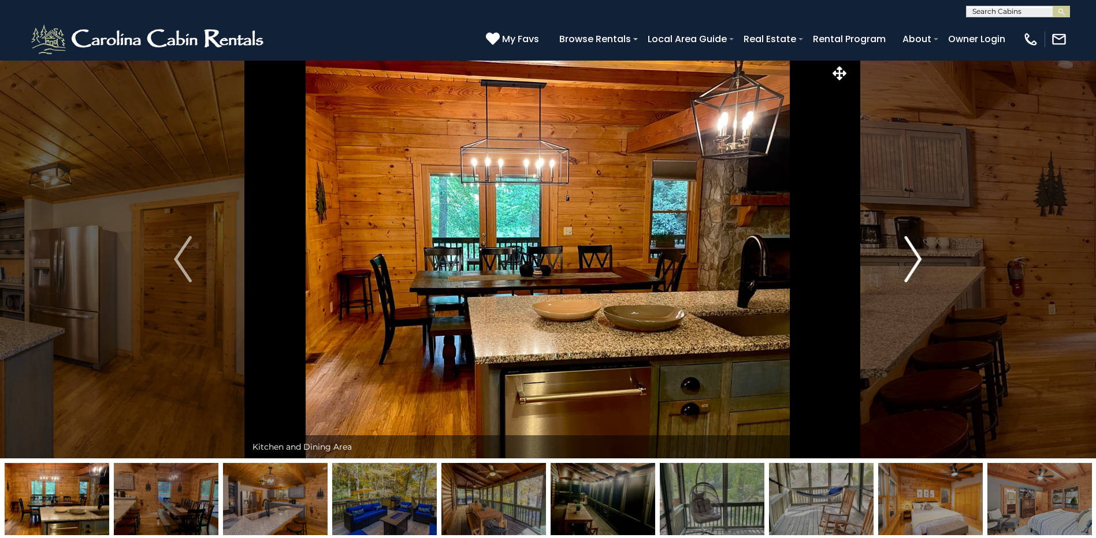
click at [910, 256] on img "Next" at bounding box center [912, 259] width 17 height 46
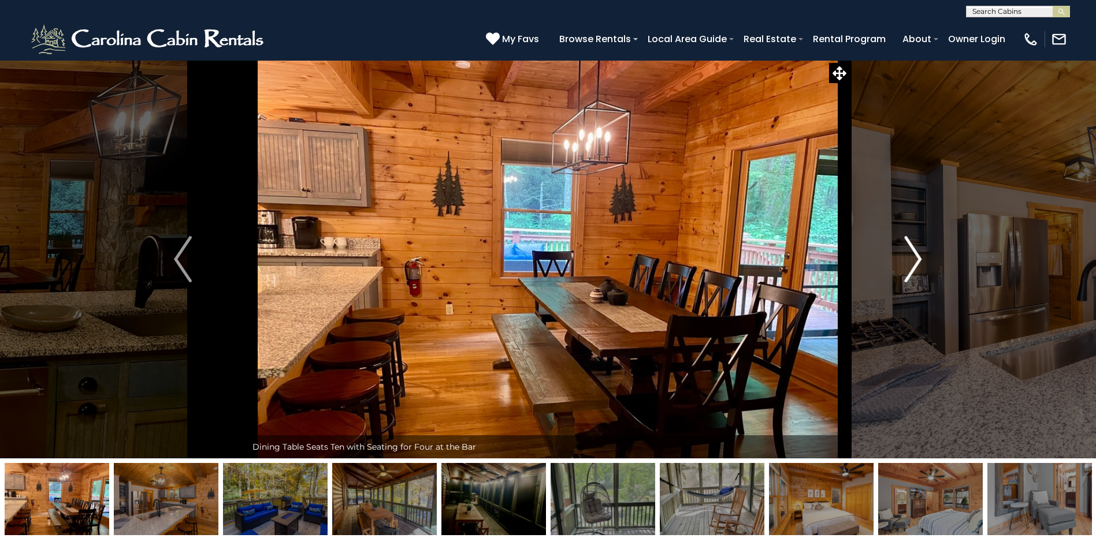
click at [910, 256] on img "Next" at bounding box center [912, 259] width 17 height 46
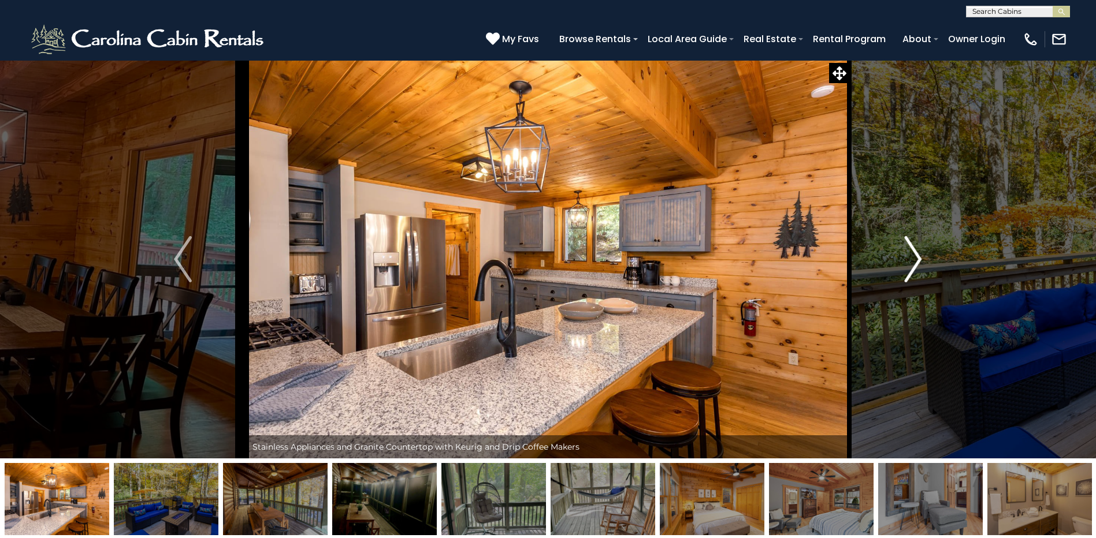
click at [910, 256] on img "Next" at bounding box center [912, 259] width 17 height 46
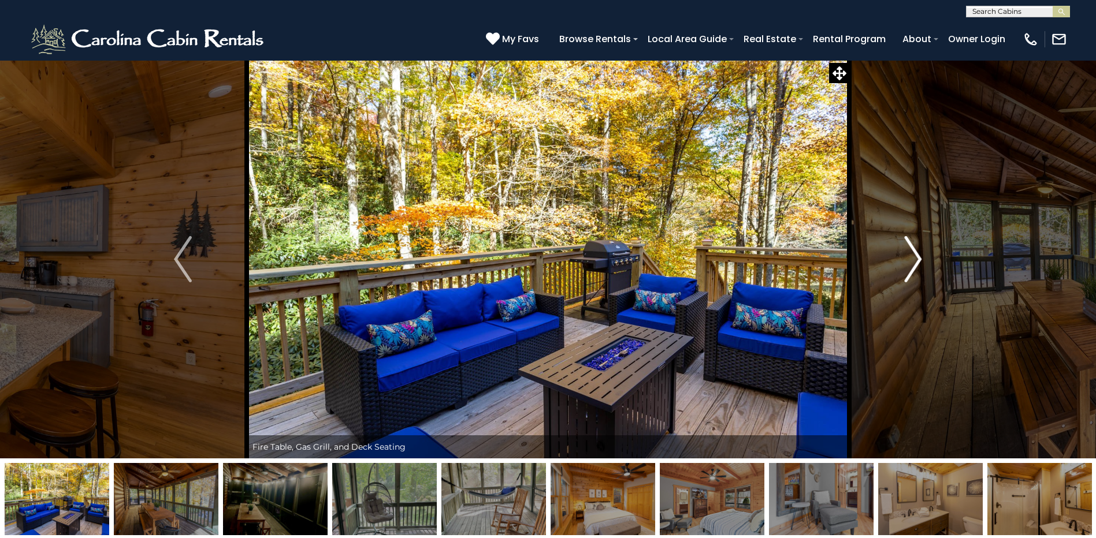
click at [910, 256] on img "Next" at bounding box center [912, 259] width 17 height 46
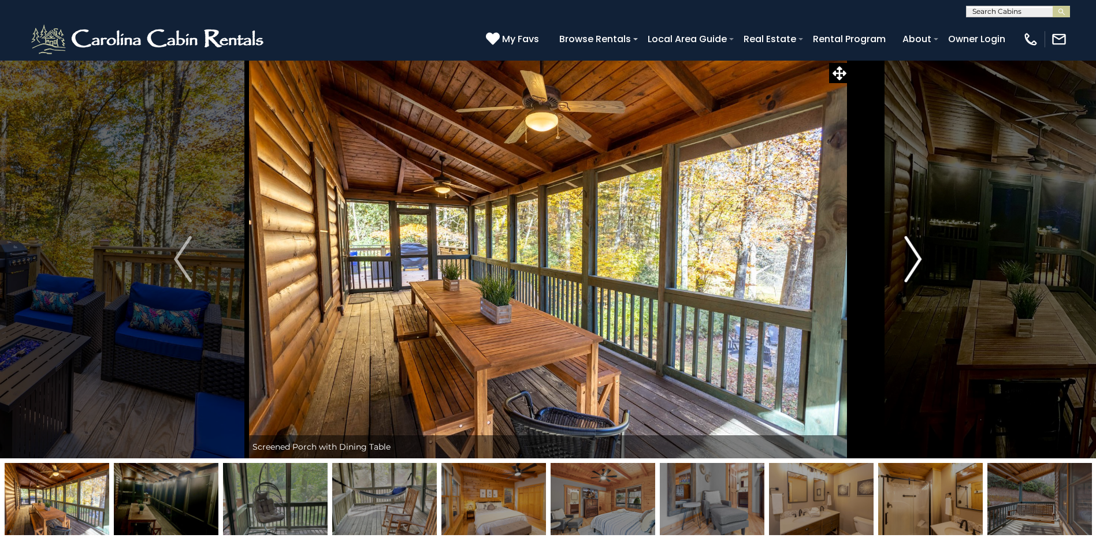
click at [910, 256] on img "Next" at bounding box center [912, 259] width 17 height 46
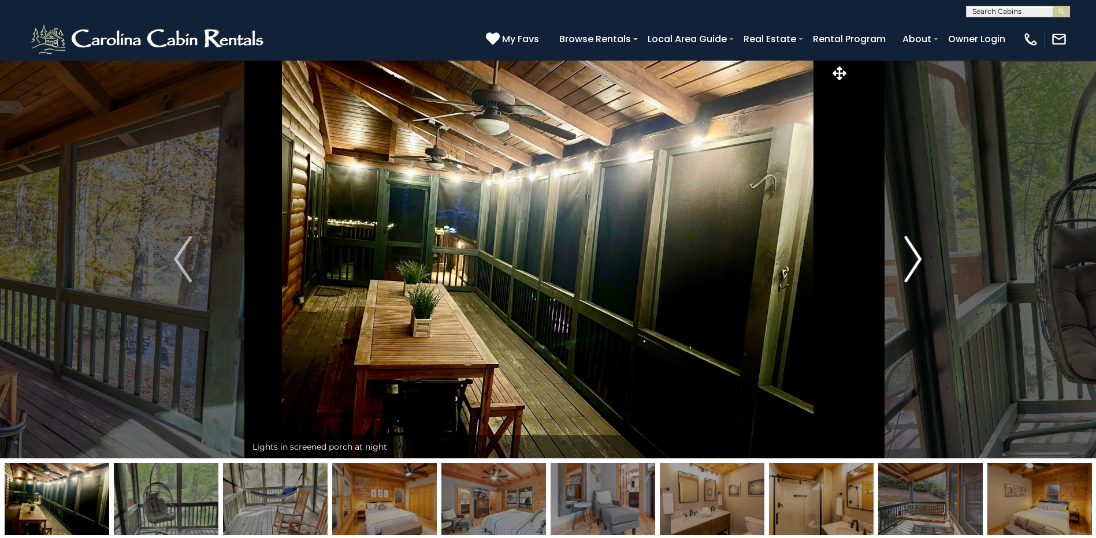
click at [910, 256] on img "Next" at bounding box center [912, 259] width 17 height 46
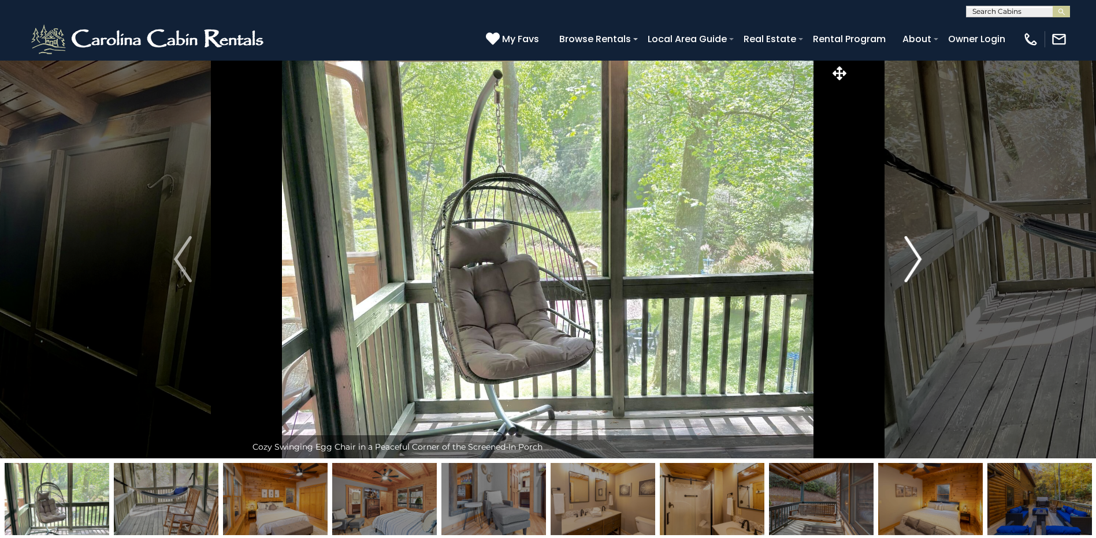
click at [910, 256] on img "Next" at bounding box center [912, 259] width 17 height 46
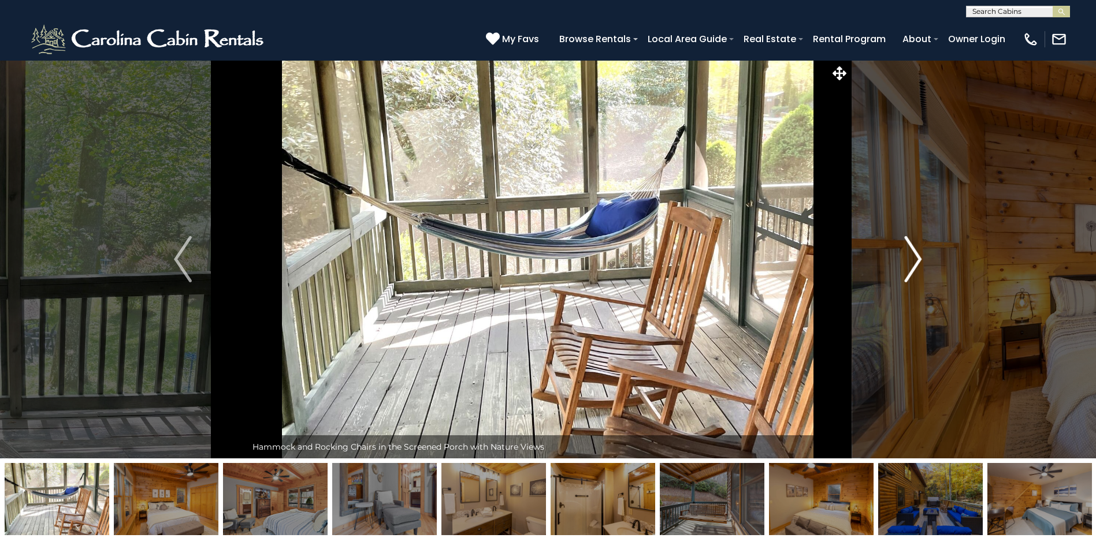
click at [910, 256] on img "Next" at bounding box center [912, 259] width 17 height 46
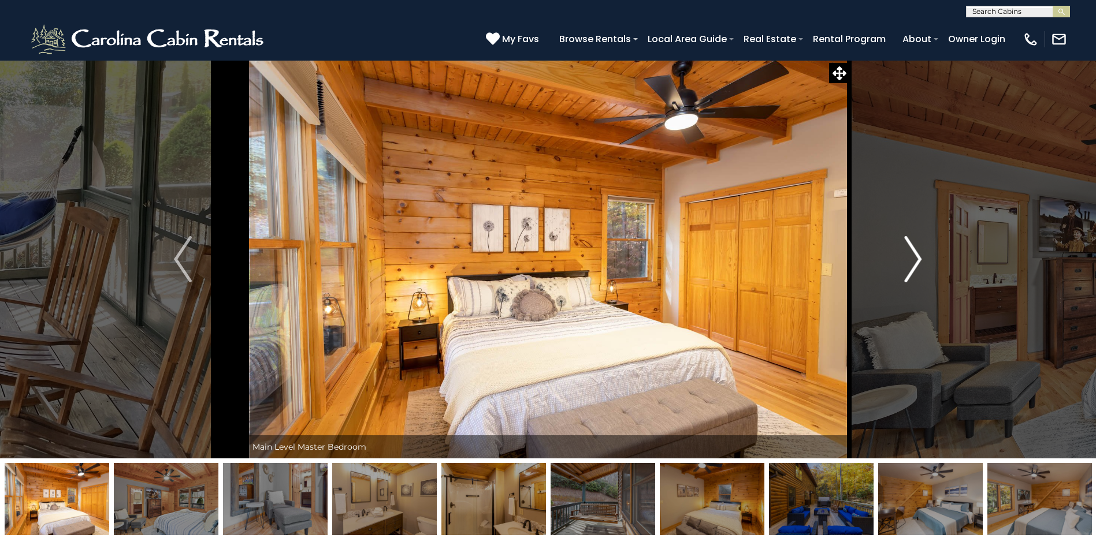
click at [910, 256] on img "Next" at bounding box center [912, 259] width 17 height 46
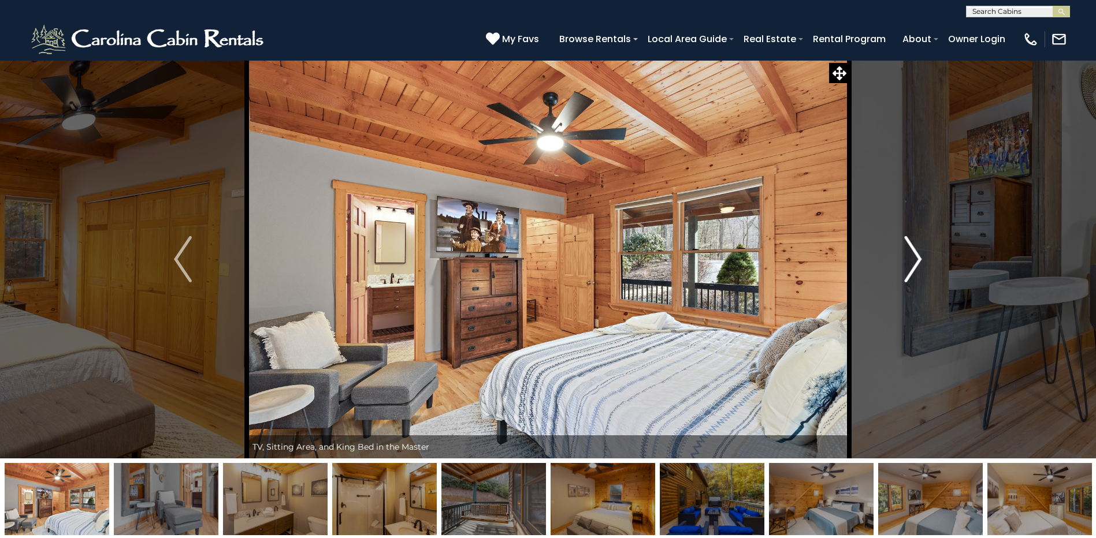
click at [910, 256] on img "Next" at bounding box center [912, 259] width 17 height 46
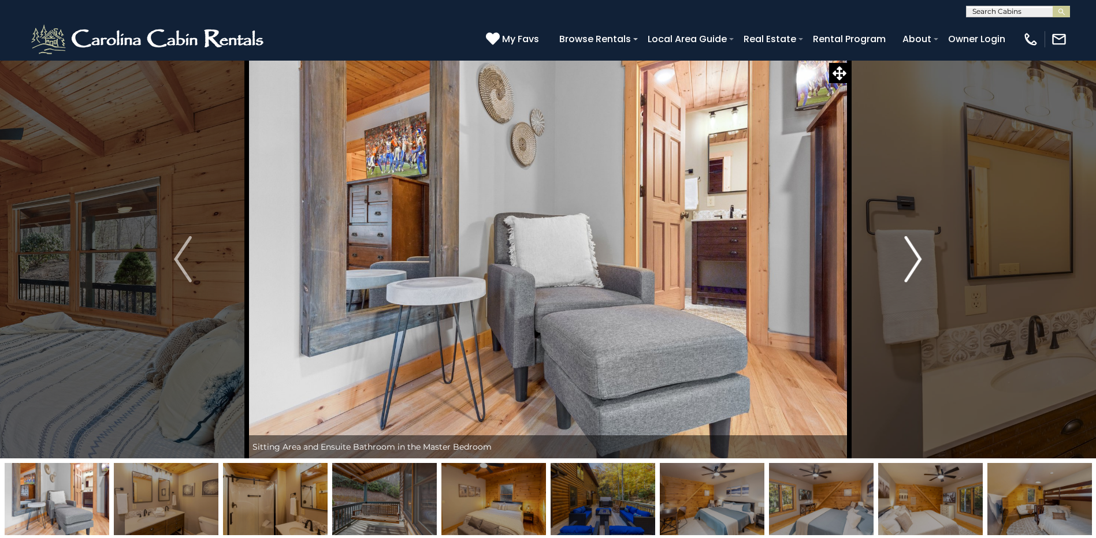
click at [910, 256] on img "Next" at bounding box center [912, 259] width 17 height 46
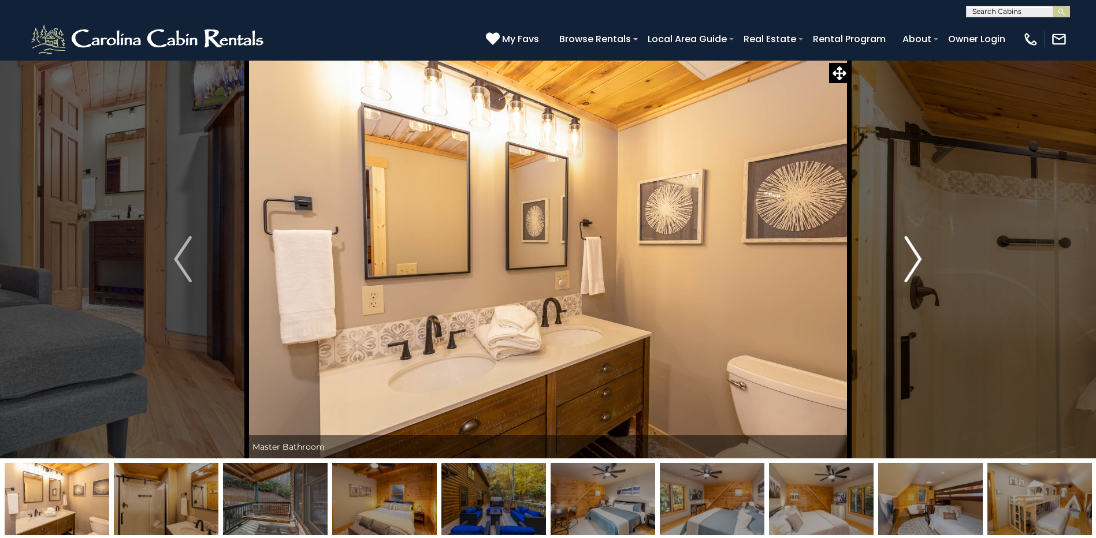
click at [910, 256] on img "Next" at bounding box center [912, 259] width 17 height 46
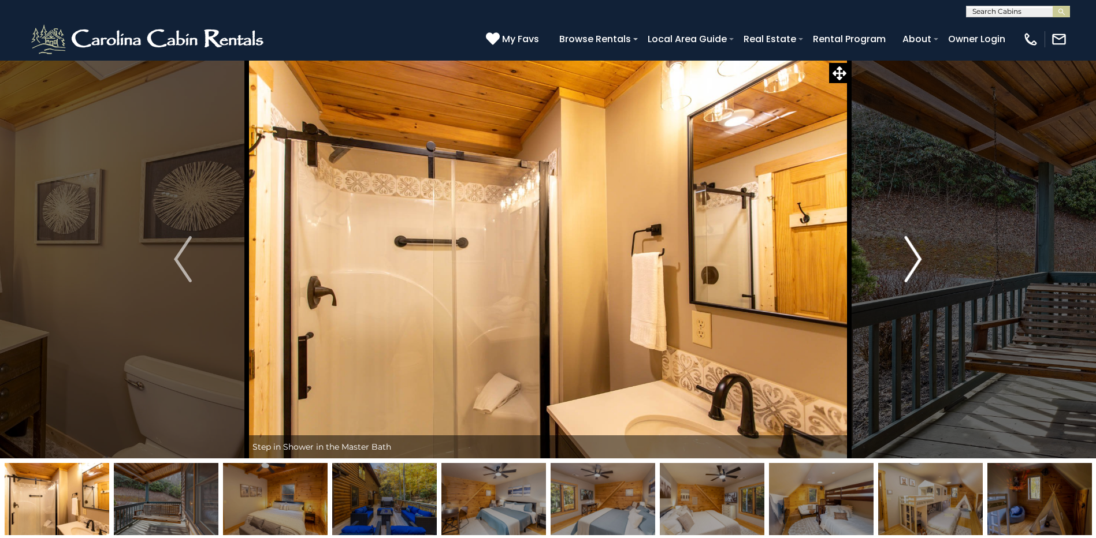
click at [910, 256] on img "Next" at bounding box center [912, 259] width 17 height 46
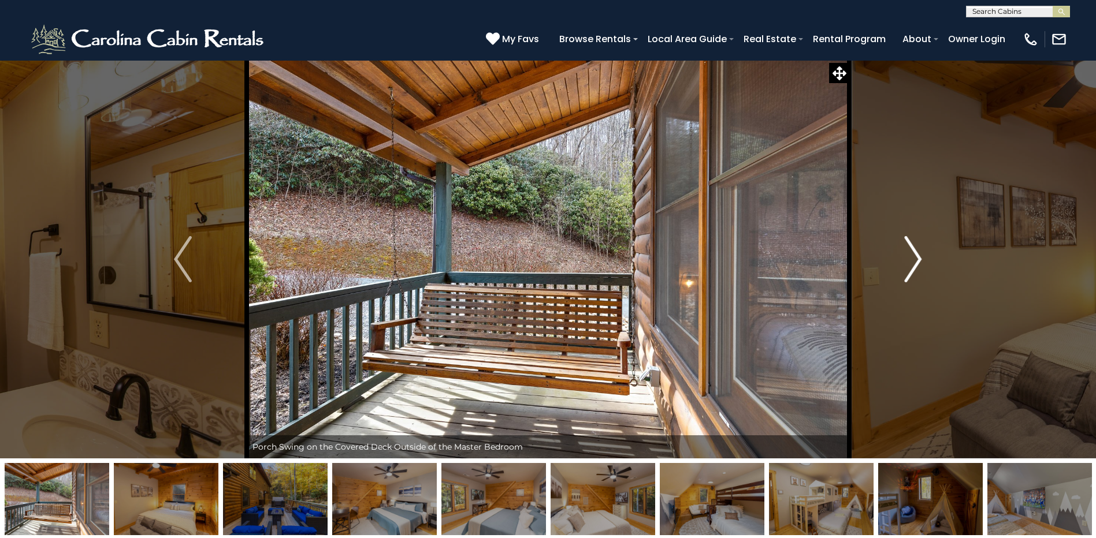
click at [910, 256] on img "Next" at bounding box center [912, 259] width 17 height 46
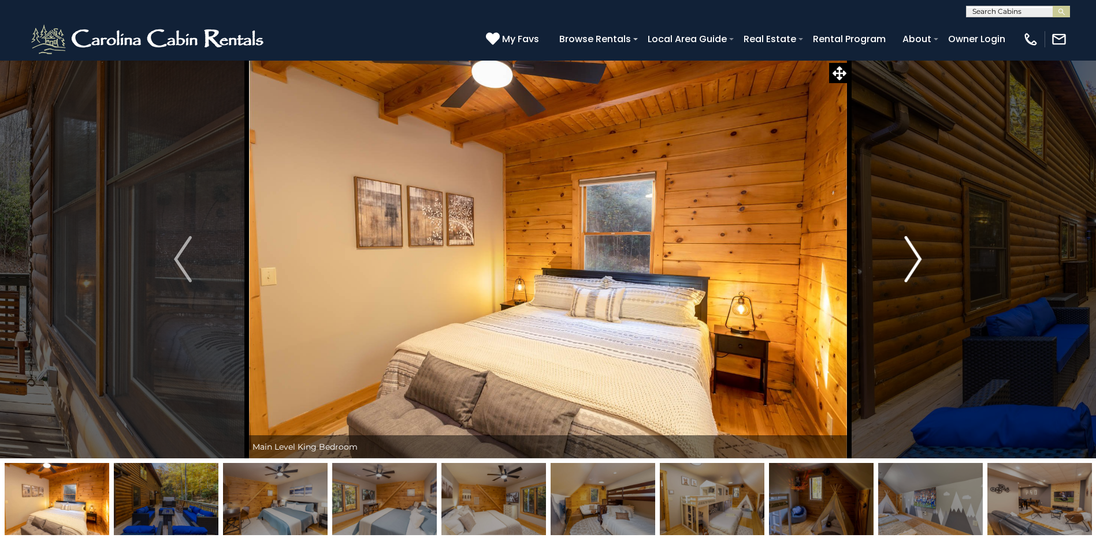
click at [910, 256] on img "Next" at bounding box center [912, 259] width 17 height 46
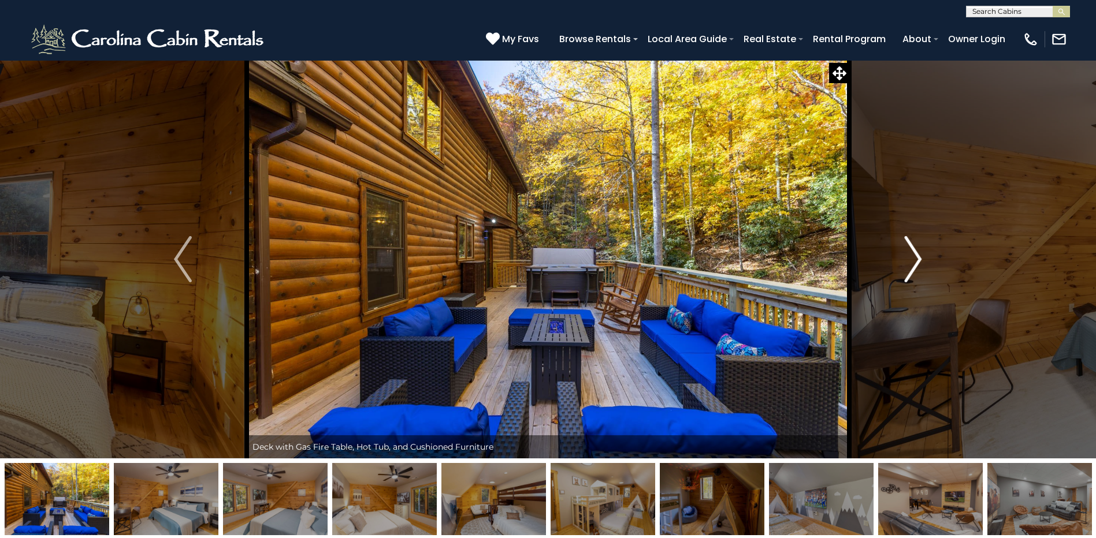
click at [910, 256] on img "Next" at bounding box center [912, 259] width 17 height 46
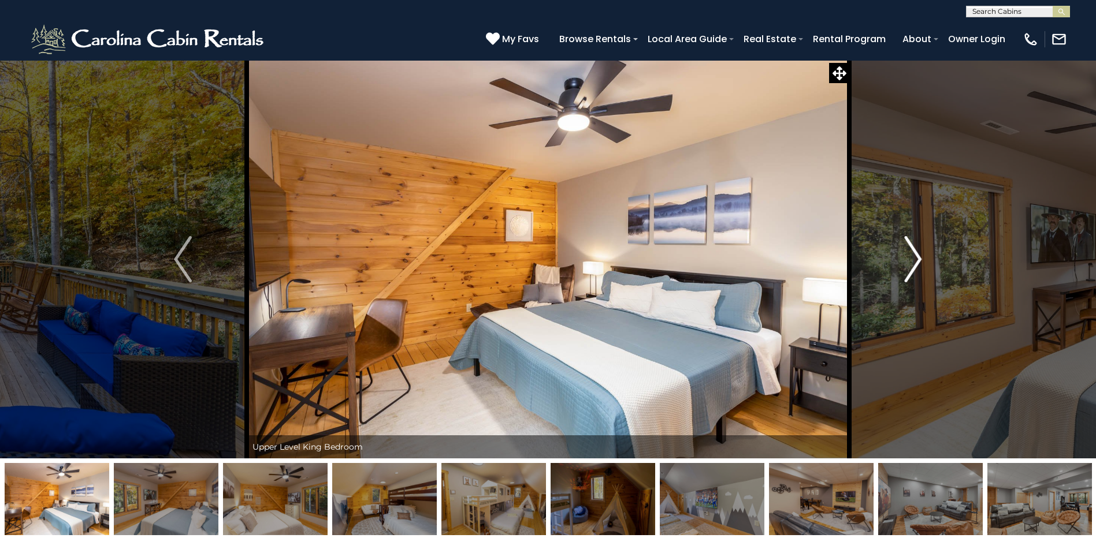
click at [910, 256] on img "Next" at bounding box center [912, 259] width 17 height 46
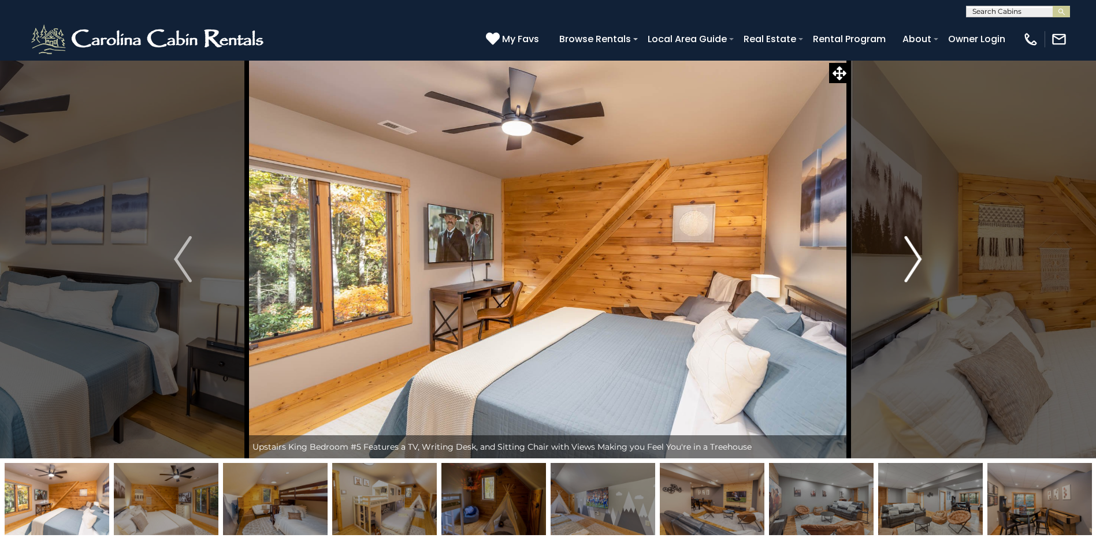
click at [910, 256] on img "Next" at bounding box center [912, 259] width 17 height 46
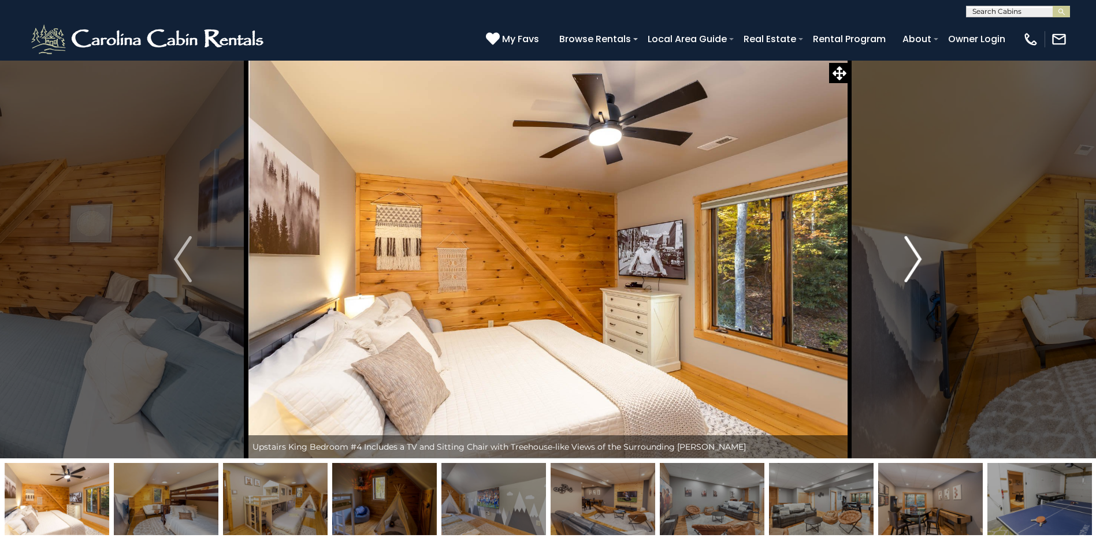
click at [910, 256] on img "Next" at bounding box center [912, 259] width 17 height 46
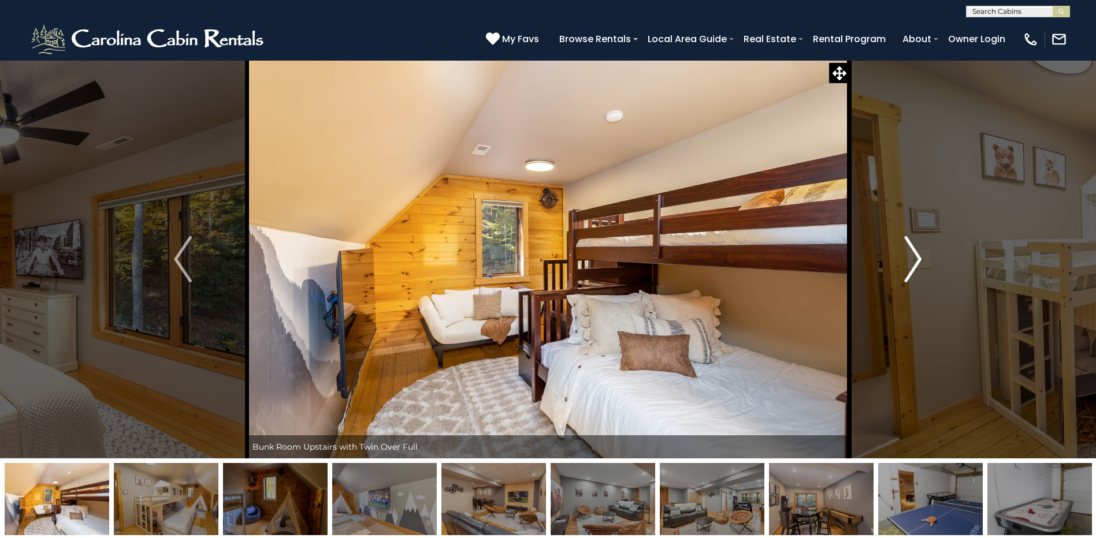
click at [910, 256] on img "Next" at bounding box center [912, 259] width 17 height 46
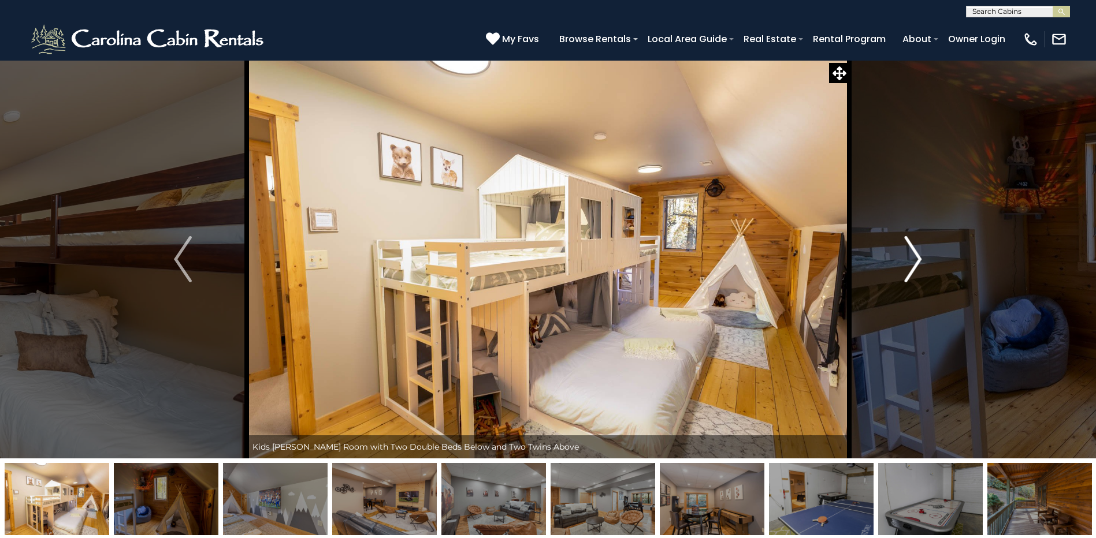
click at [910, 256] on img "Next" at bounding box center [912, 259] width 17 height 46
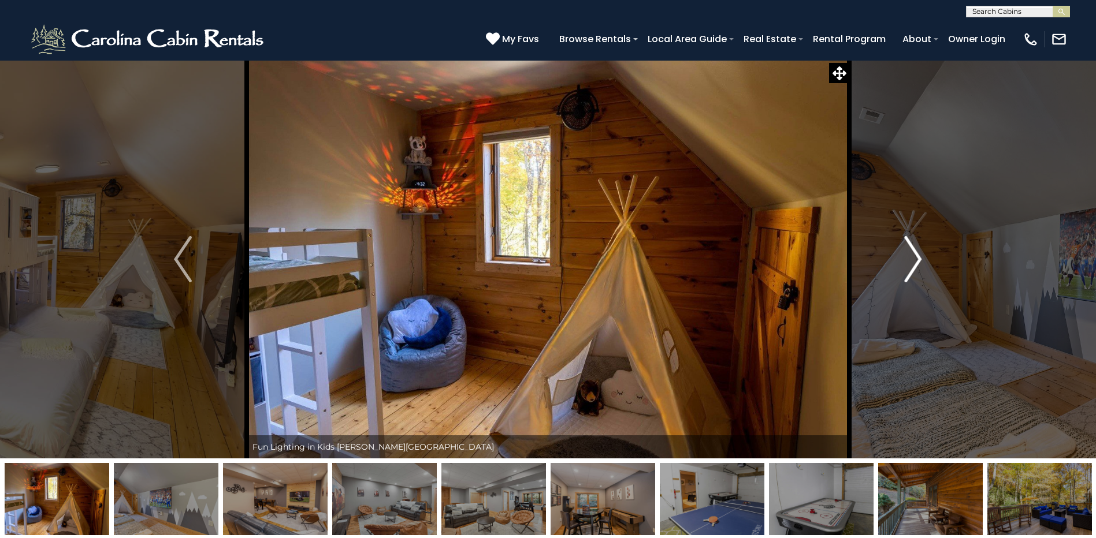
click at [914, 253] on img "Next" at bounding box center [912, 259] width 17 height 46
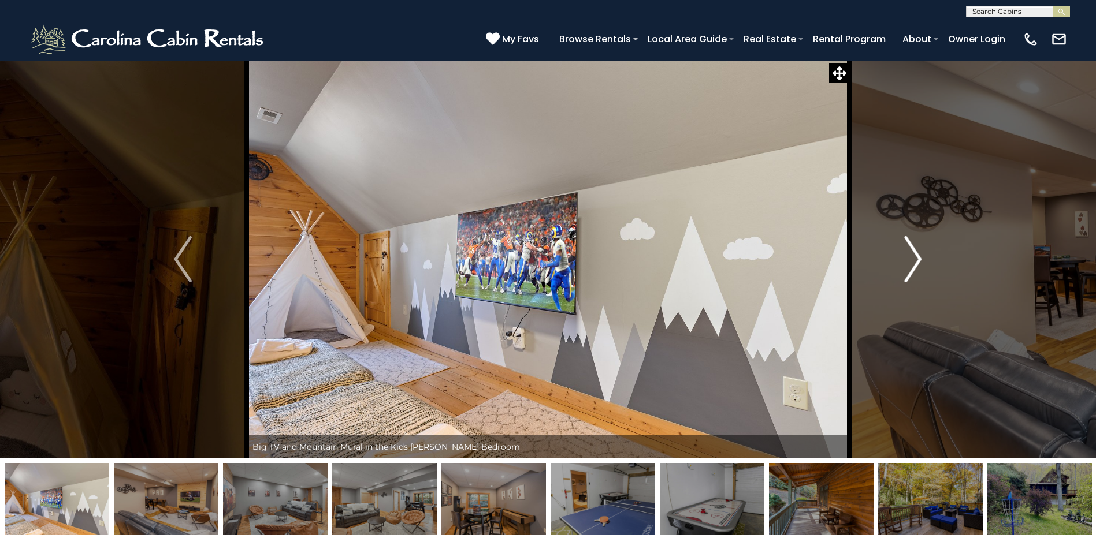
click at [914, 253] on img "Next" at bounding box center [912, 259] width 17 height 46
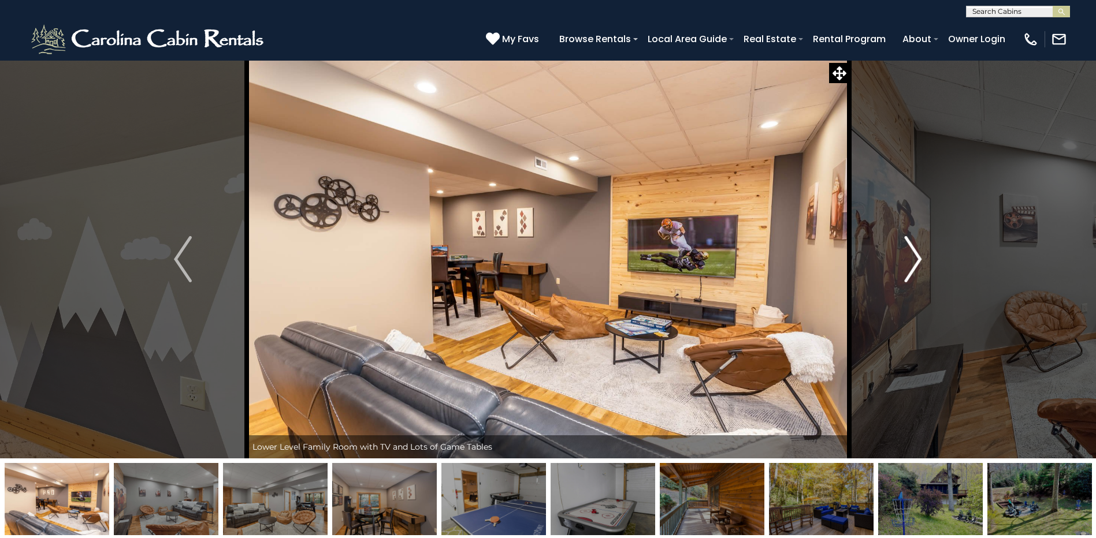
click at [914, 253] on img "Next" at bounding box center [912, 259] width 17 height 46
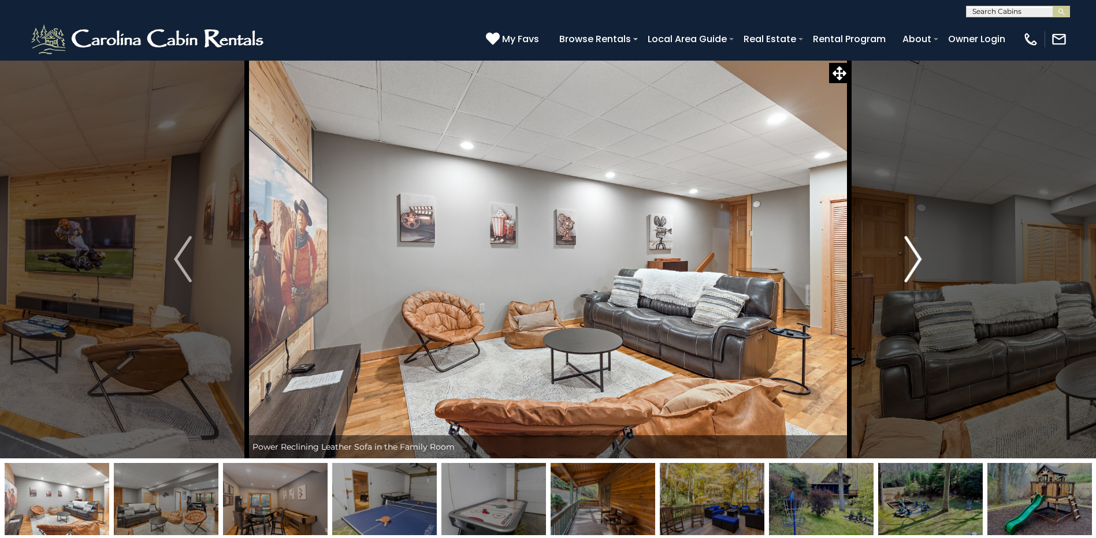
click at [914, 253] on img "Next" at bounding box center [912, 259] width 17 height 46
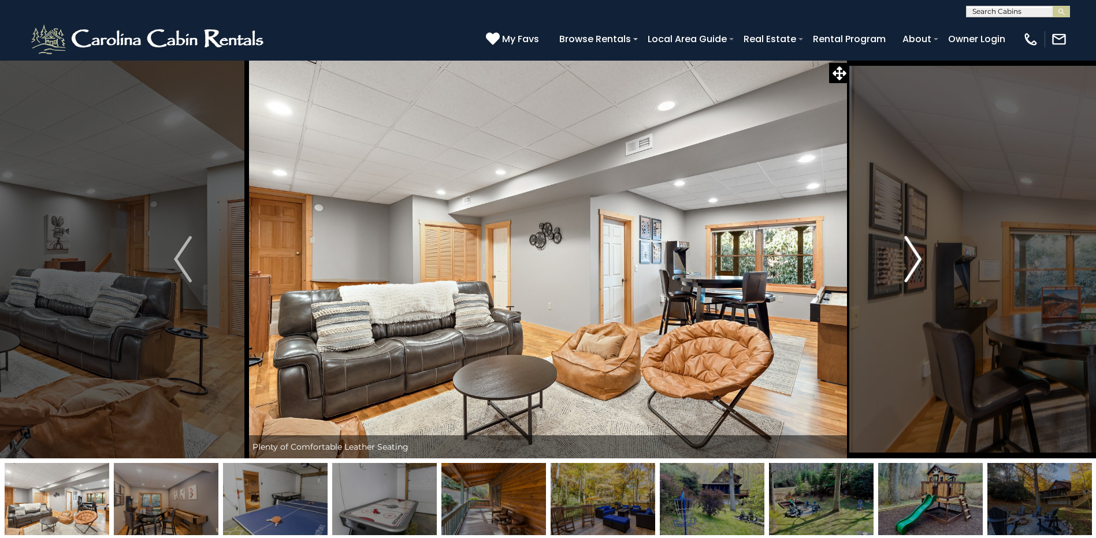
click at [914, 253] on img "Next" at bounding box center [912, 259] width 17 height 46
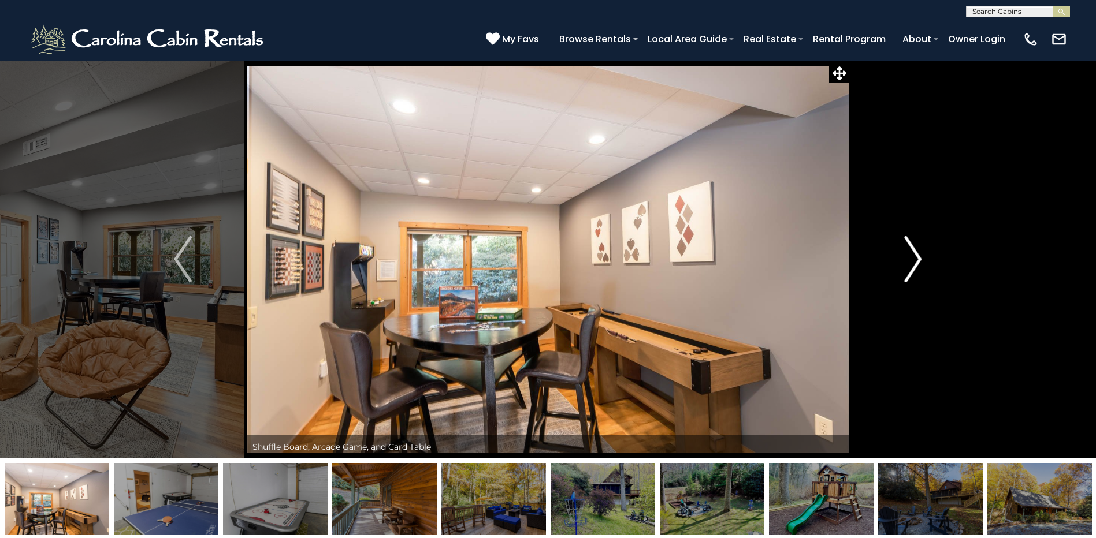
click at [914, 253] on img "Next" at bounding box center [912, 259] width 17 height 46
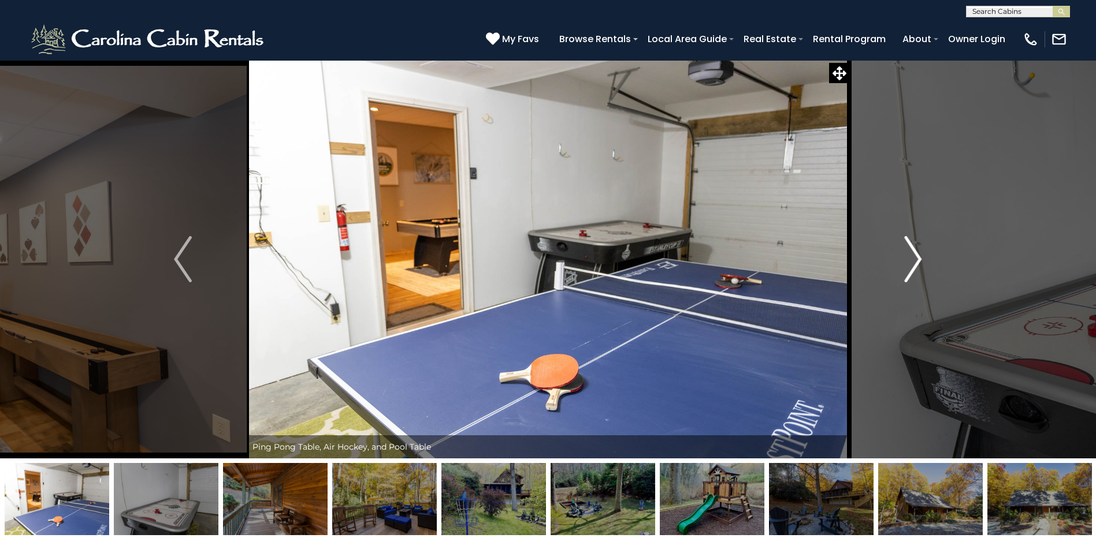
click at [914, 253] on img "Next" at bounding box center [912, 259] width 17 height 46
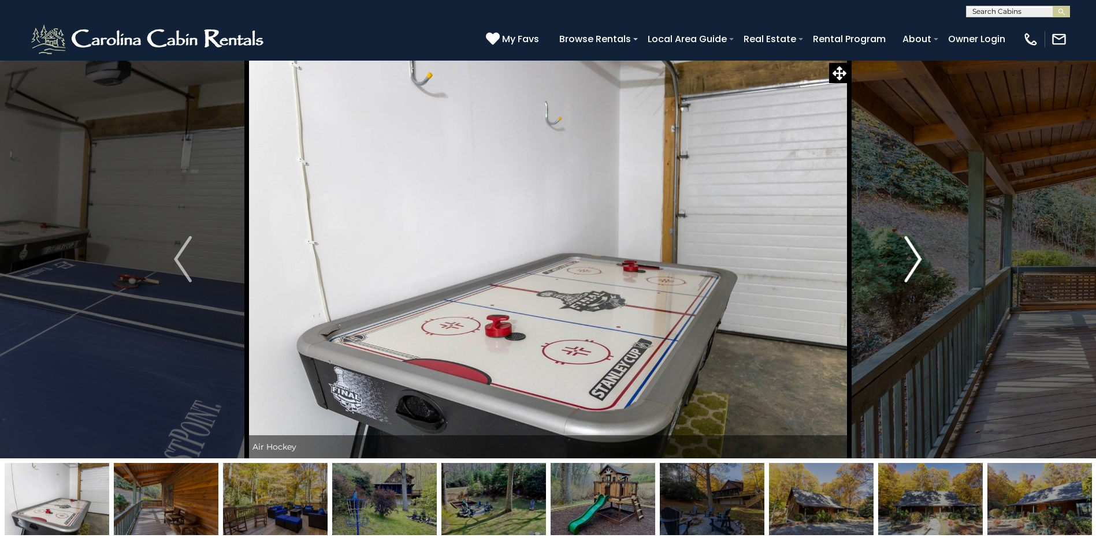
click at [914, 253] on img "Next" at bounding box center [912, 259] width 17 height 46
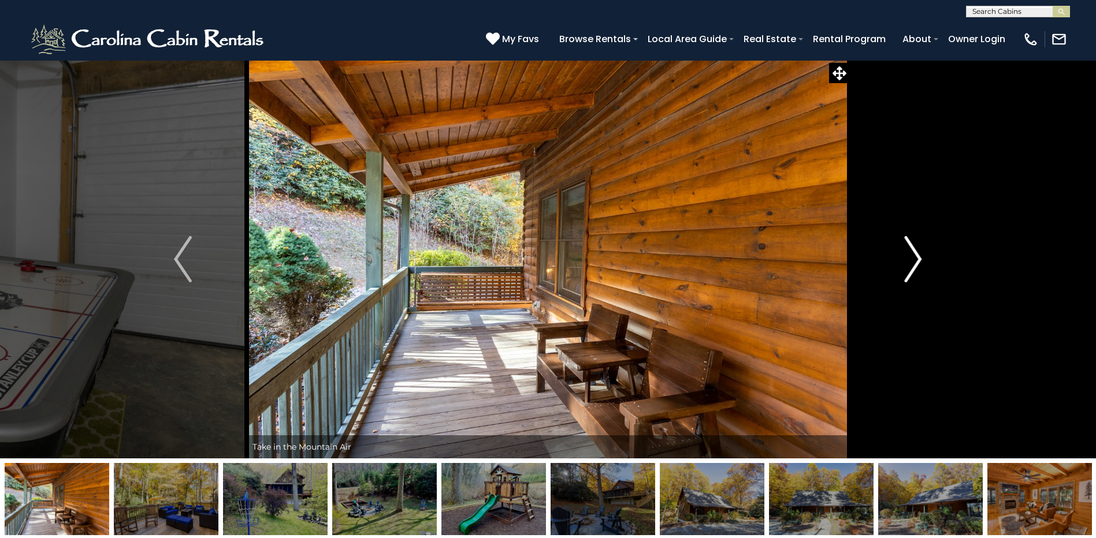
click at [914, 253] on img "Next" at bounding box center [912, 259] width 17 height 46
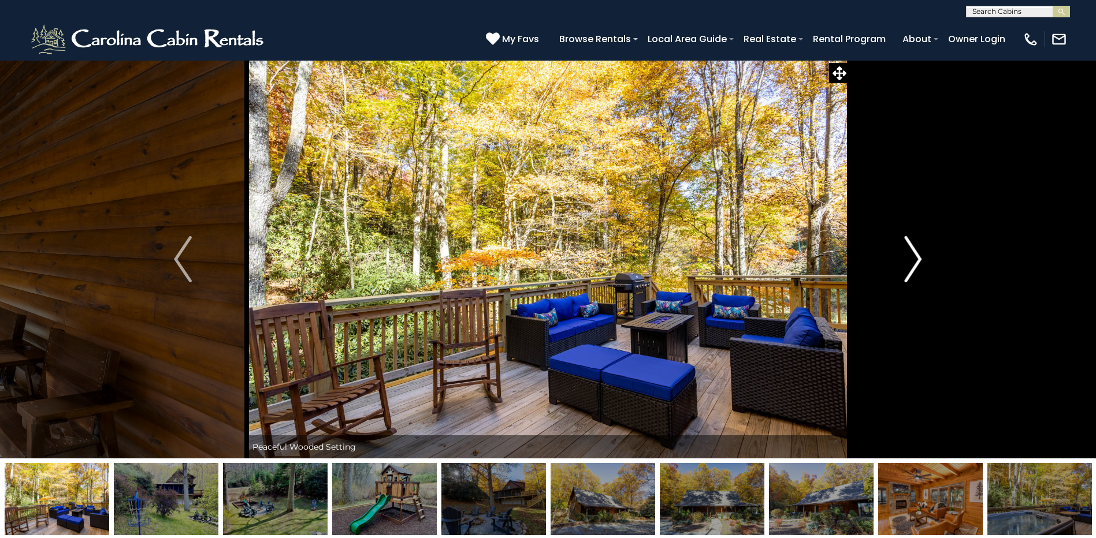
click at [914, 253] on img "Next" at bounding box center [912, 259] width 17 height 46
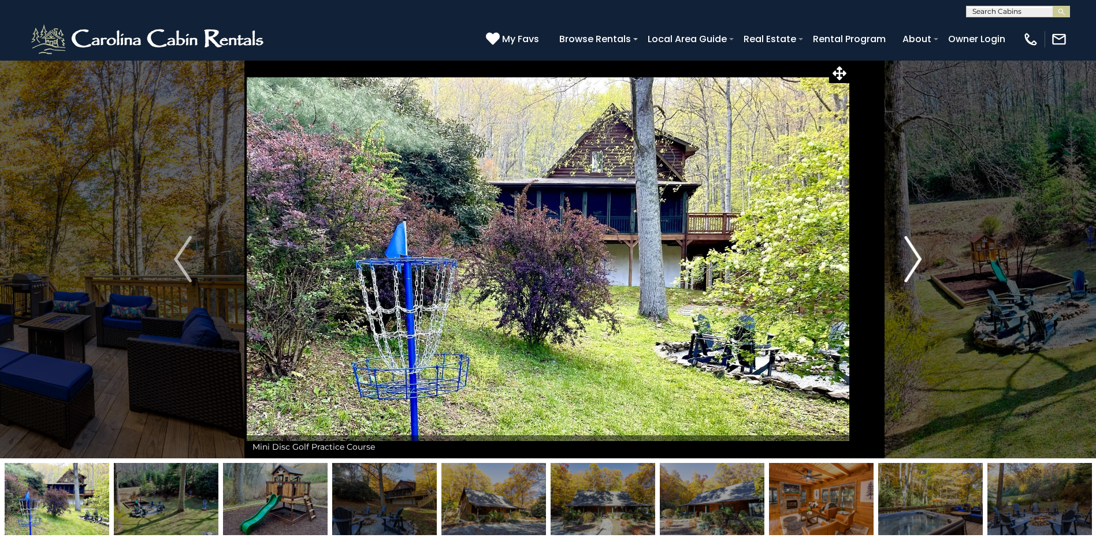
click at [914, 253] on img "Next" at bounding box center [912, 259] width 17 height 46
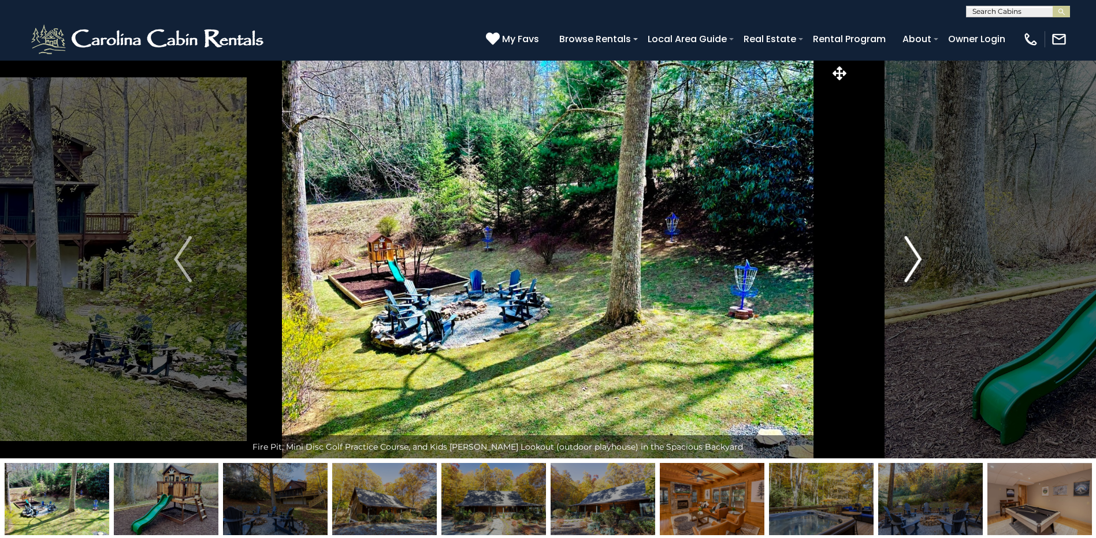
click at [914, 253] on img "Next" at bounding box center [912, 259] width 17 height 46
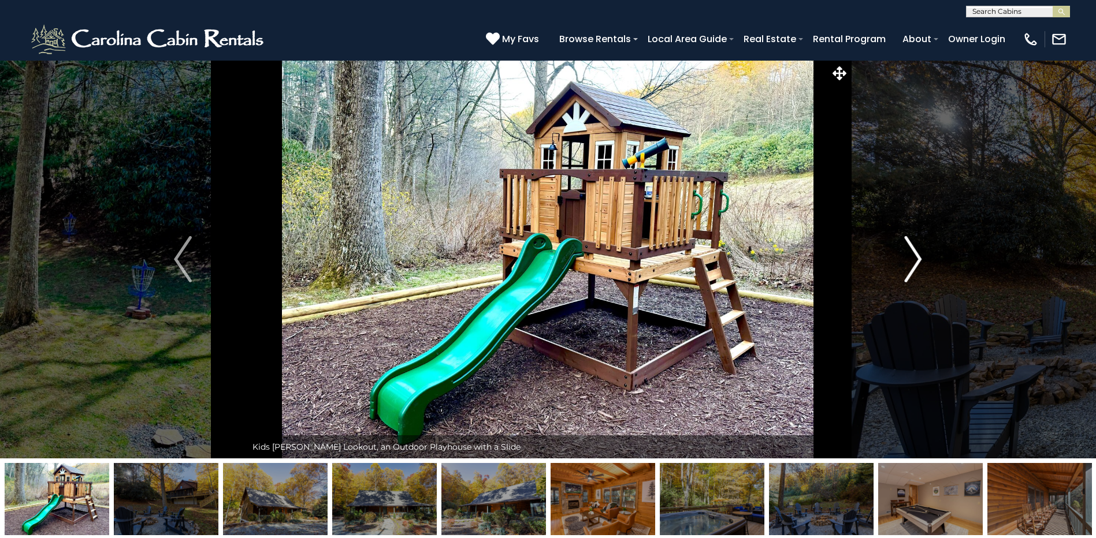
click at [914, 253] on img "Next" at bounding box center [912, 259] width 17 height 46
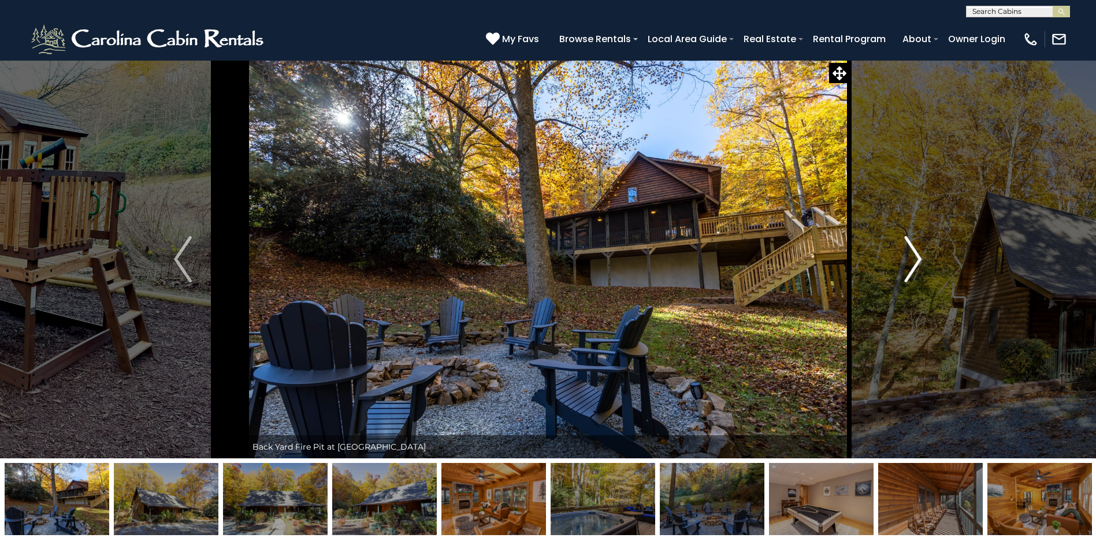
click at [914, 253] on img "Next" at bounding box center [912, 259] width 17 height 46
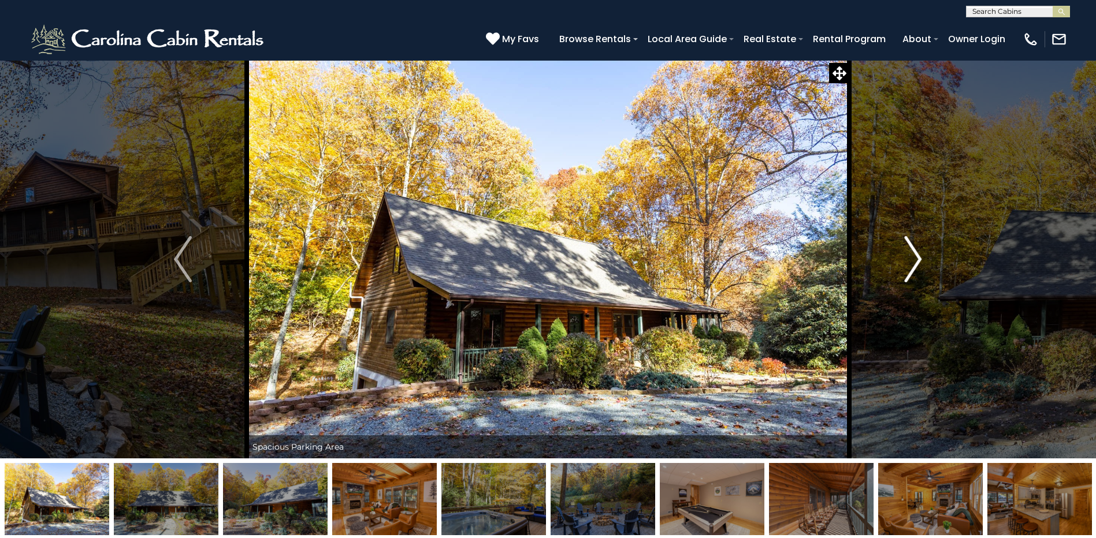
click at [914, 253] on img "Next" at bounding box center [912, 259] width 17 height 46
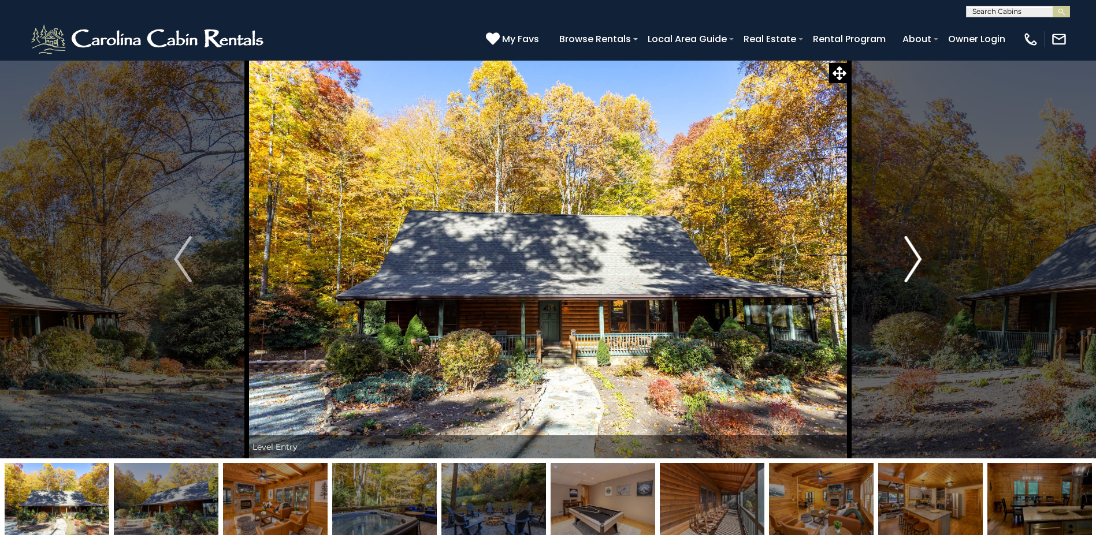
click at [914, 253] on img "Next" at bounding box center [912, 259] width 17 height 46
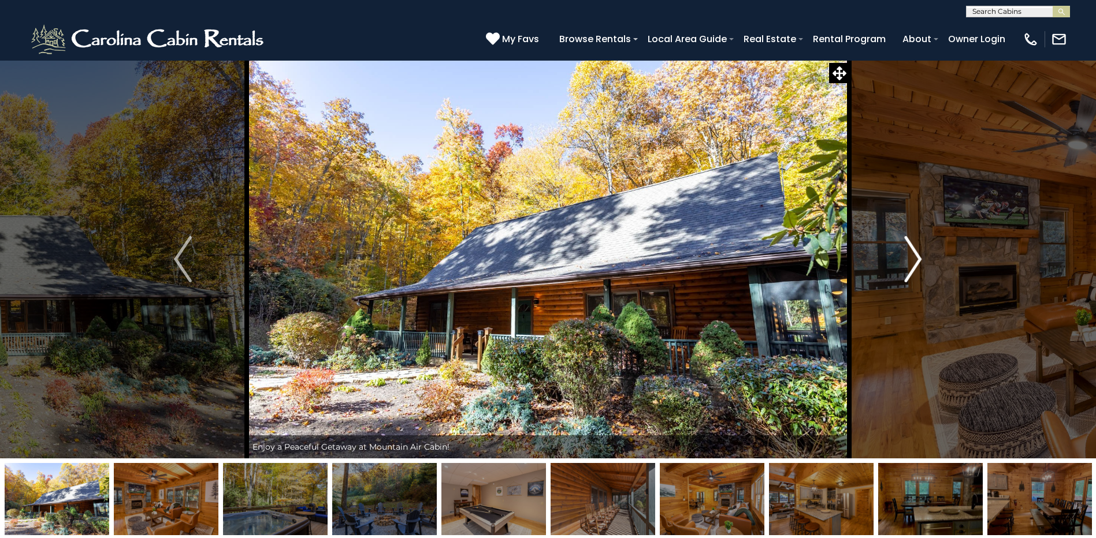
click at [914, 253] on img "Next" at bounding box center [912, 259] width 17 height 46
